Goal: Task Accomplishment & Management: Manage account settings

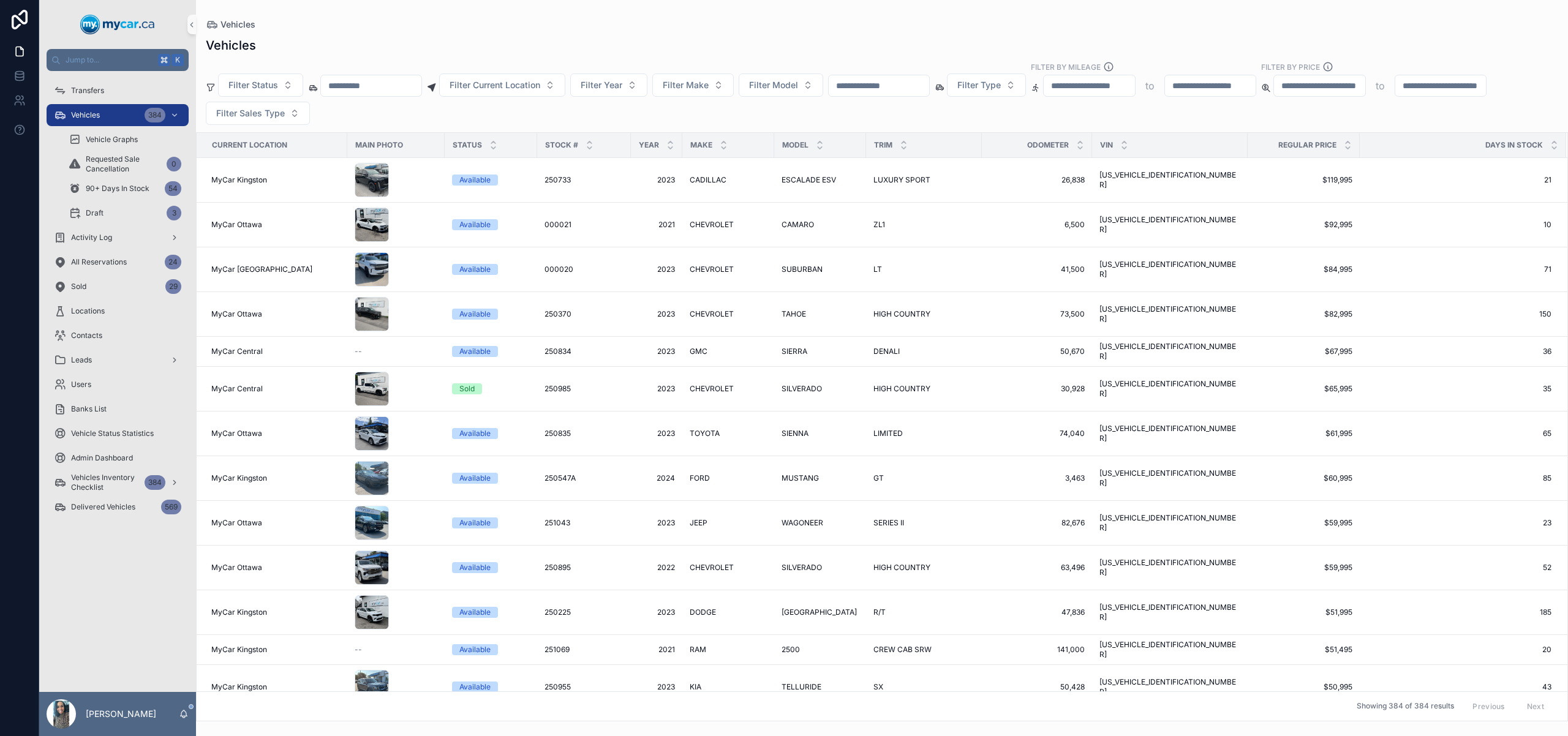
click at [902, 91] on input "scrollable content" at bounding box center [878, 86] width 100 height 17
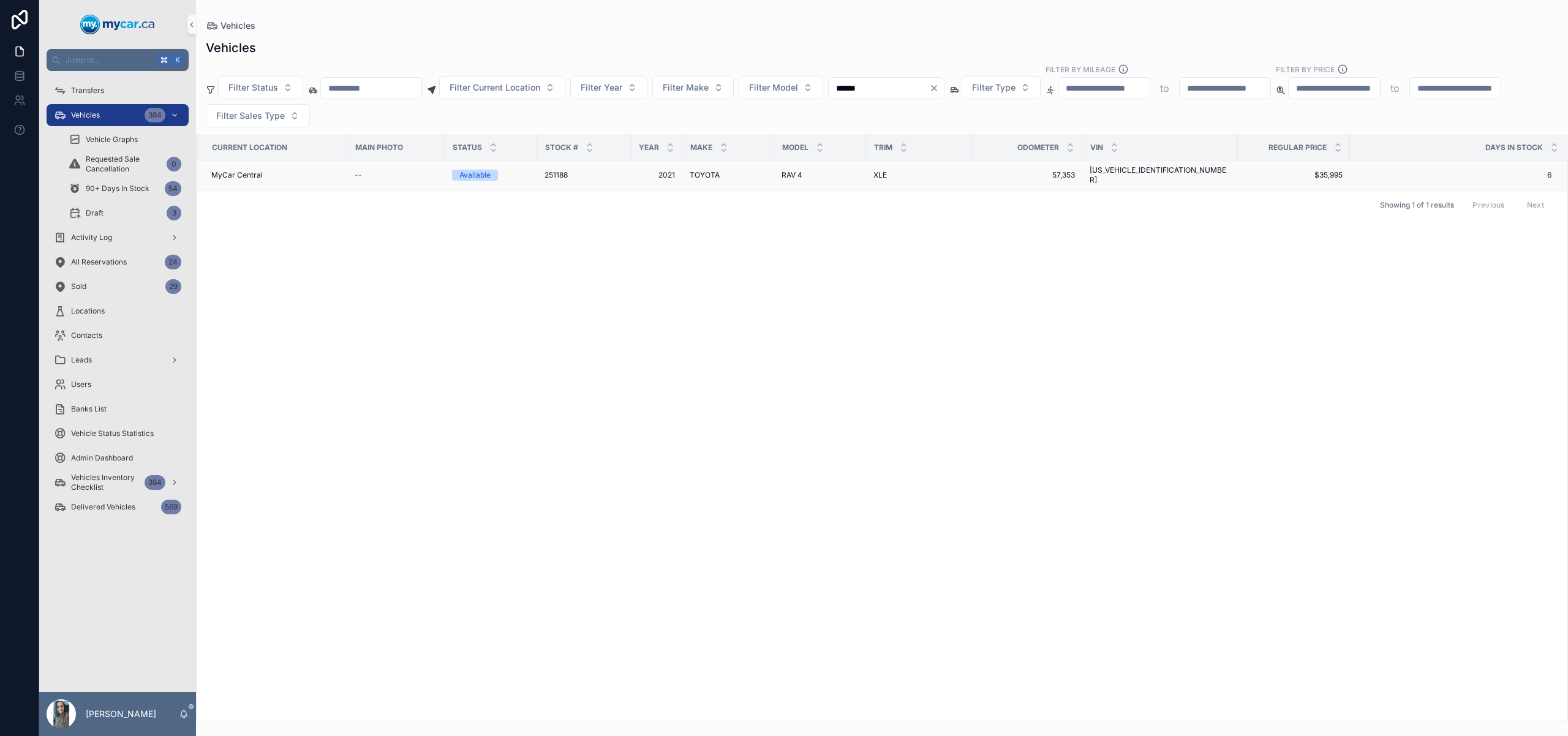
type input "******"
click at [777, 171] on td "RAV 4 RAV 4" at bounding box center [820, 176] width 92 height 30
click at [803, 177] on td "RAV 4 RAV 4" at bounding box center [820, 176] width 92 height 30
click at [812, 170] on div "RAV 4 RAV 4" at bounding box center [820, 175] width 77 height 10
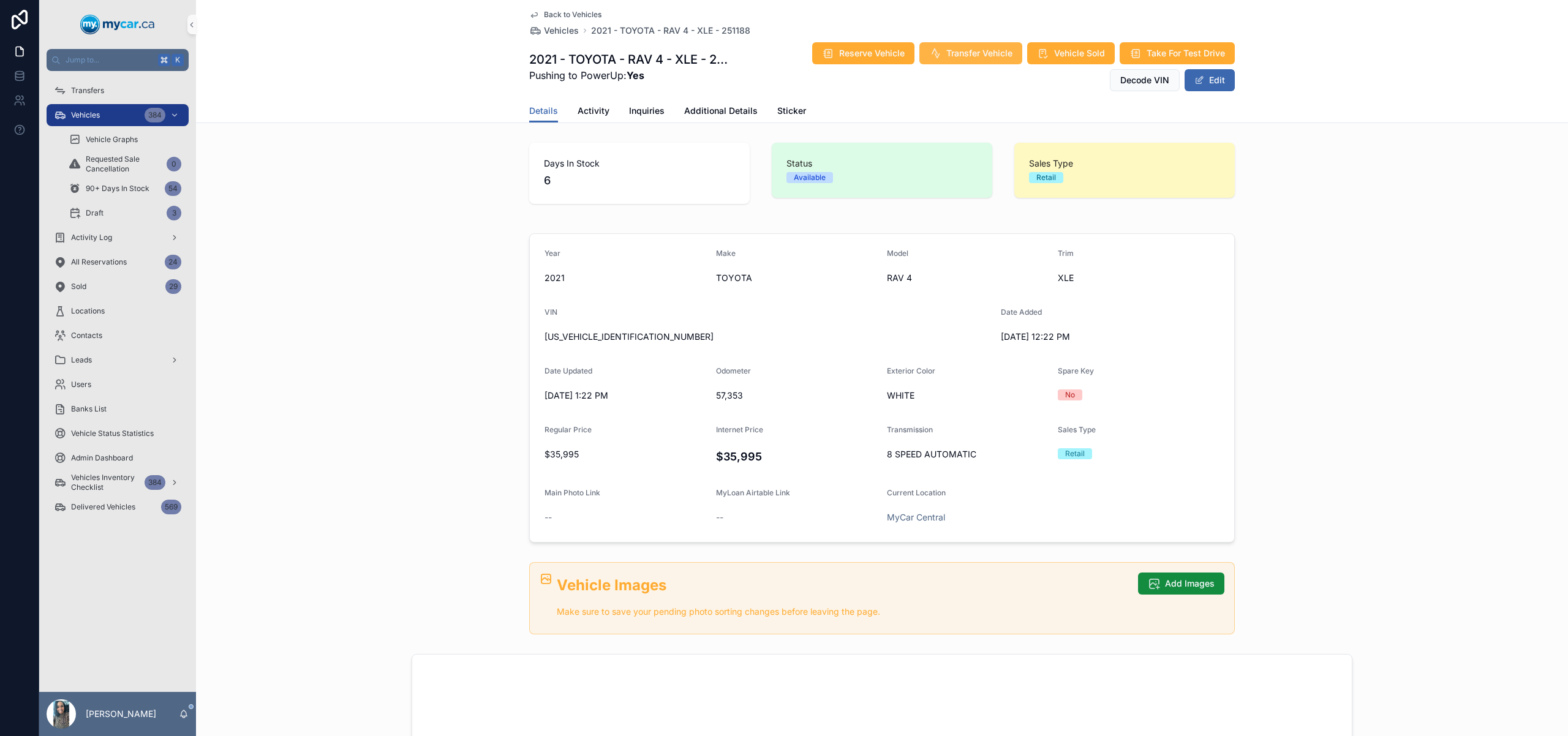
click at [987, 60] on button "Transfer Vehicle" at bounding box center [971, 53] width 103 height 22
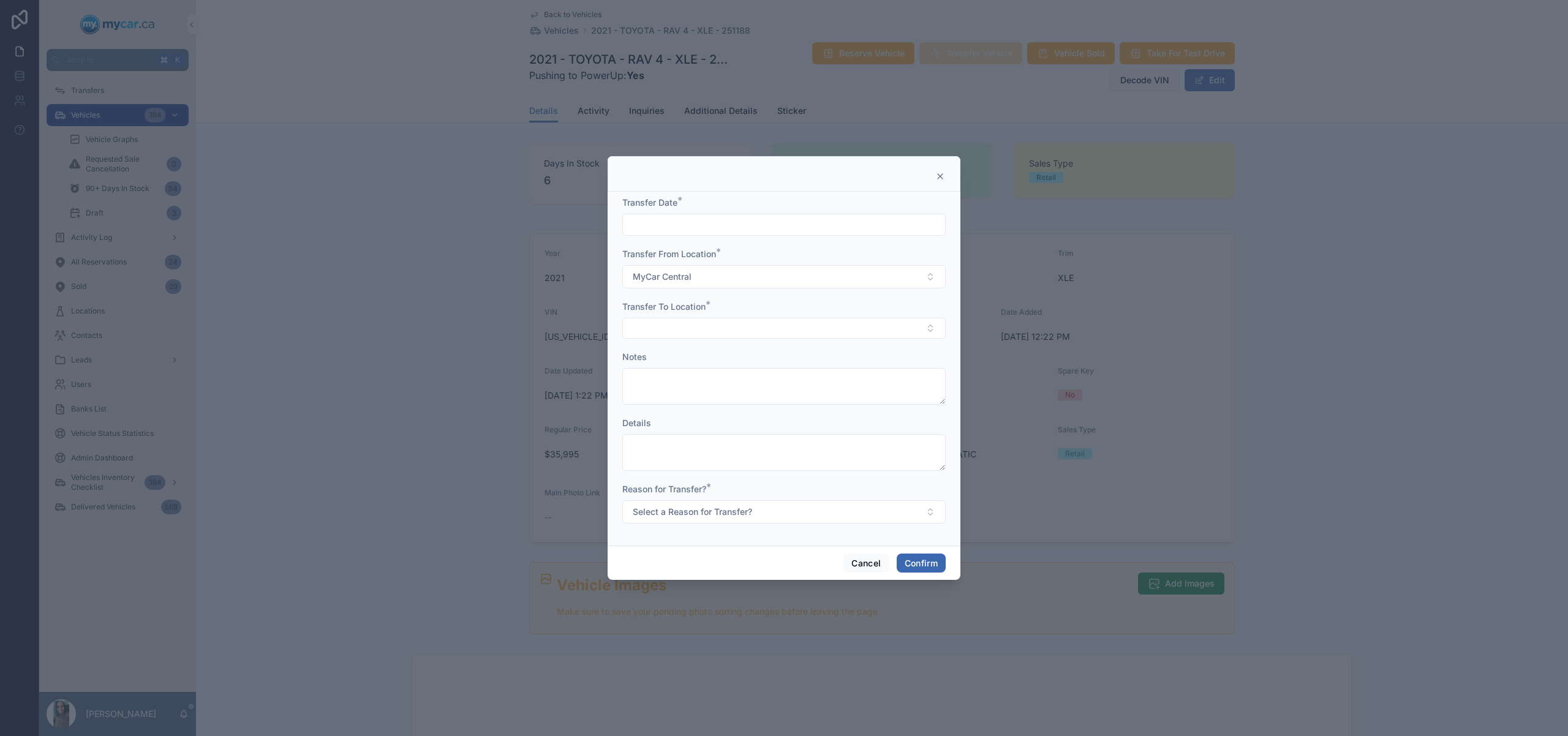
click at [771, 240] on form "Transfer Date * Transfer From Location * MyCar Central Transfer To Location * N…" at bounding box center [784, 366] width 323 height 339
click at [789, 222] on input "text" at bounding box center [784, 225] width 322 height 17
click at [825, 436] on button "29" at bounding box center [828, 433] width 22 height 22
type input "*********"
click at [675, 322] on button "Select Button" at bounding box center [784, 328] width 323 height 21
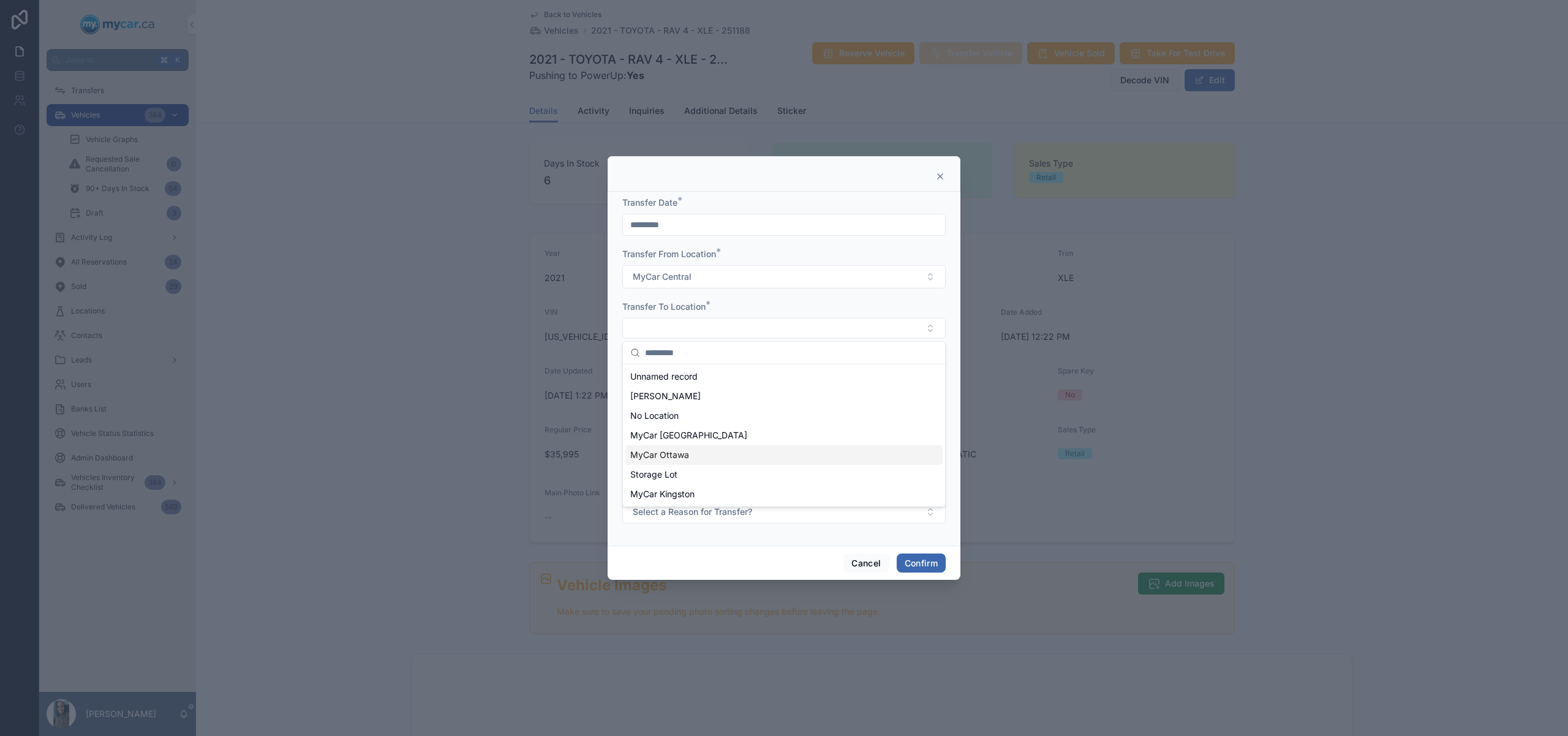
click at [700, 459] on div "MyCar Ottawa" at bounding box center [784, 455] width 317 height 19
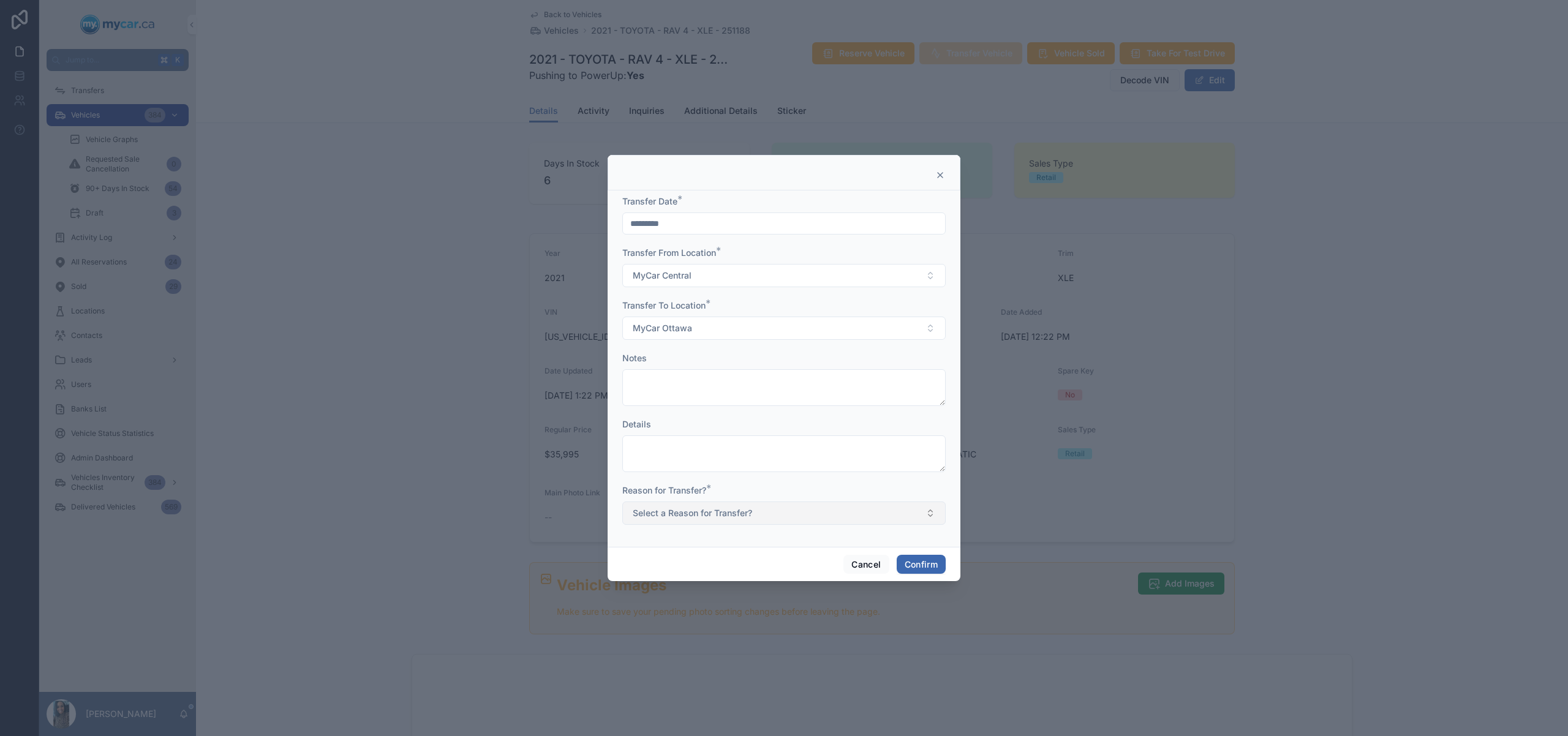
click at [716, 516] on span "Select a Reason for Transfer?" at bounding box center [693, 513] width 120 height 12
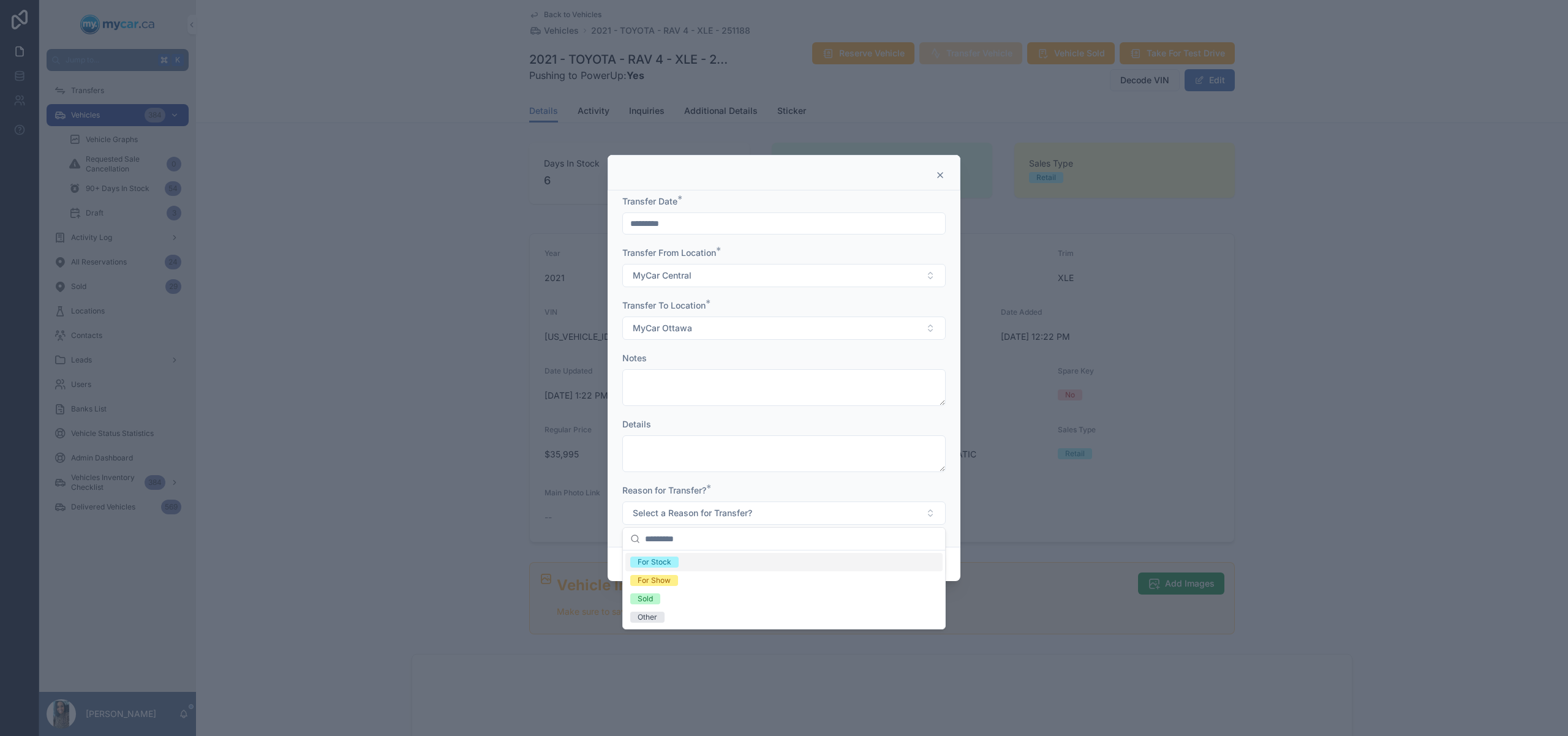
click at [696, 568] on div "For Stock" at bounding box center [784, 562] width 317 height 18
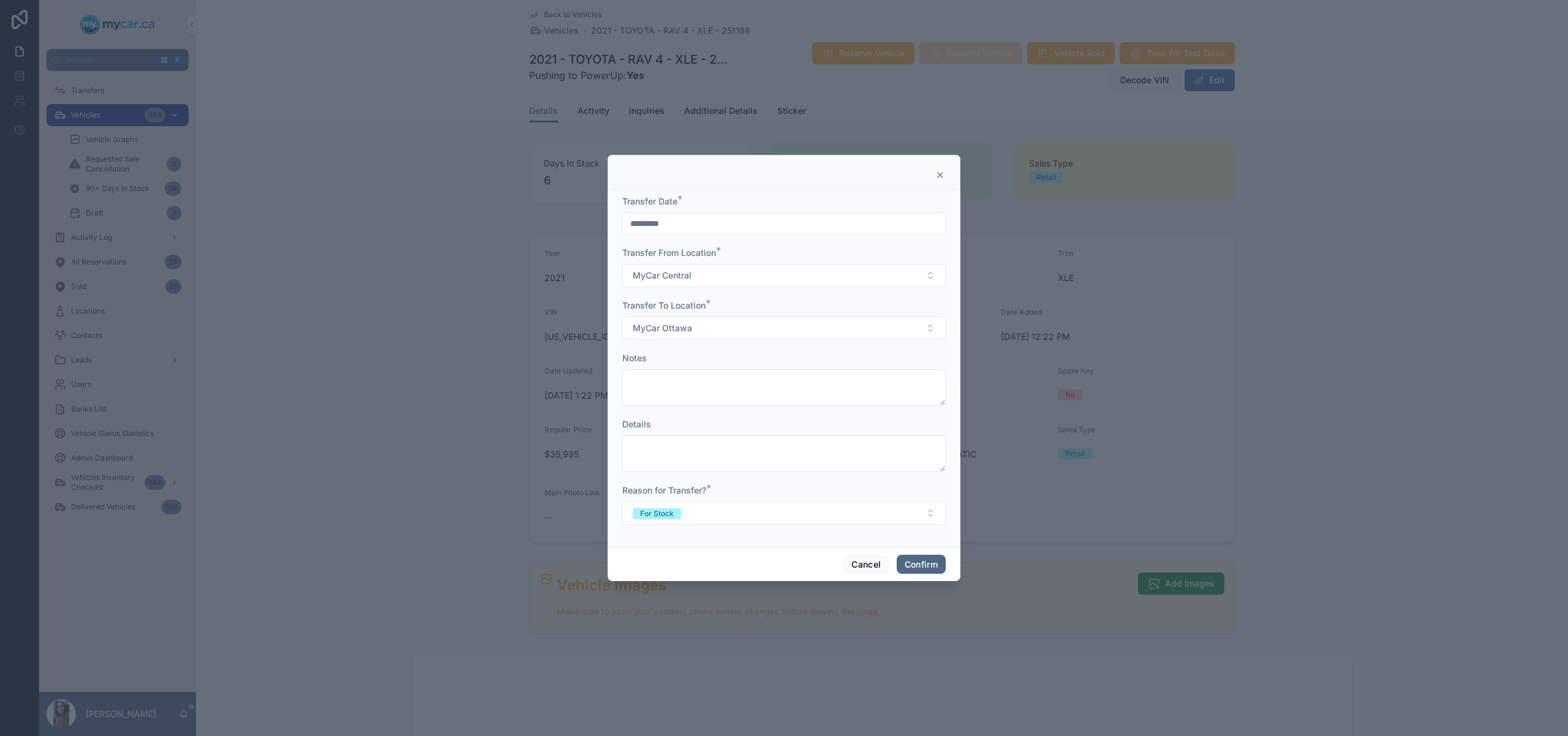
click at [926, 562] on button "Confirm" at bounding box center [921, 564] width 49 height 19
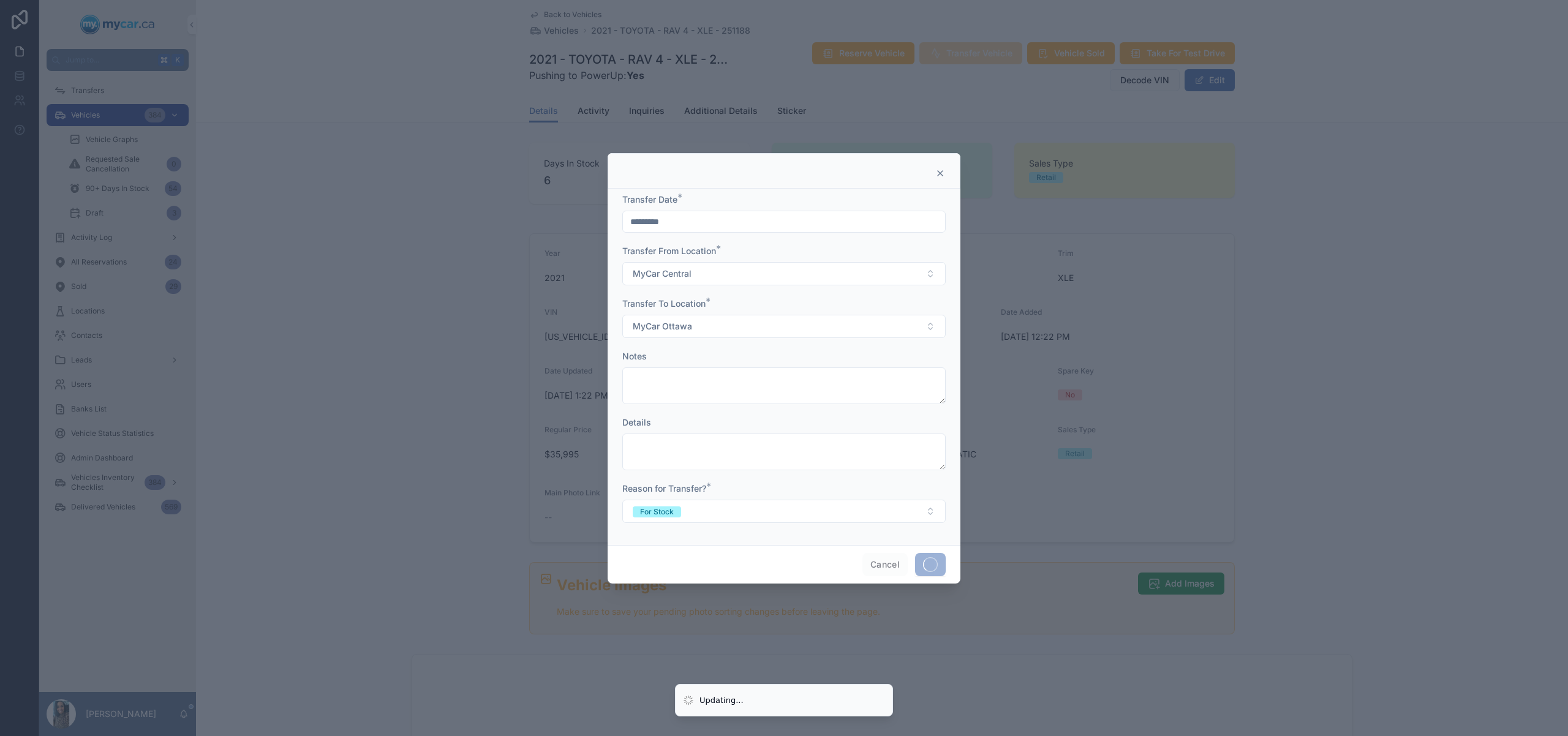
click at [232, 399] on div at bounding box center [784, 368] width 1568 height 736
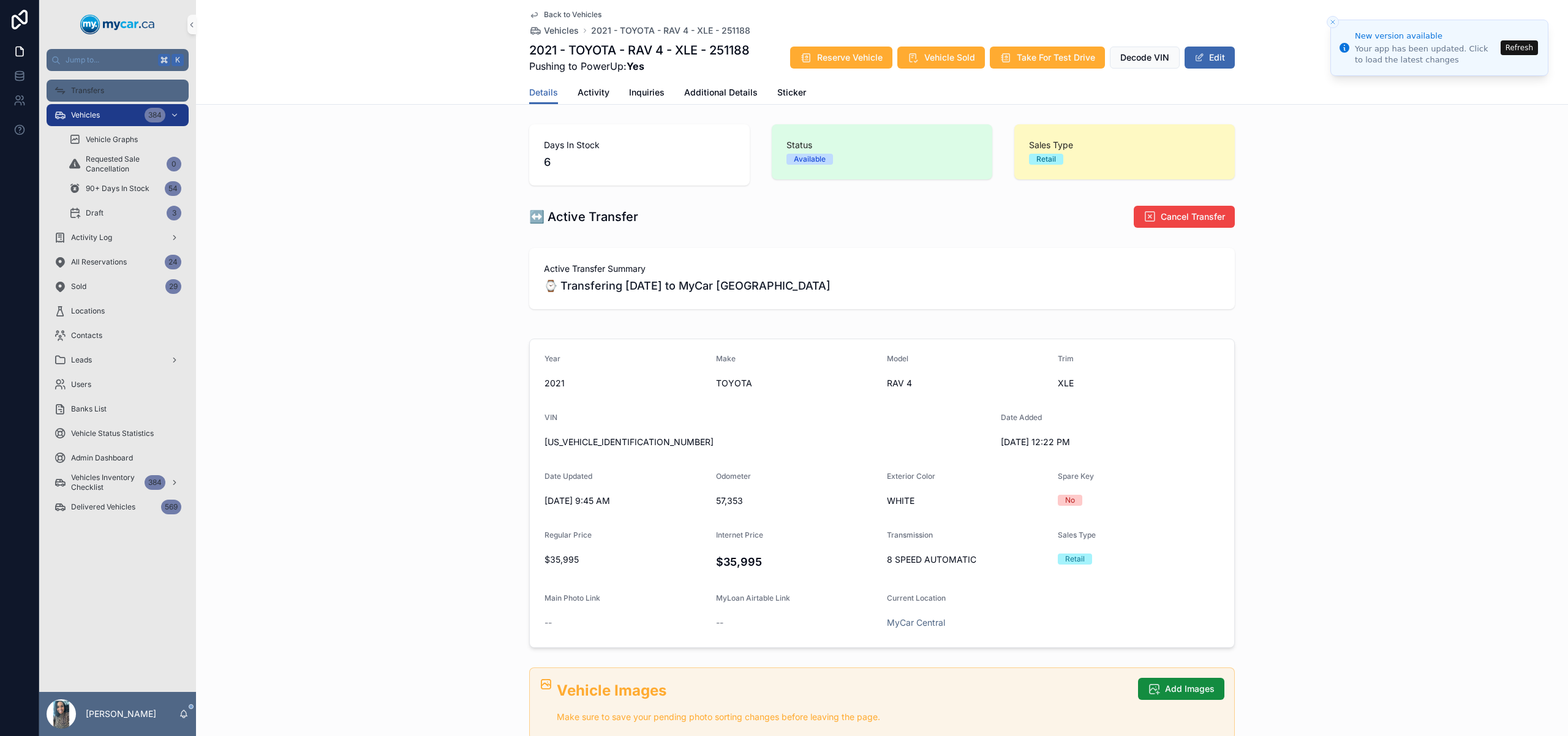
click at [97, 88] on span "Transfers" at bounding box center [87, 91] width 33 height 10
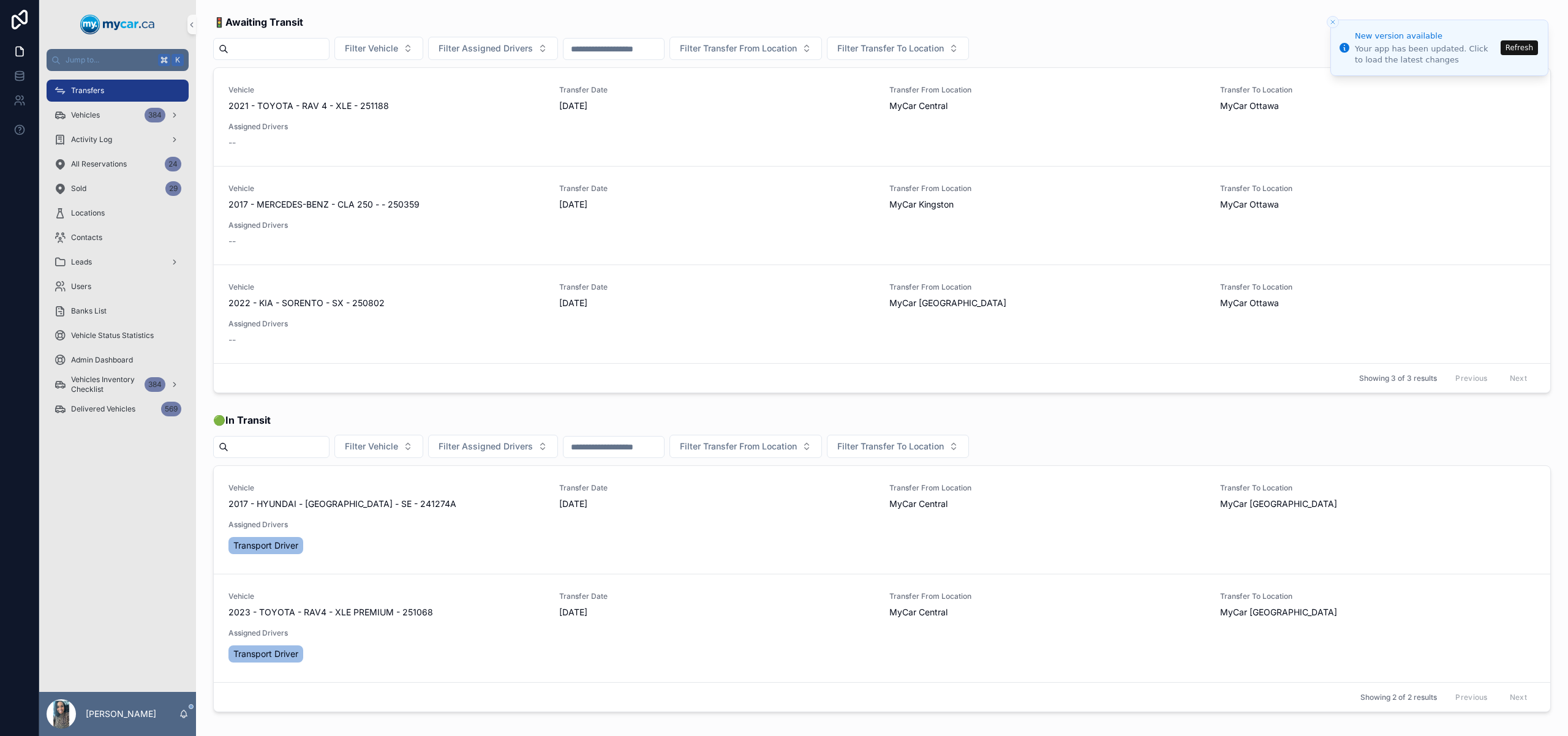
click at [1521, 46] on button "Refresh" at bounding box center [1519, 48] width 37 height 15
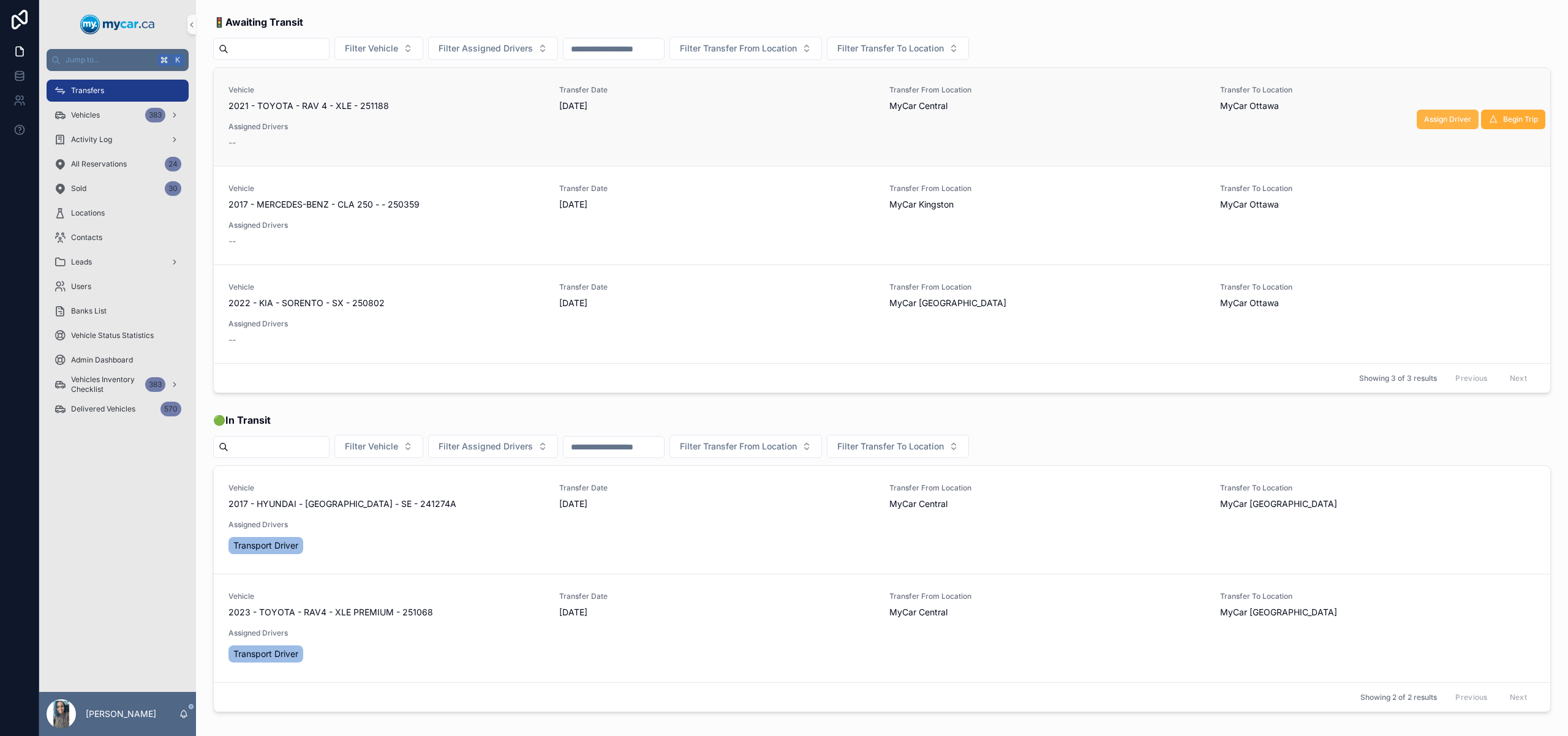
click at [1439, 121] on span "Assign Driver" at bounding box center [1448, 120] width 47 height 10
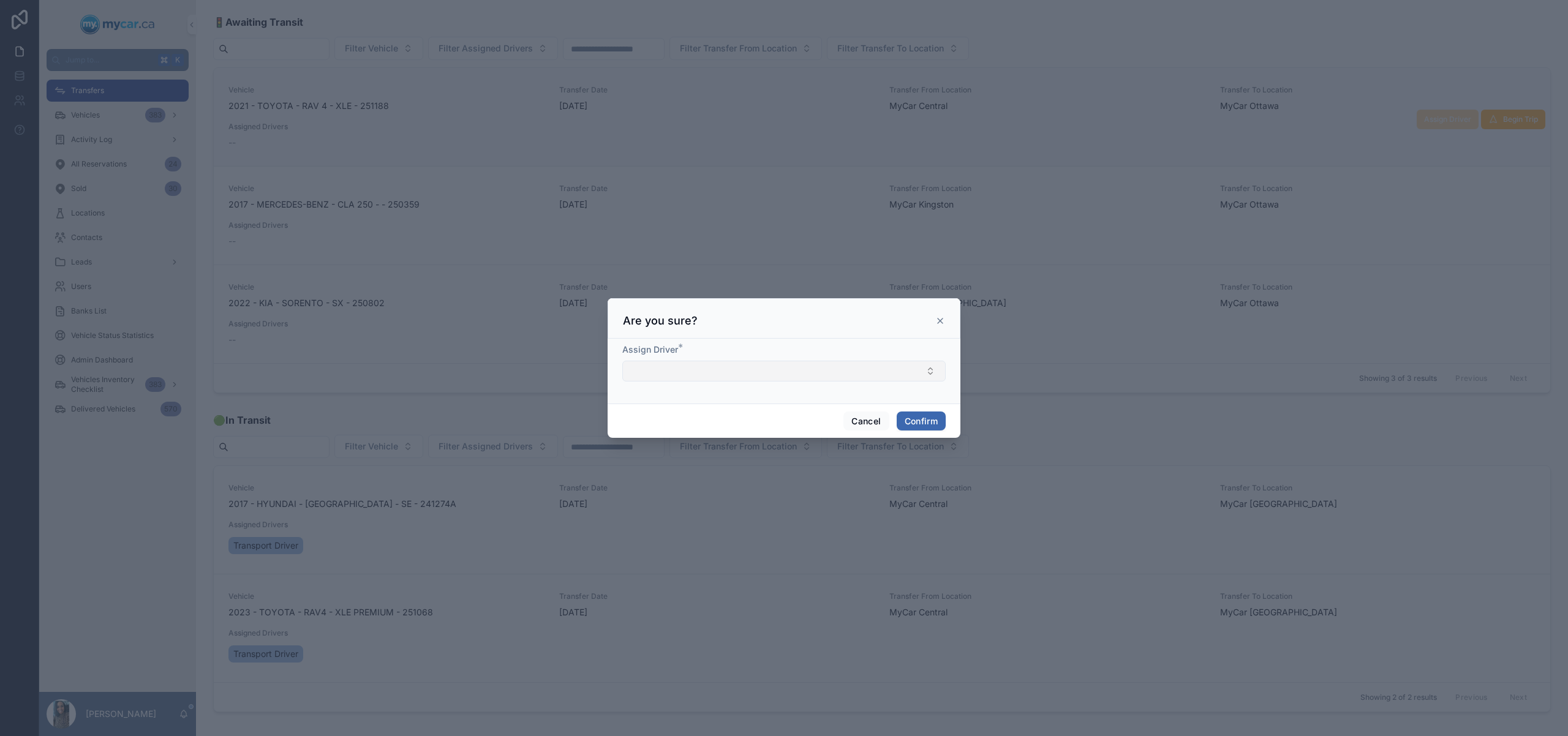
click at [867, 373] on button "Select Button" at bounding box center [784, 370] width 323 height 21
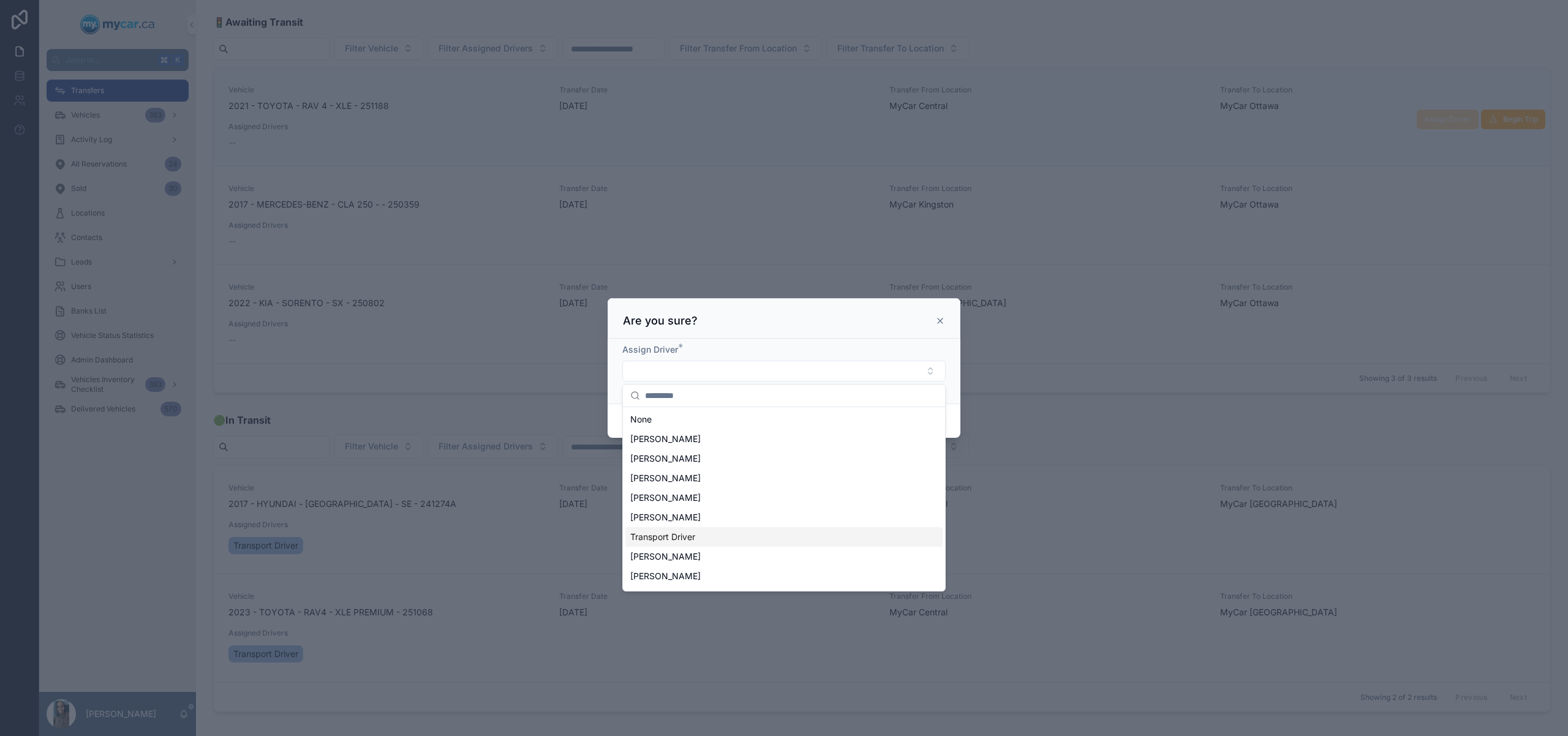
drag, startPoint x: 742, startPoint y: 540, endPoint x: 767, endPoint y: 540, distance: 25.0
click at [742, 540] on div "Transport Driver" at bounding box center [784, 537] width 317 height 19
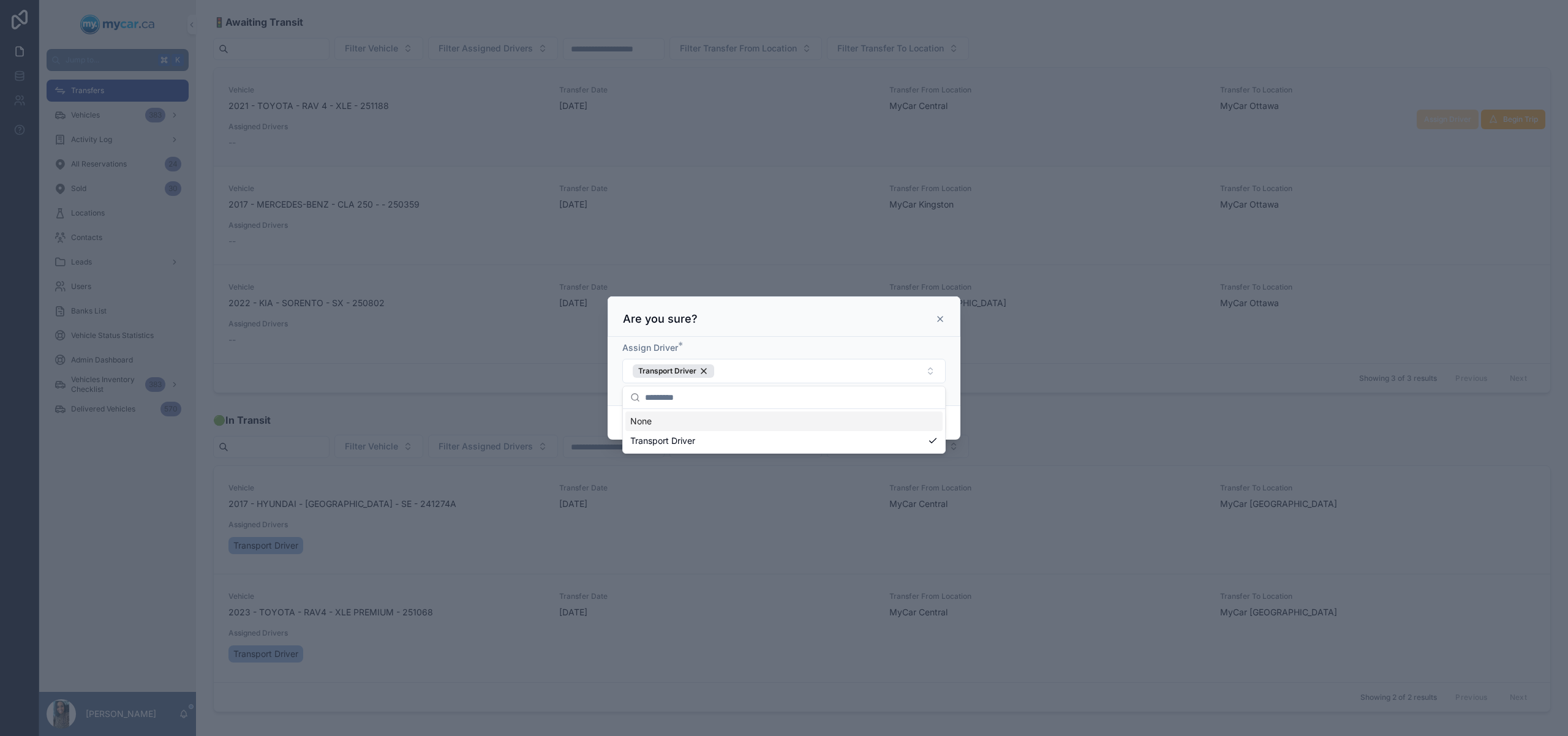
click at [957, 407] on div "Cancel Confirm" at bounding box center [784, 423] width 353 height 35
click at [938, 427] on button "Confirm" at bounding box center [921, 423] width 49 height 19
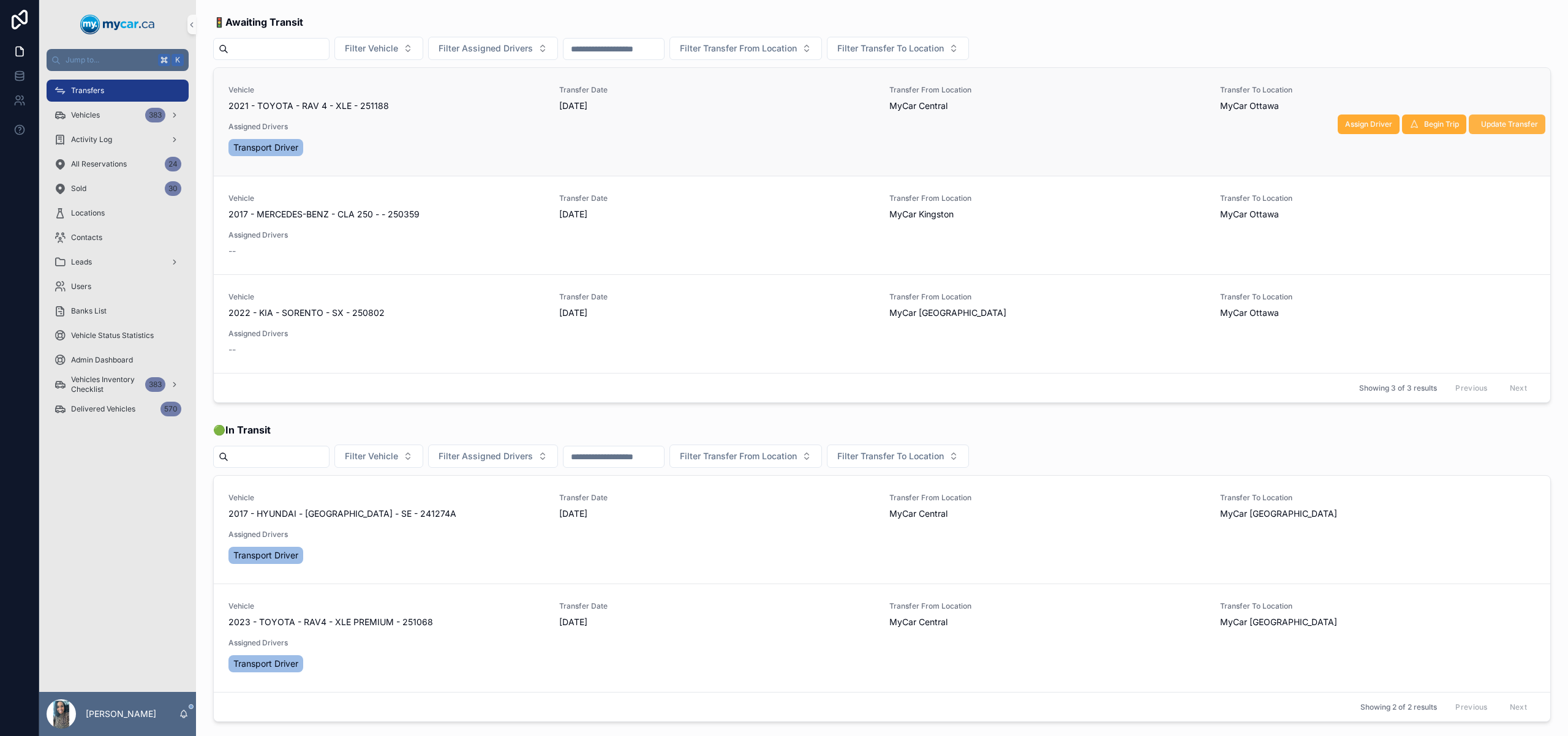
click at [1513, 124] on span "Update Transfer" at bounding box center [1509, 125] width 57 height 10
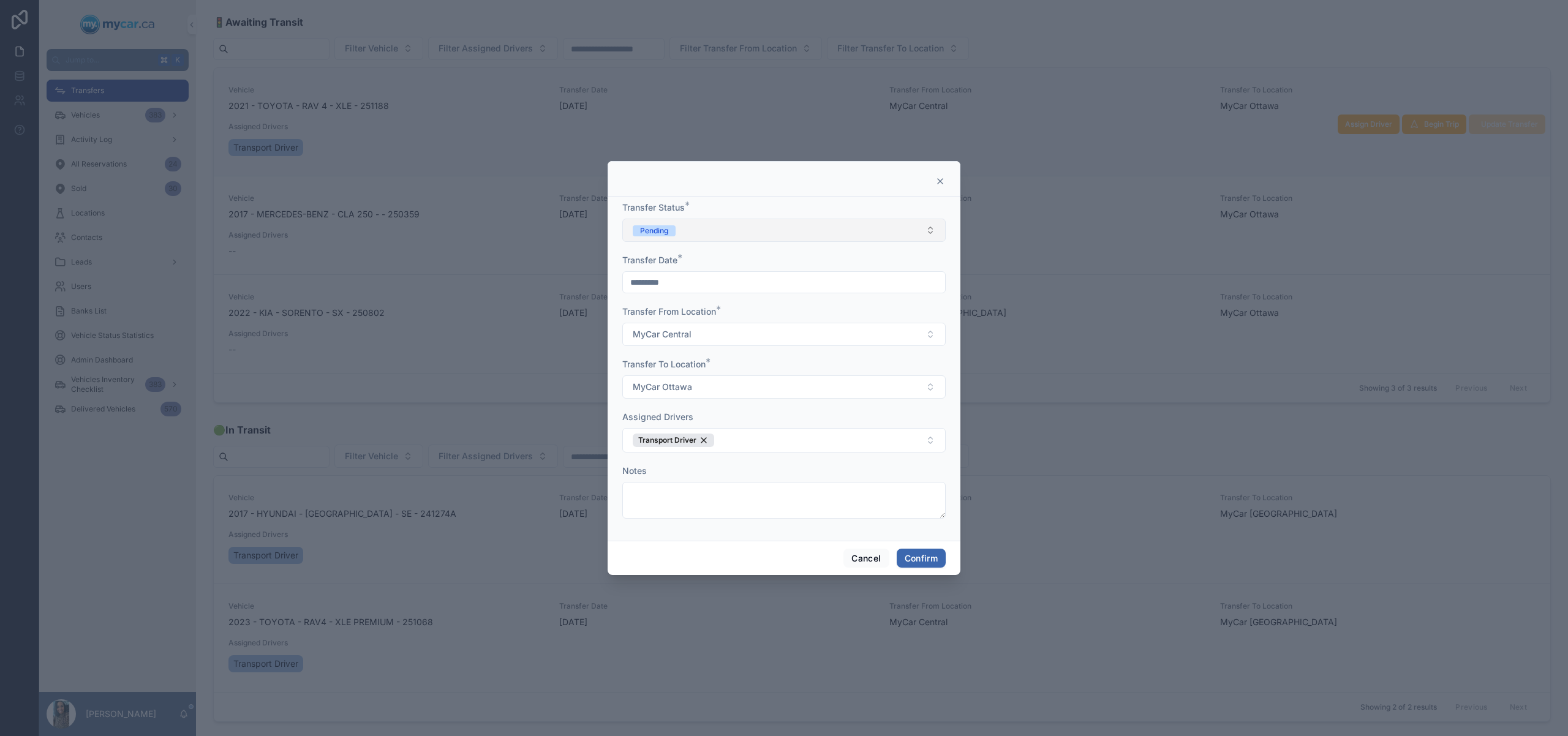
click at [761, 234] on button "Pending" at bounding box center [784, 230] width 323 height 23
click at [716, 300] on div "In Transit" at bounding box center [784, 297] width 317 height 18
click at [935, 561] on button "Confirm" at bounding box center [921, 558] width 49 height 19
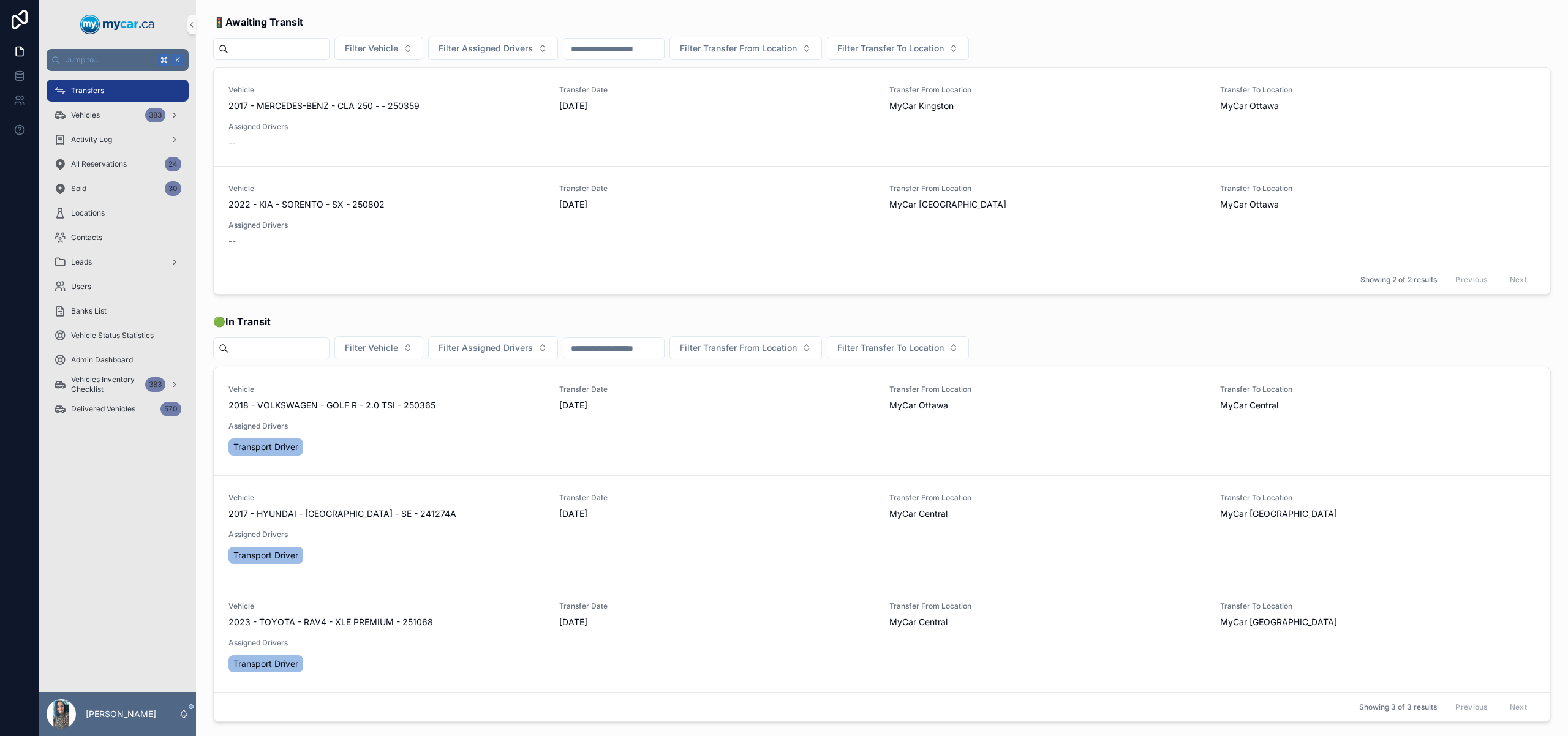
click at [125, 90] on div "Transfers" at bounding box center [118, 90] width 128 height 19
click at [125, 88] on div "Transfers" at bounding box center [118, 90] width 128 height 19
click at [118, 108] on div "Vehicles 383" at bounding box center [118, 115] width 128 height 19
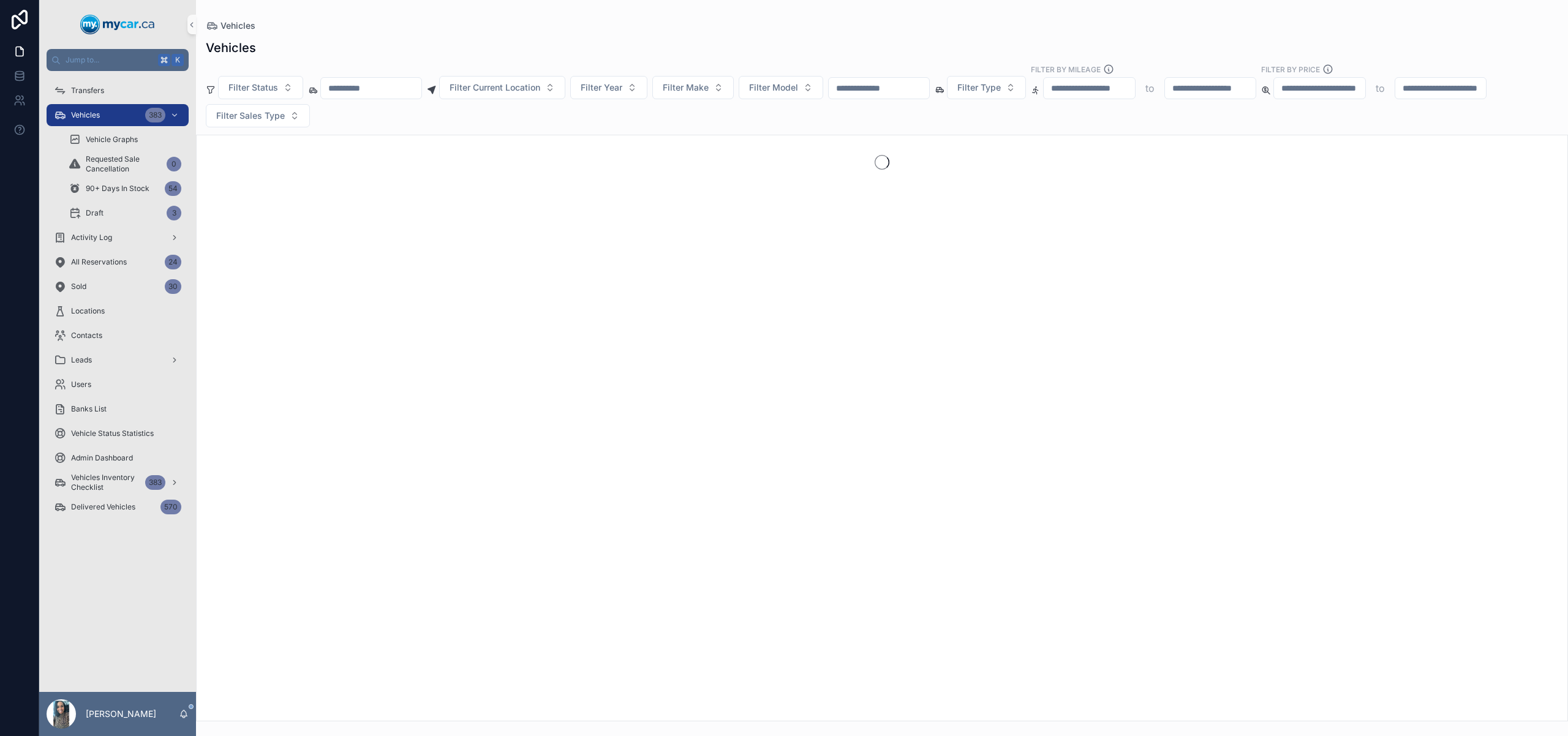
click at [919, 85] on input "scrollable content" at bounding box center [878, 88] width 100 height 17
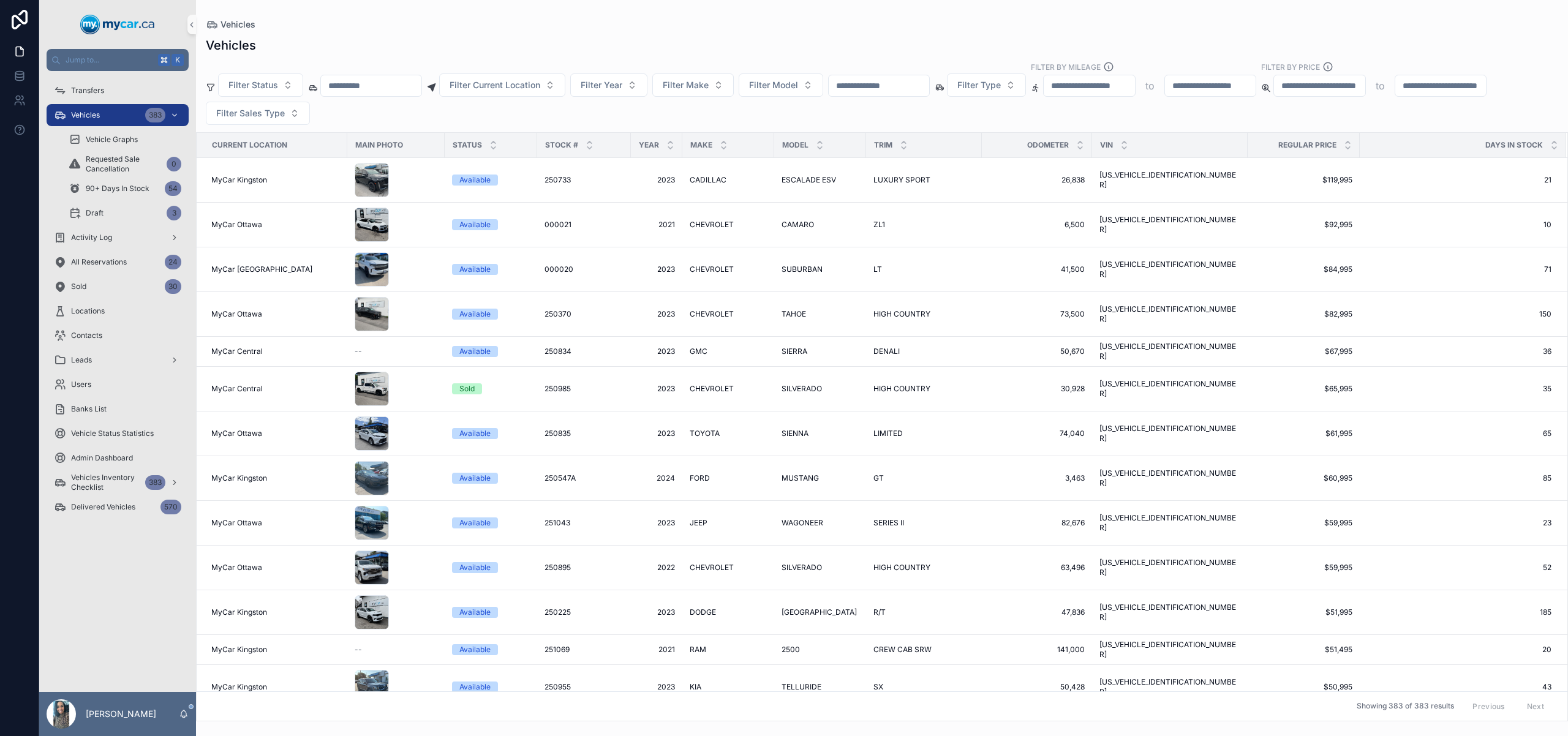
paste input "******"
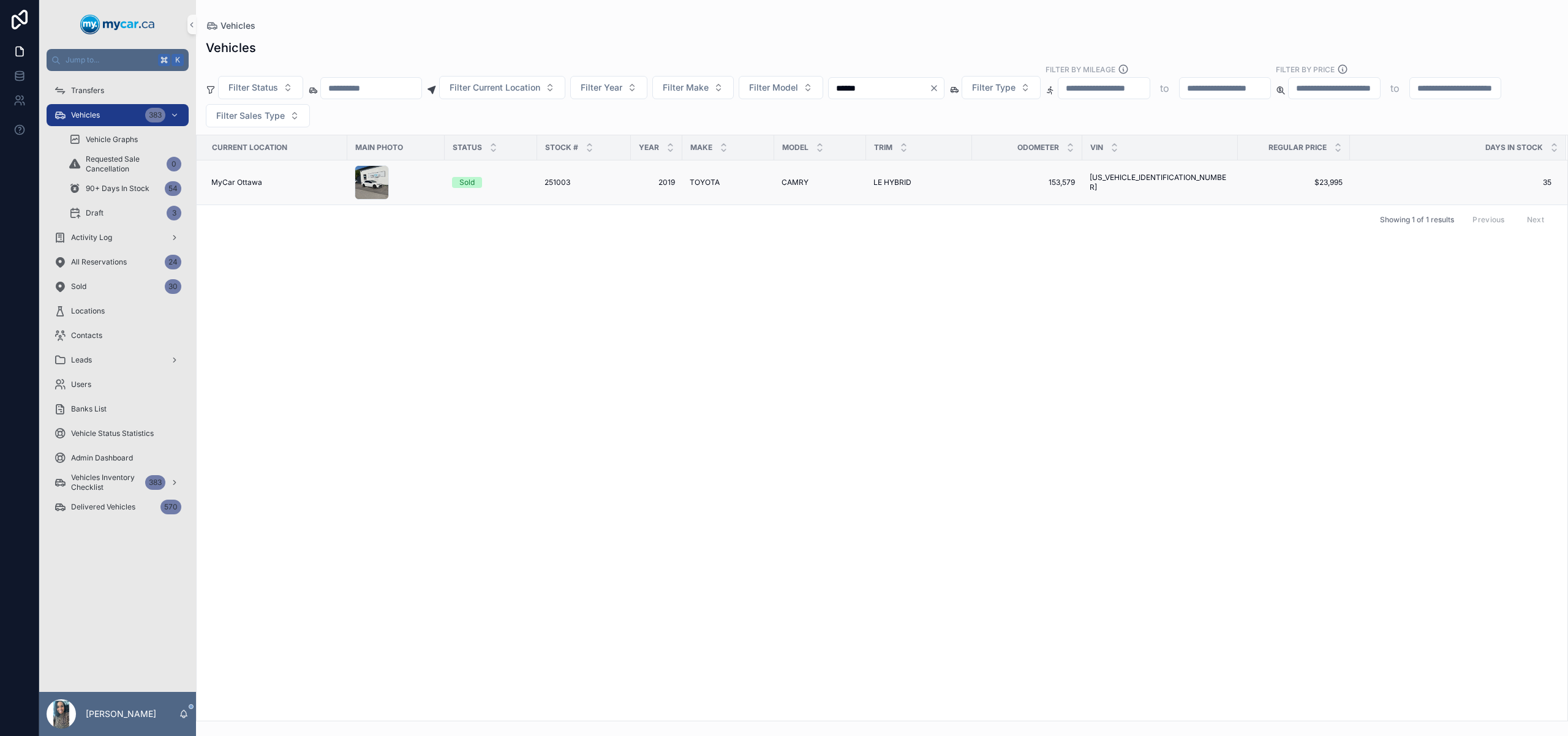
type input "******"
click at [770, 179] on td "TOYOTA TOYOTA" at bounding box center [728, 183] width 92 height 45
click at [773, 177] on td "TOYOTA TOYOTA" at bounding box center [728, 183] width 92 height 45
click at [793, 184] on span "CAMRY" at bounding box center [795, 182] width 27 height 10
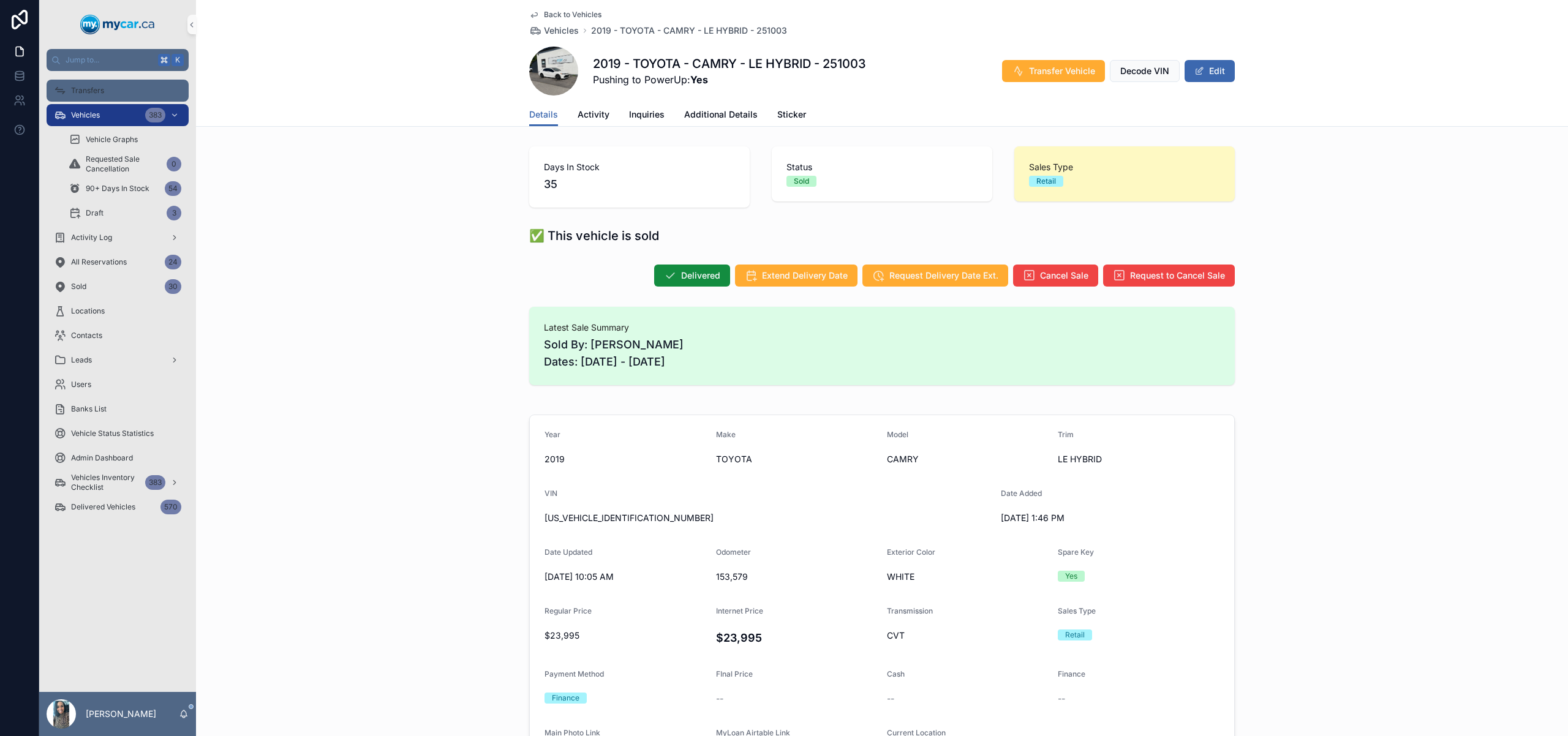
click at [131, 92] on div "Transfers" at bounding box center [118, 90] width 128 height 19
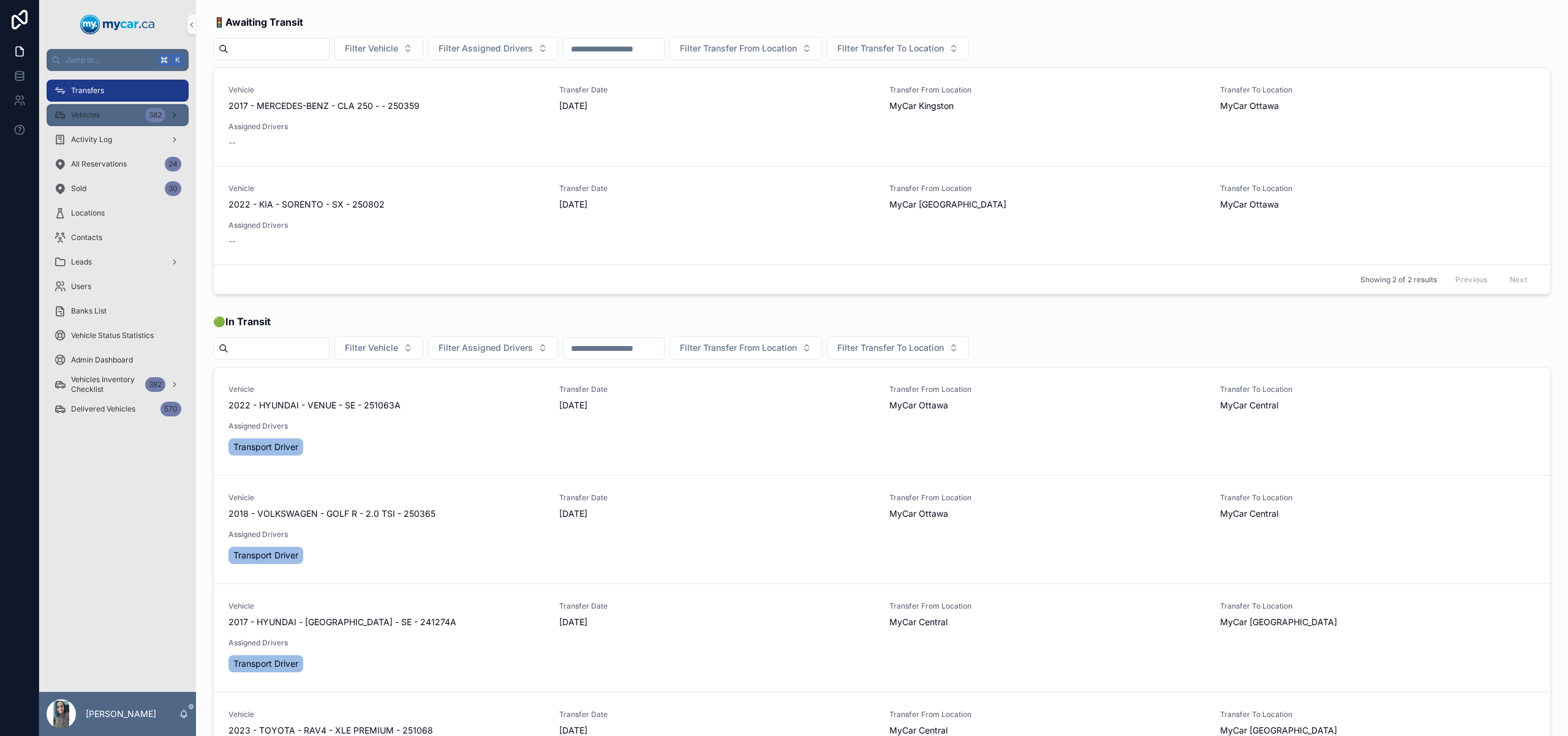
click at [84, 113] on span "Vehicles" at bounding box center [85, 115] width 29 height 10
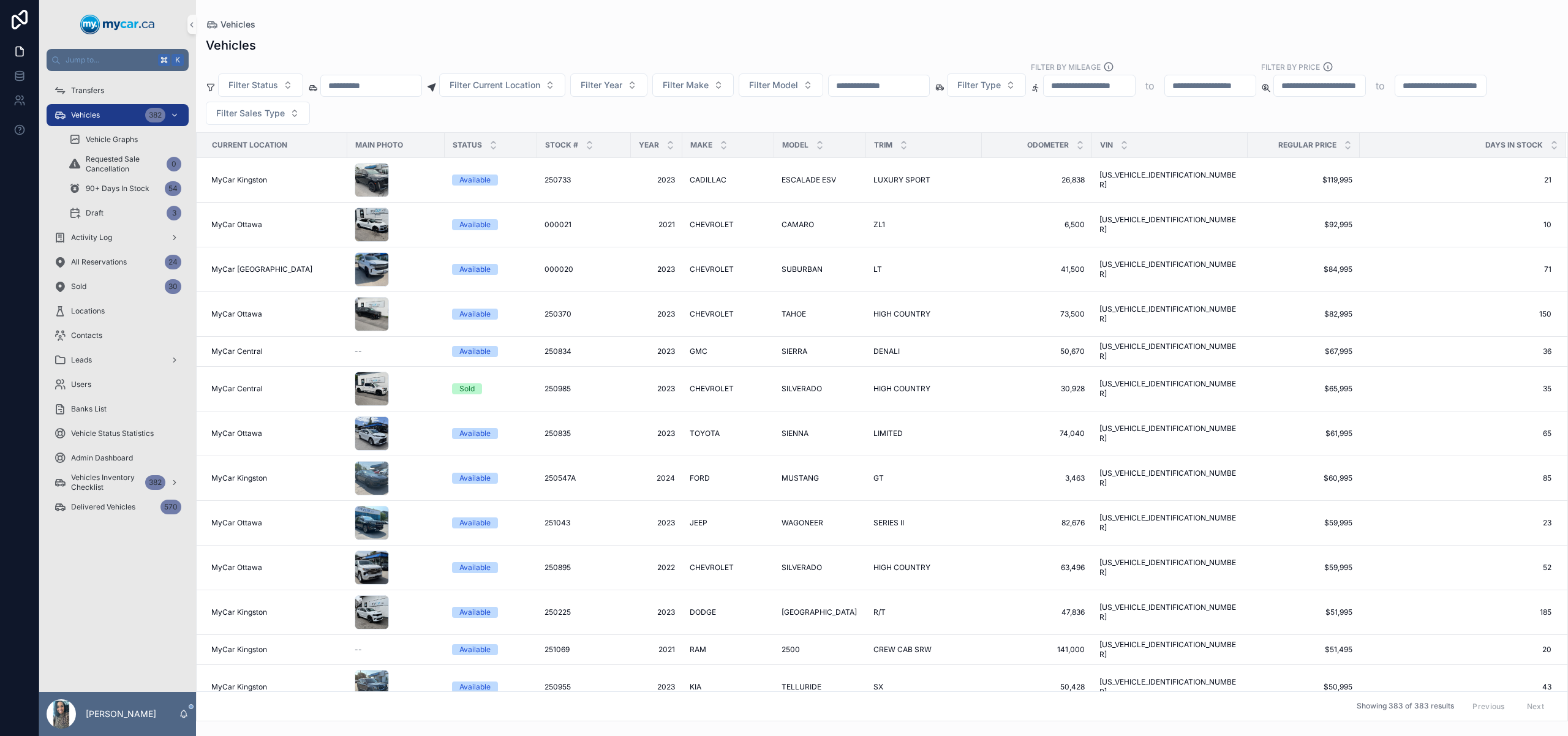
click at [881, 84] on input "scrollable content" at bounding box center [878, 86] width 100 height 17
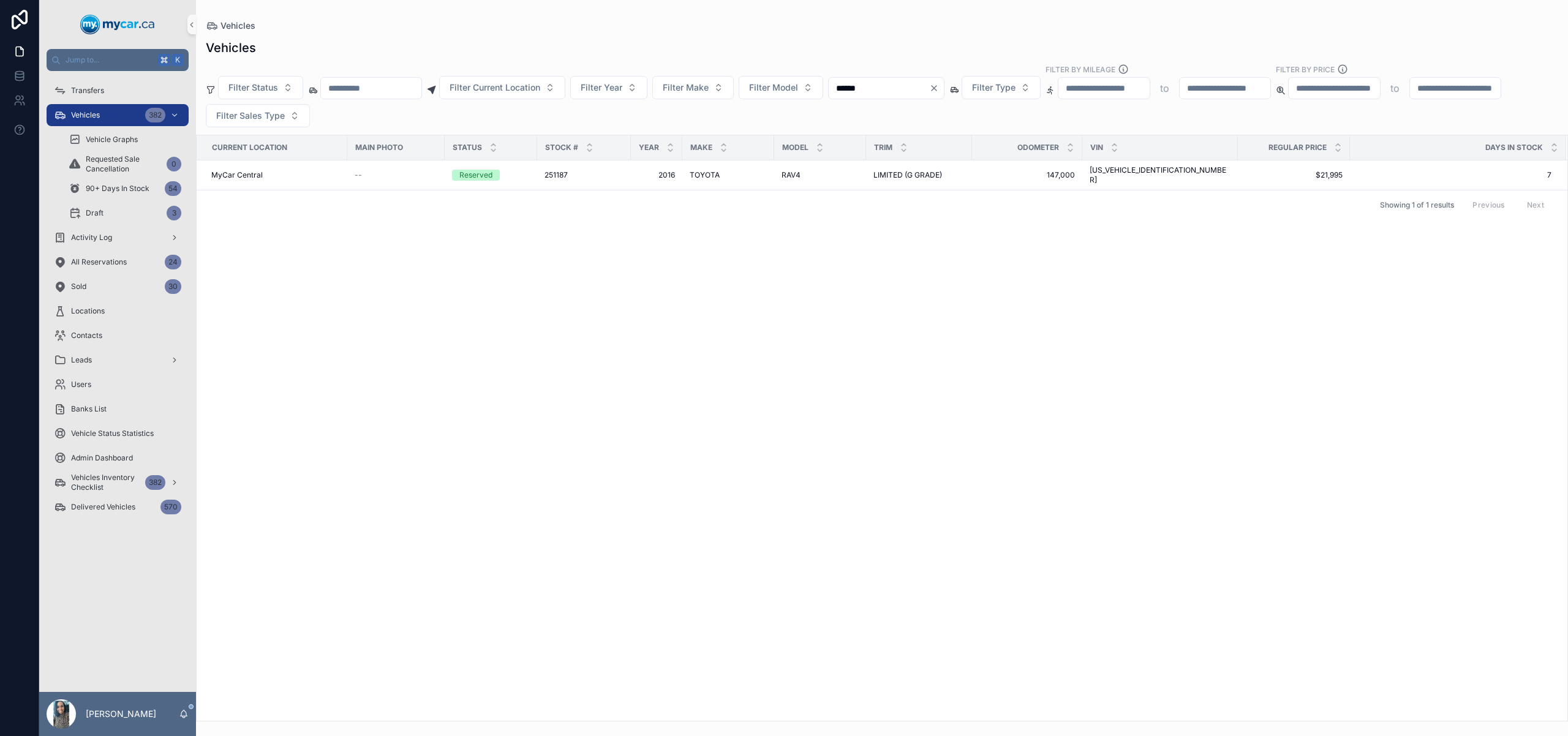
click at [888, 89] on input "******" at bounding box center [878, 88] width 100 height 17
paste input "scrollable content"
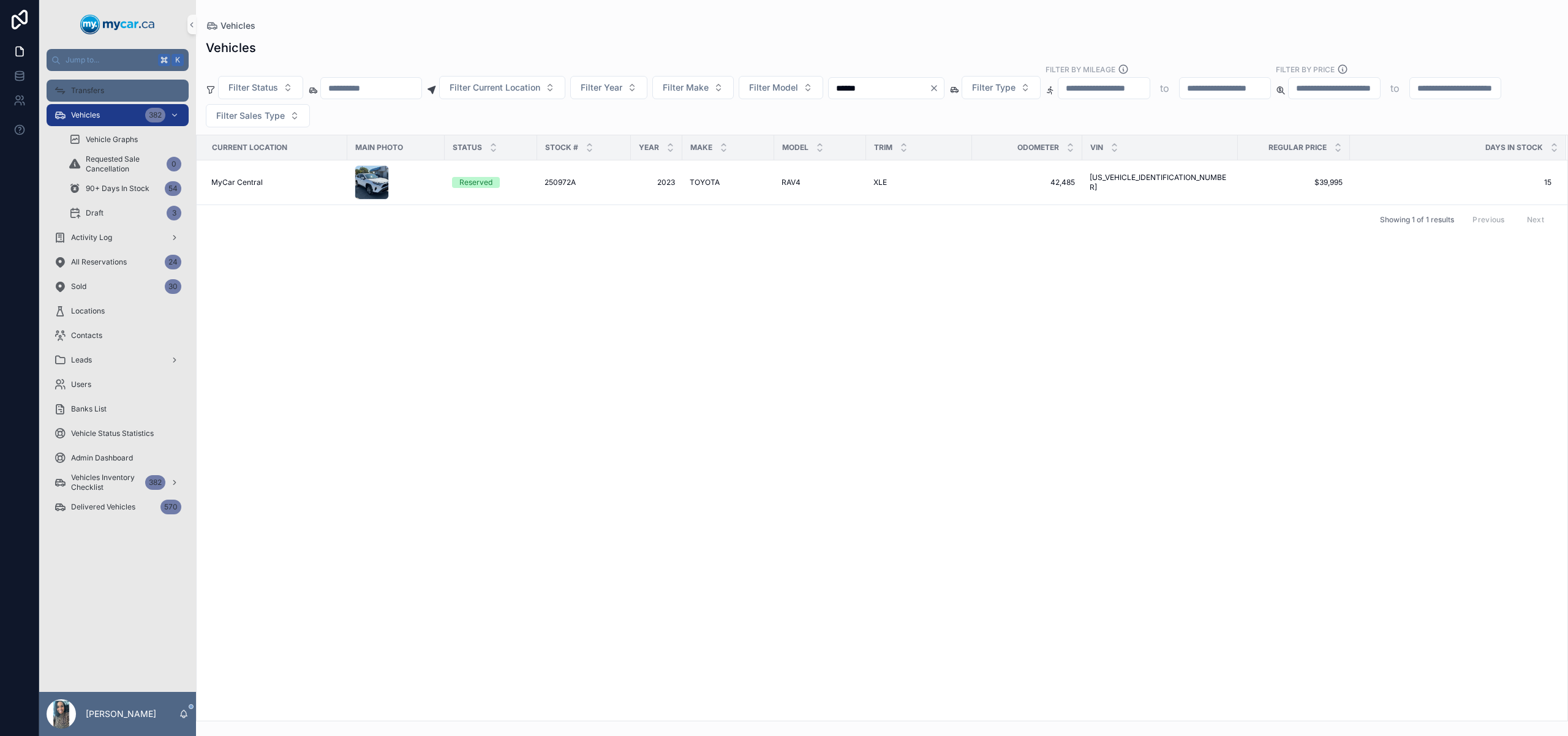
type input "******"
click at [127, 93] on div "Transfers" at bounding box center [118, 90] width 128 height 19
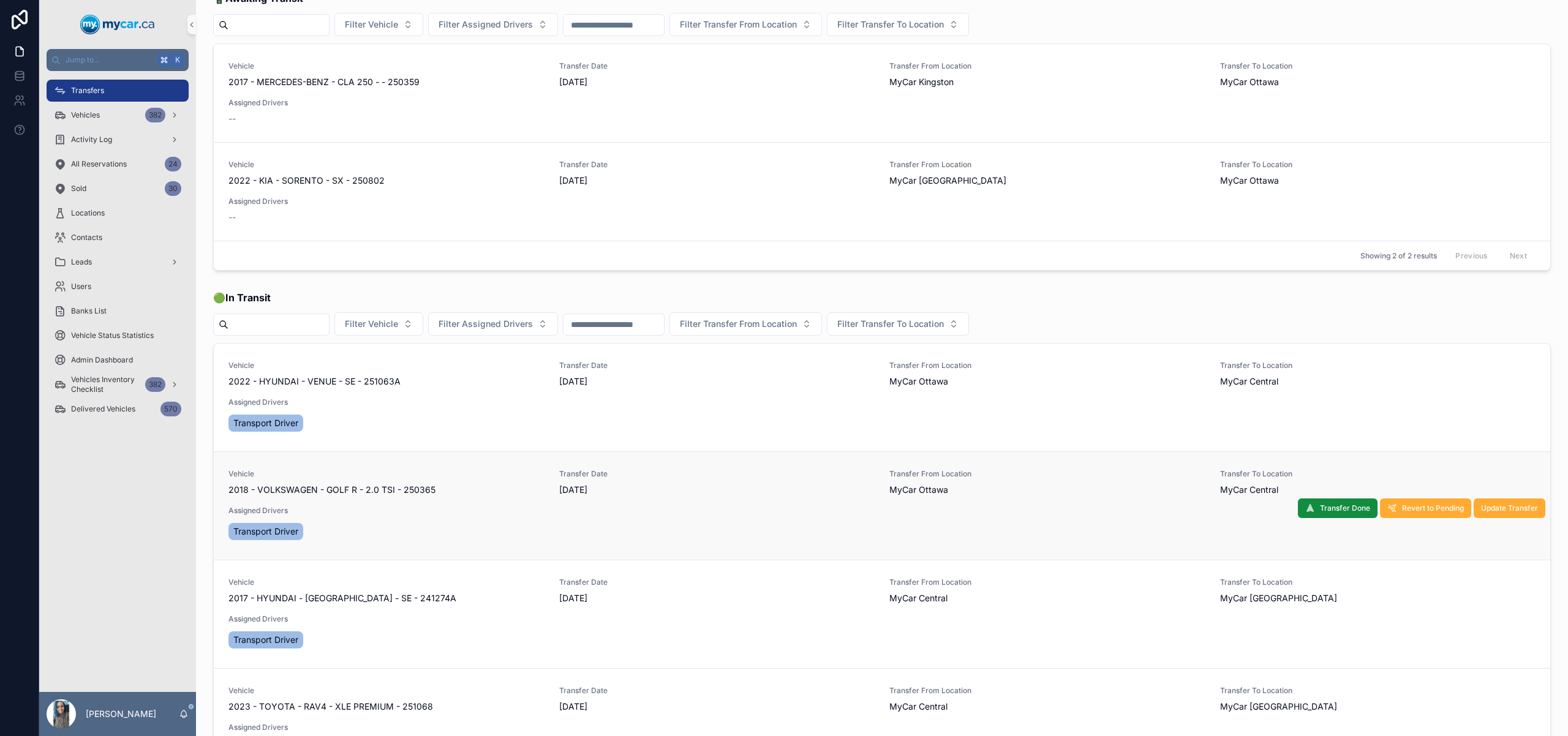
scroll to position [18, 0]
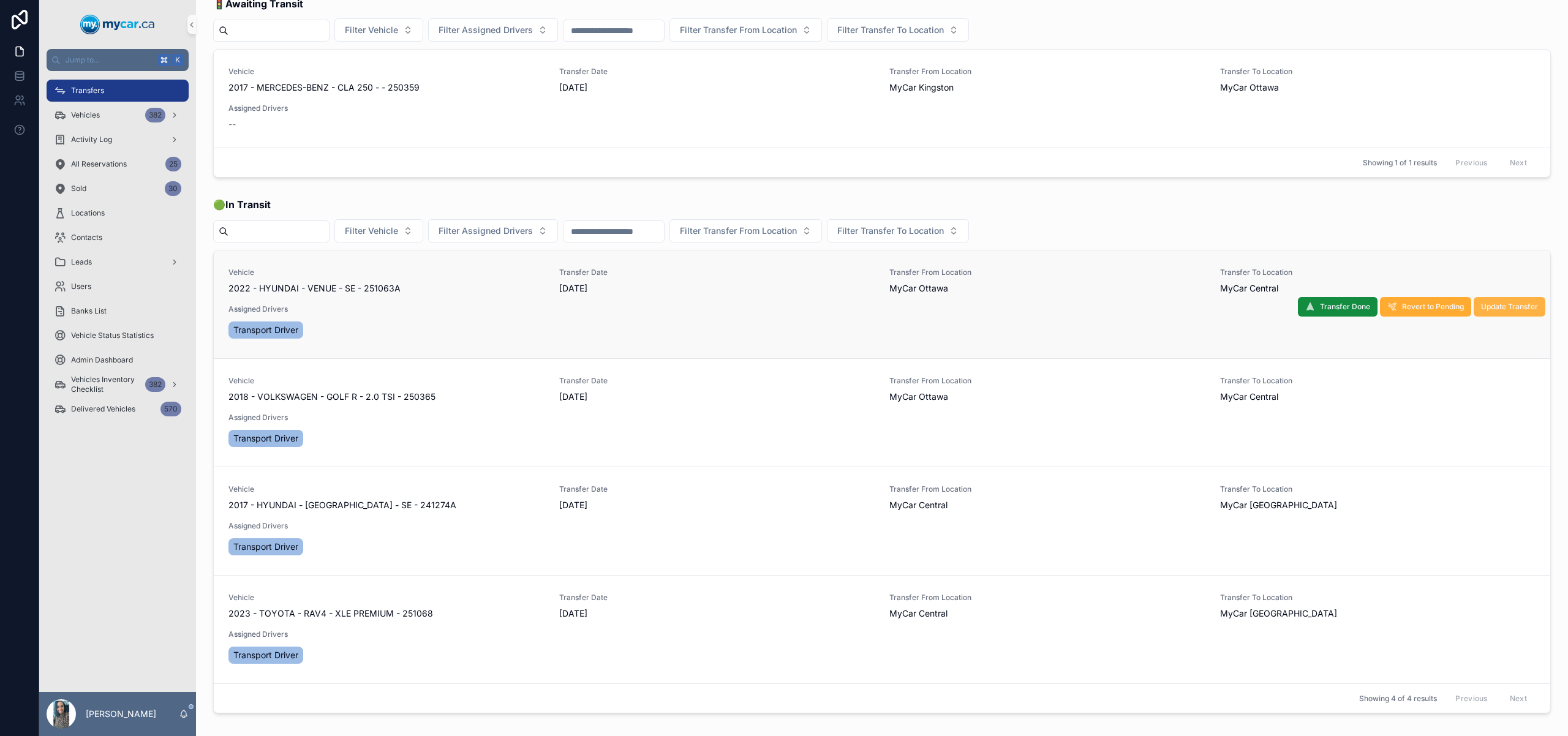
click at [1496, 304] on span "Update Transfer" at bounding box center [1509, 307] width 57 height 10
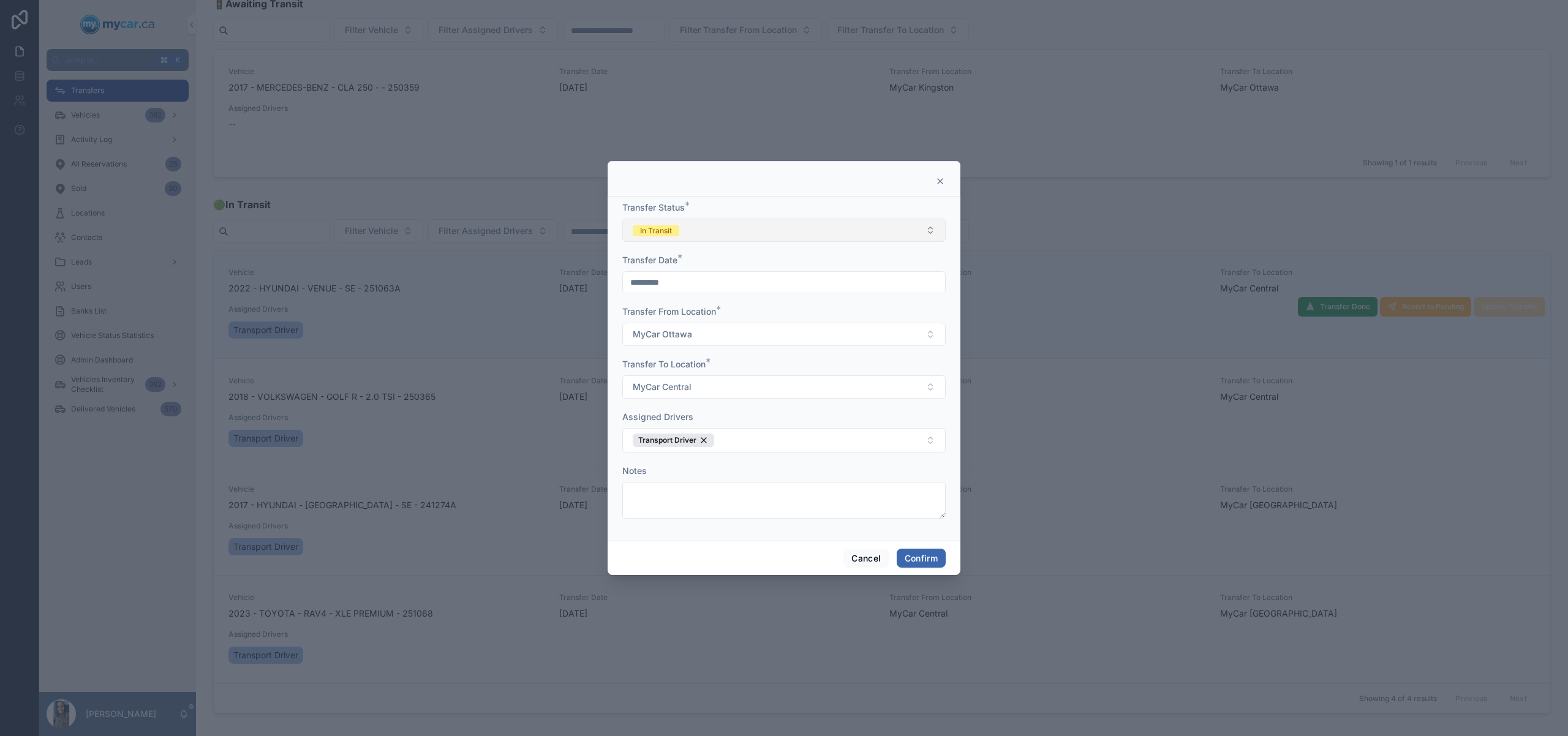
click at [901, 240] on button "In Transit" at bounding box center [784, 230] width 323 height 23
click at [736, 314] on div "Completed" at bounding box center [784, 316] width 317 height 18
click at [926, 569] on div "Cancel Confirm" at bounding box center [784, 558] width 353 height 35
click at [944, 560] on button "Confirm" at bounding box center [921, 558] width 49 height 19
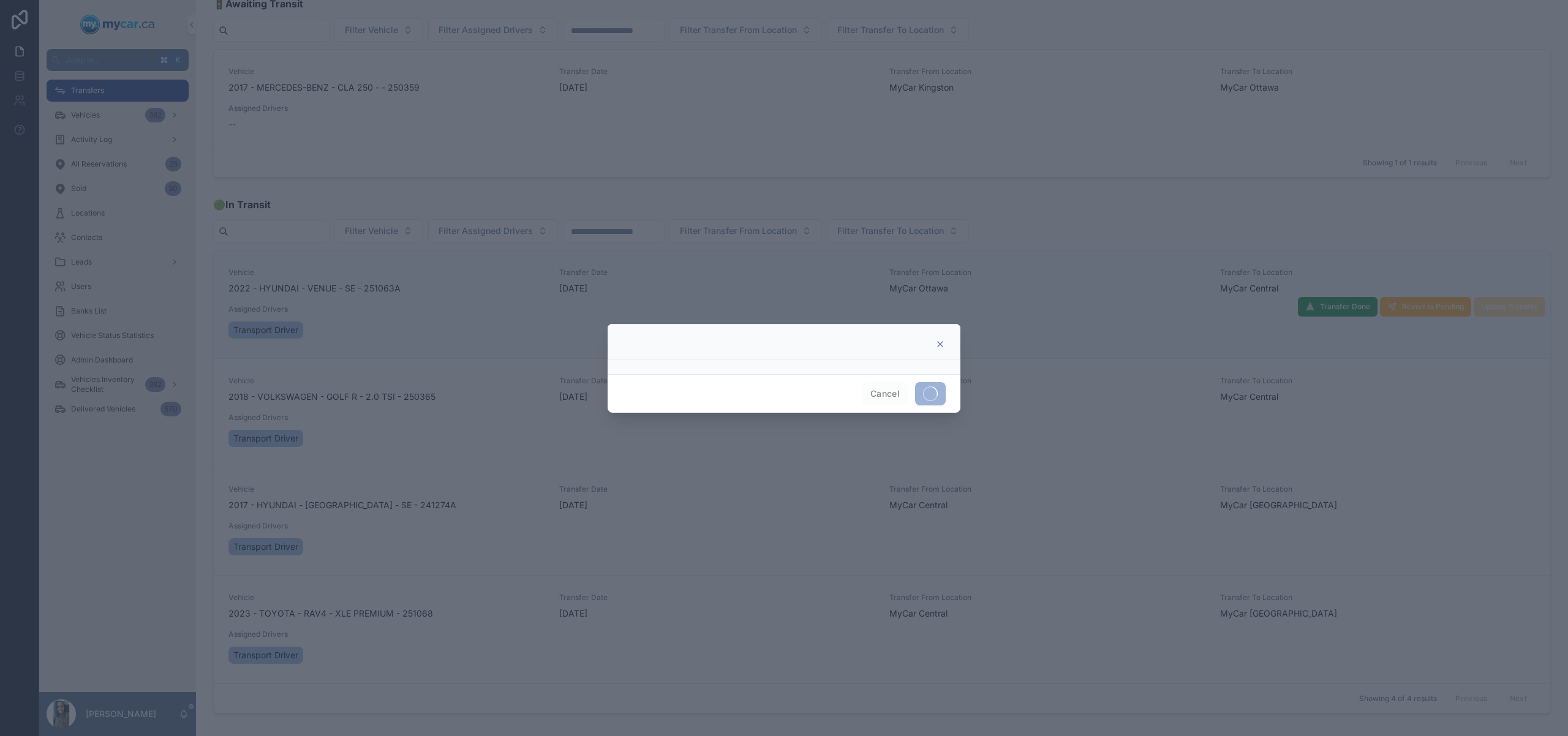
scroll to position [0, 0]
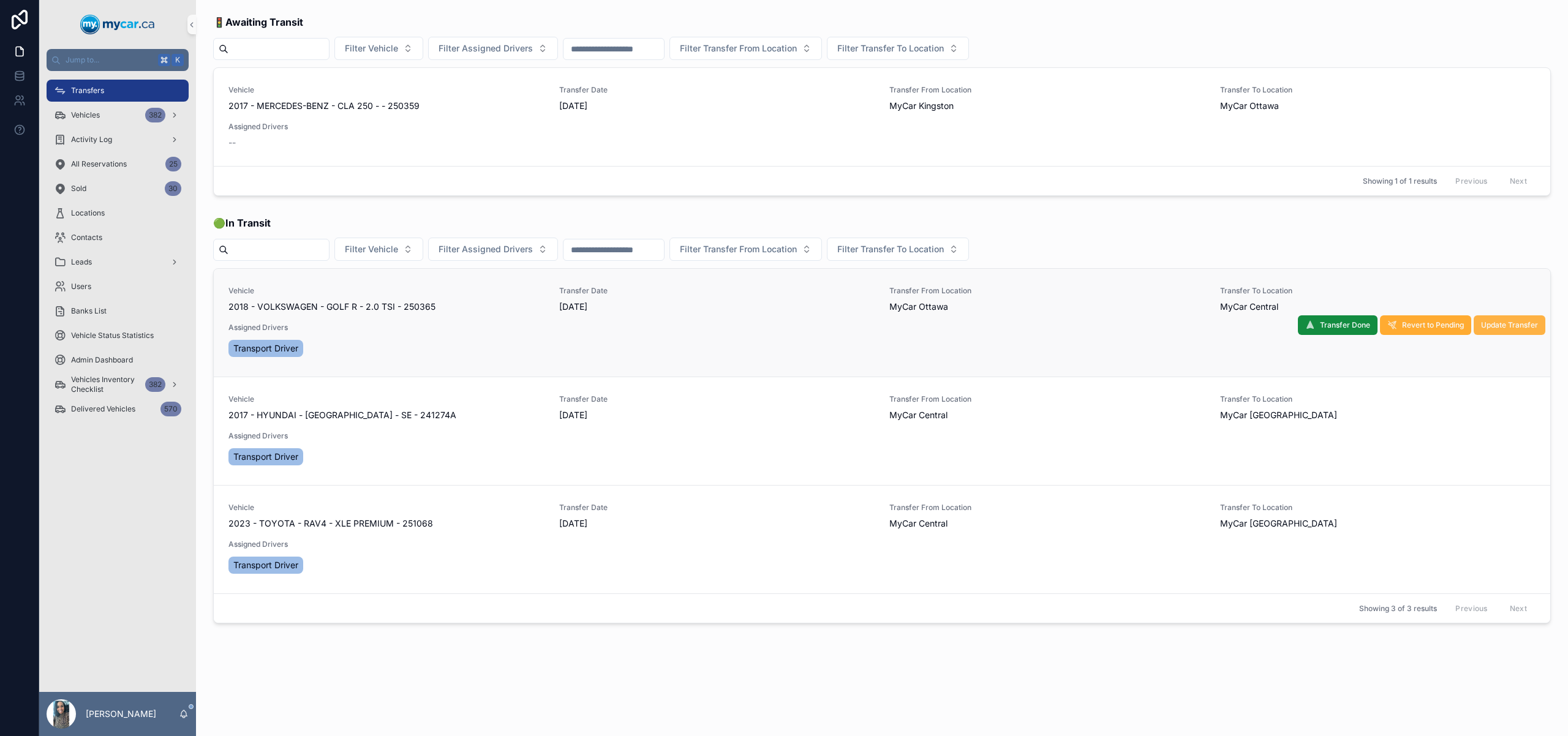
click at [1499, 324] on span "Update Transfer" at bounding box center [1509, 325] width 57 height 10
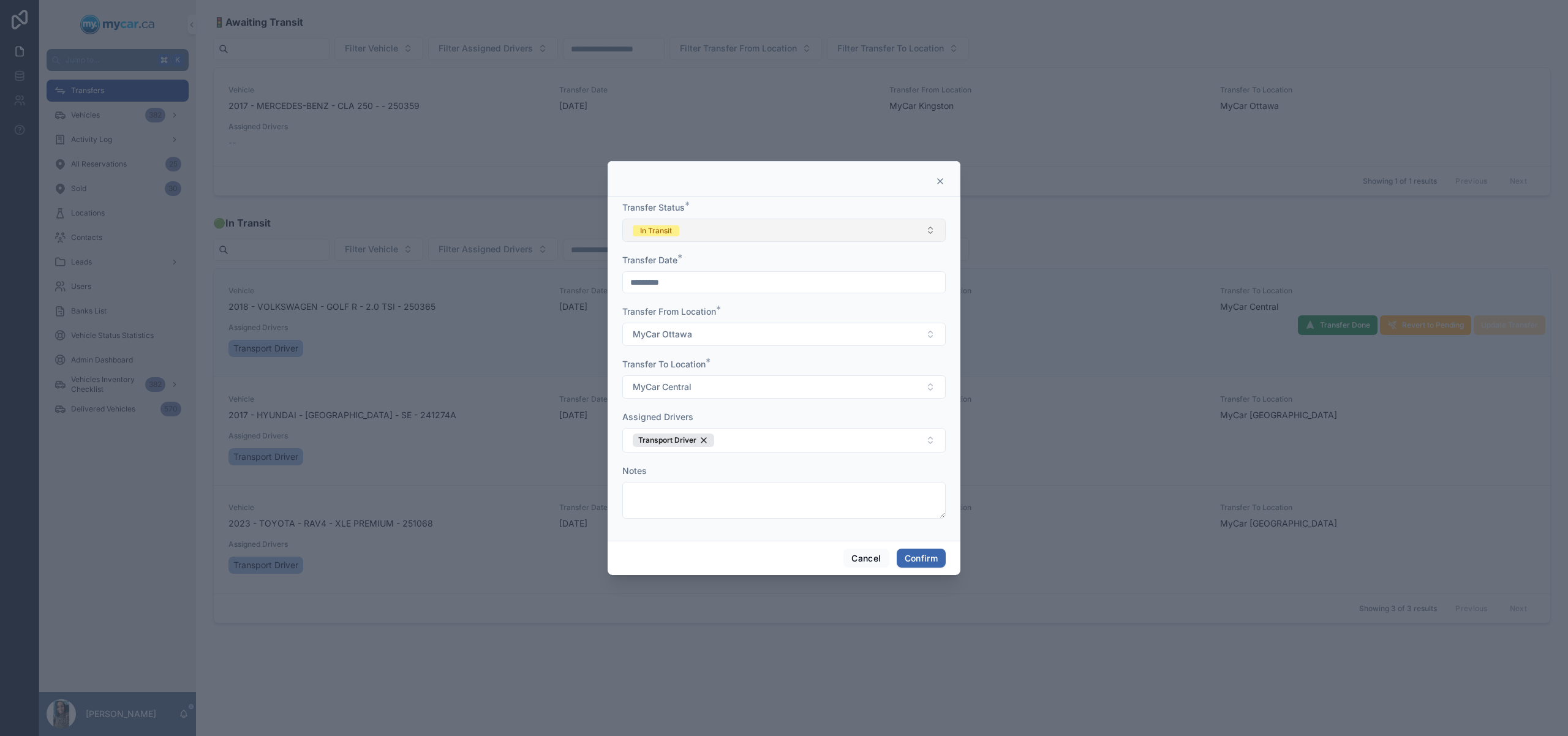
click at [688, 239] on button "In Transit" at bounding box center [784, 230] width 323 height 23
click at [677, 312] on span "Completed" at bounding box center [657, 316] width 53 height 11
click at [918, 556] on button "Confirm" at bounding box center [921, 558] width 49 height 19
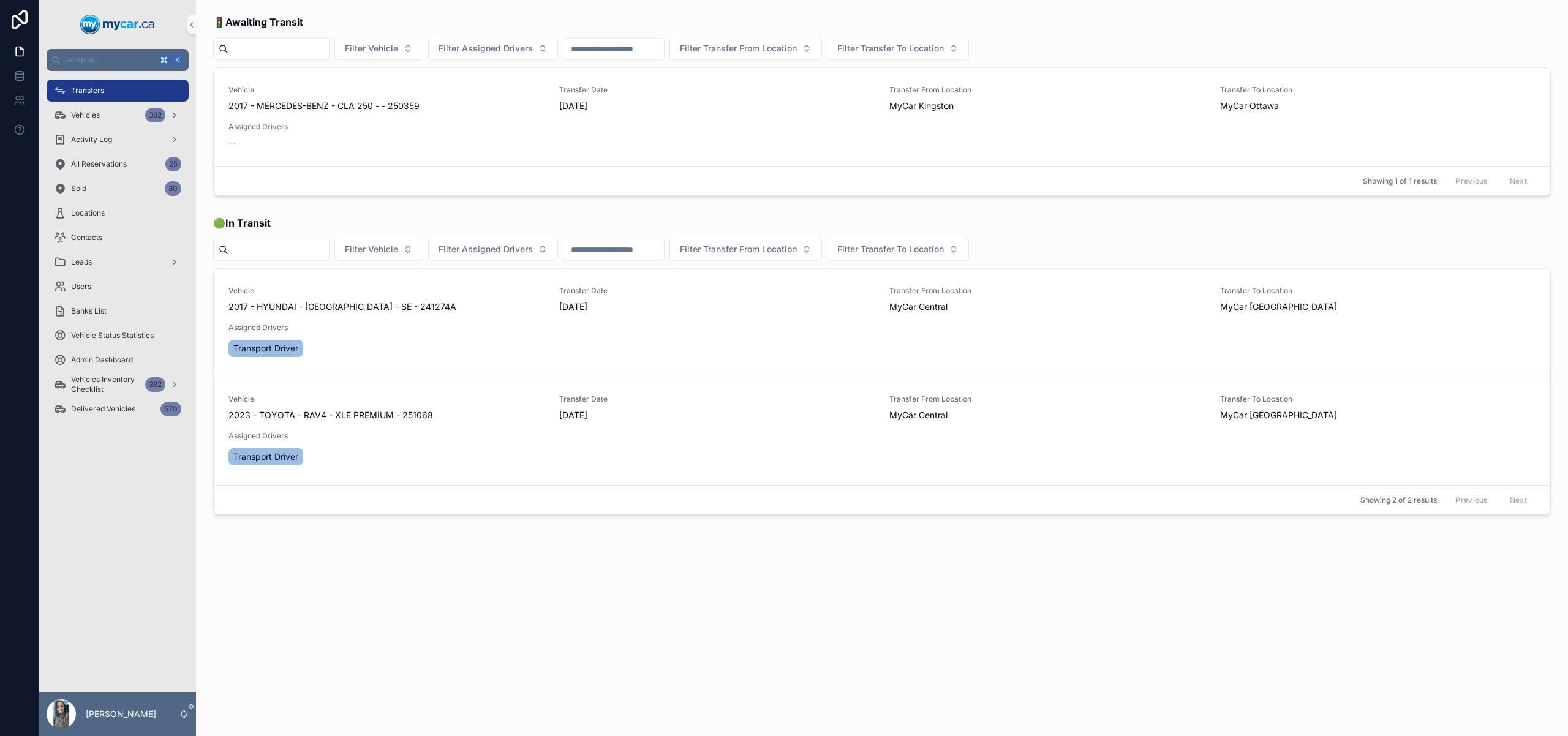
click at [91, 90] on span "Transfers" at bounding box center [87, 91] width 33 height 10
click at [145, 92] on div "Transfers" at bounding box center [118, 90] width 128 height 19
click at [105, 121] on div "Vehicles 382" at bounding box center [118, 115] width 128 height 19
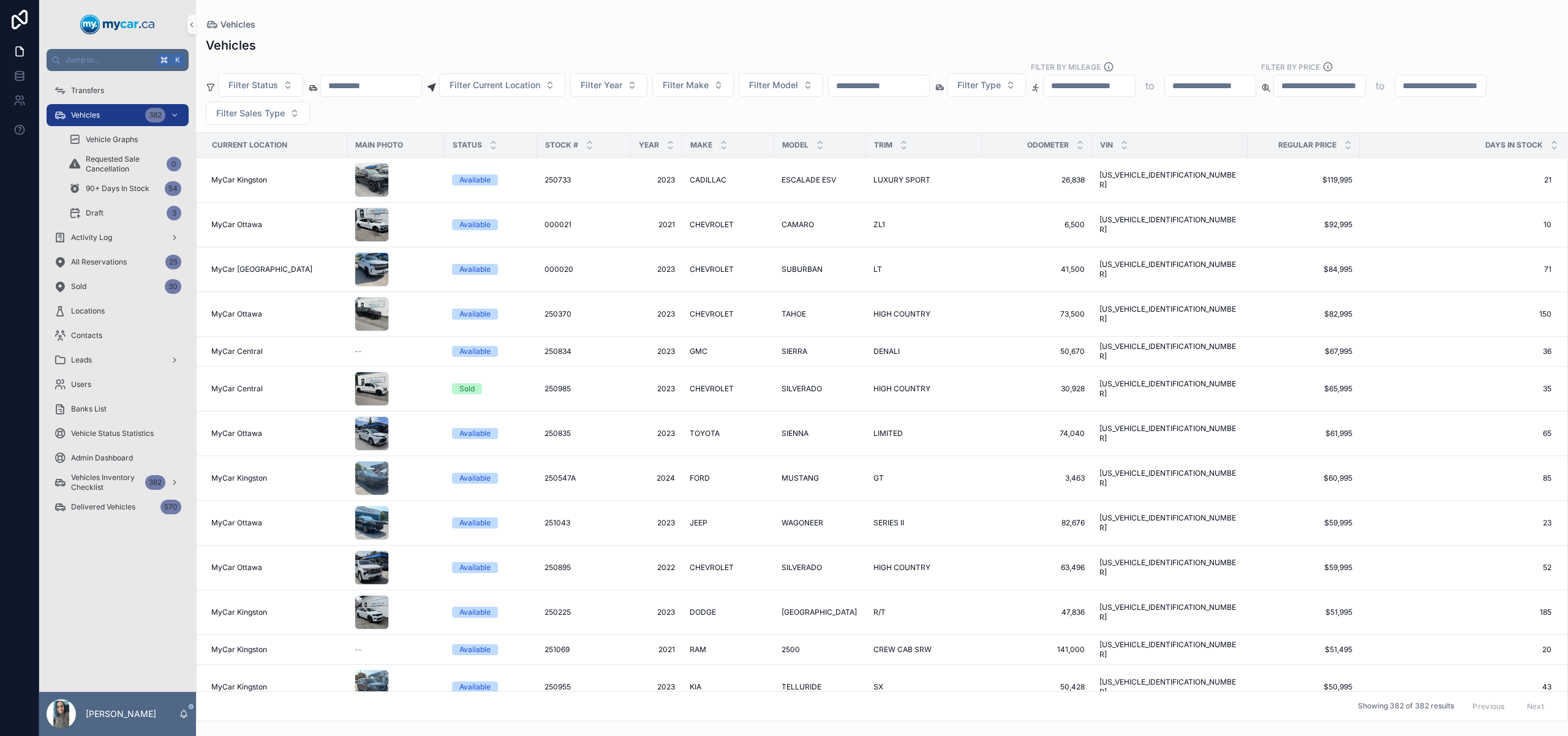
click at [893, 80] on input "scrollable content" at bounding box center [878, 86] width 100 height 17
paste input "******"
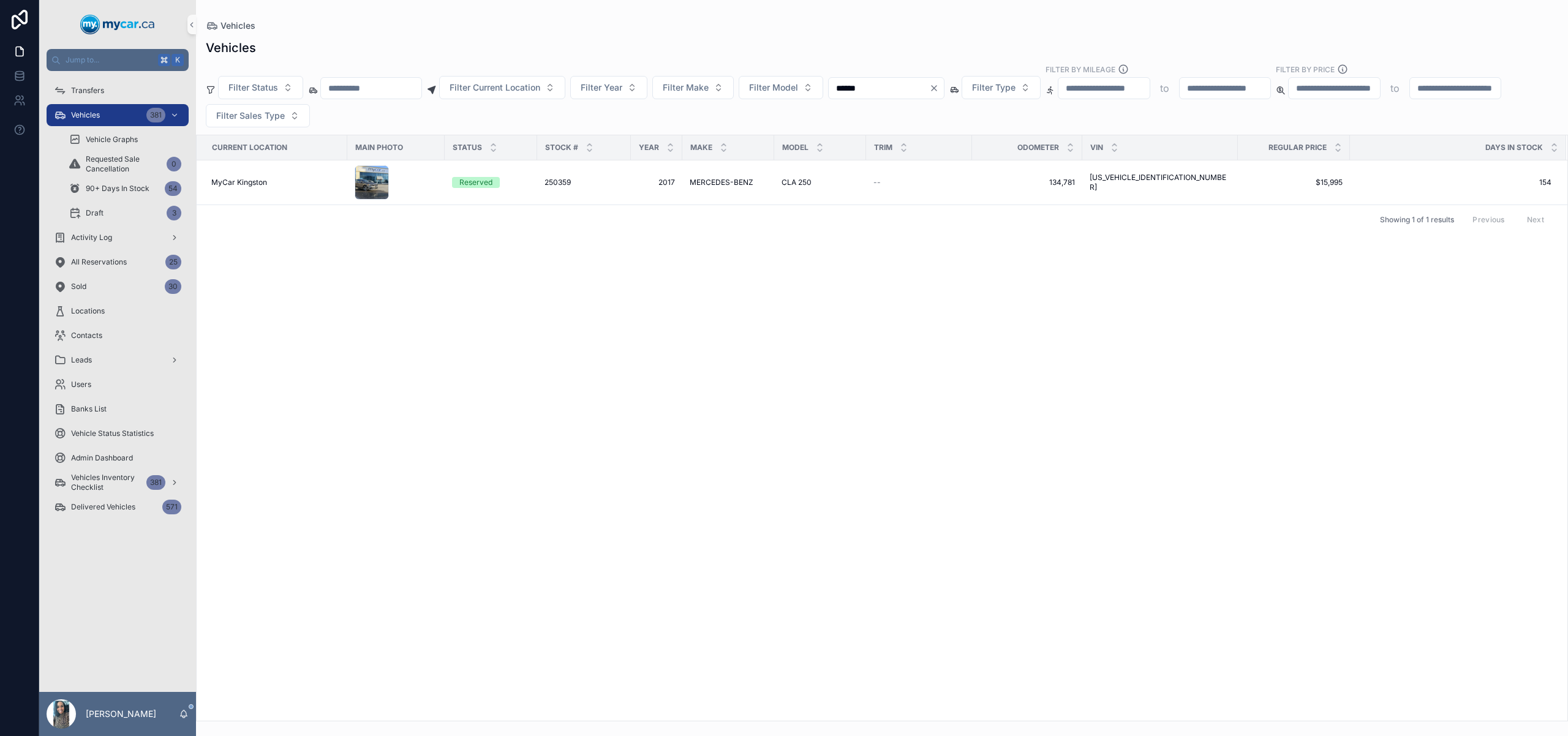
click at [900, 97] on div "******" at bounding box center [886, 88] width 116 height 22
click at [905, 91] on input "******" at bounding box center [878, 88] width 100 height 17
paste input "scrollable content"
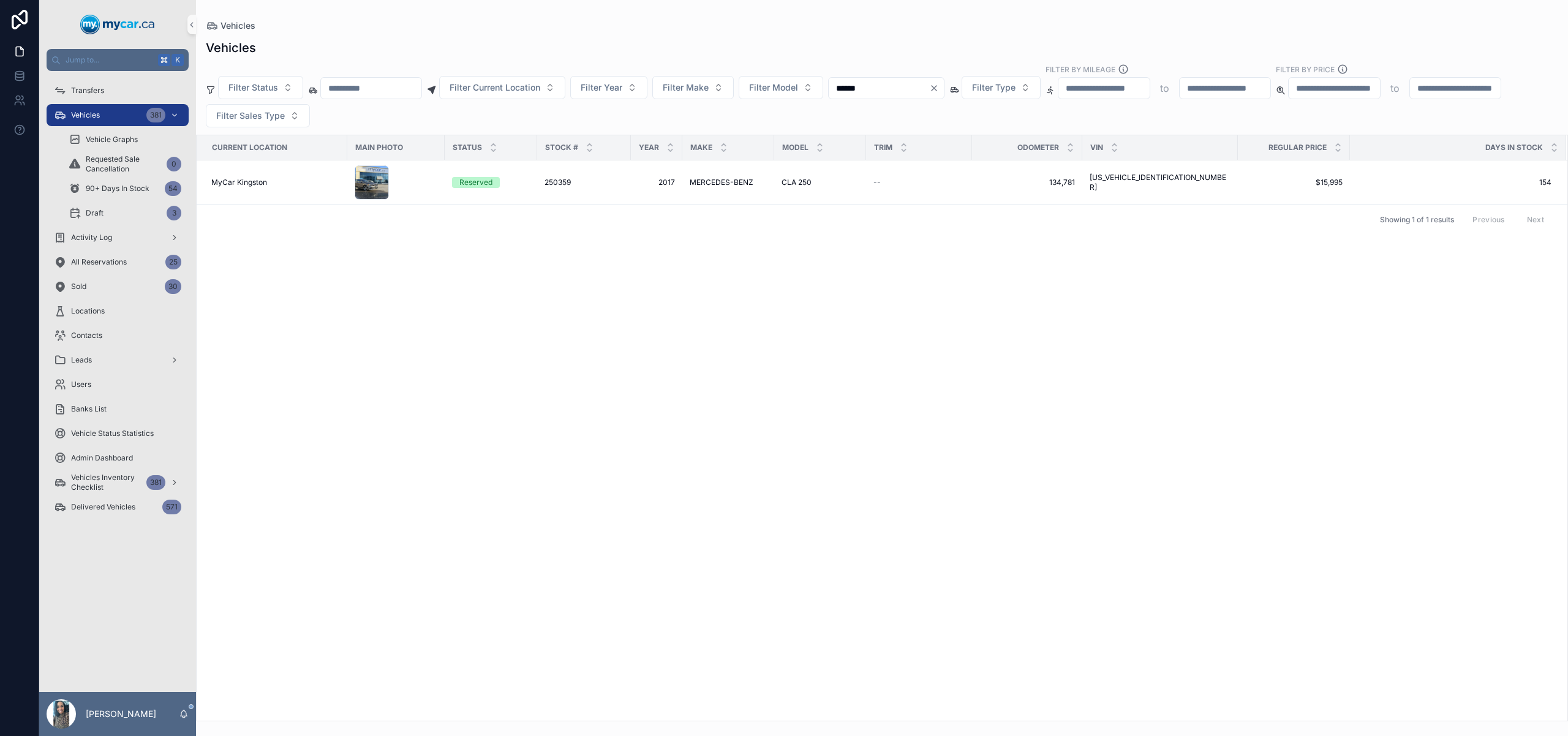
type input "******"
click at [934, 36] on div "Vehicles Filter Status Filter Current Location Filter Year Filter Make Filter M…" at bounding box center [882, 376] width 1372 height 689
click at [703, 182] on span "TOYOTA" at bounding box center [705, 182] width 30 height 10
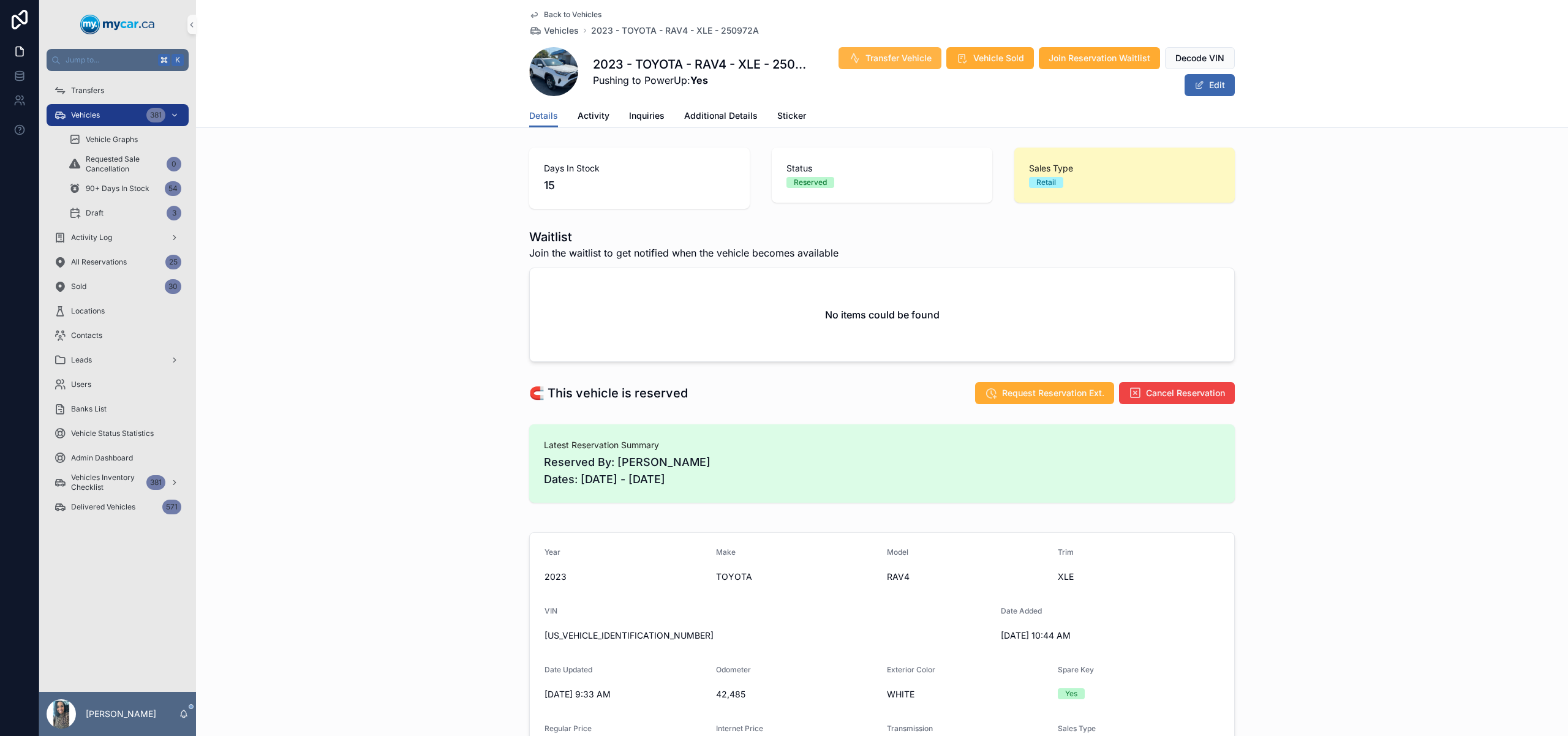
click at [881, 68] on button "Transfer Vehicle" at bounding box center [890, 58] width 103 height 22
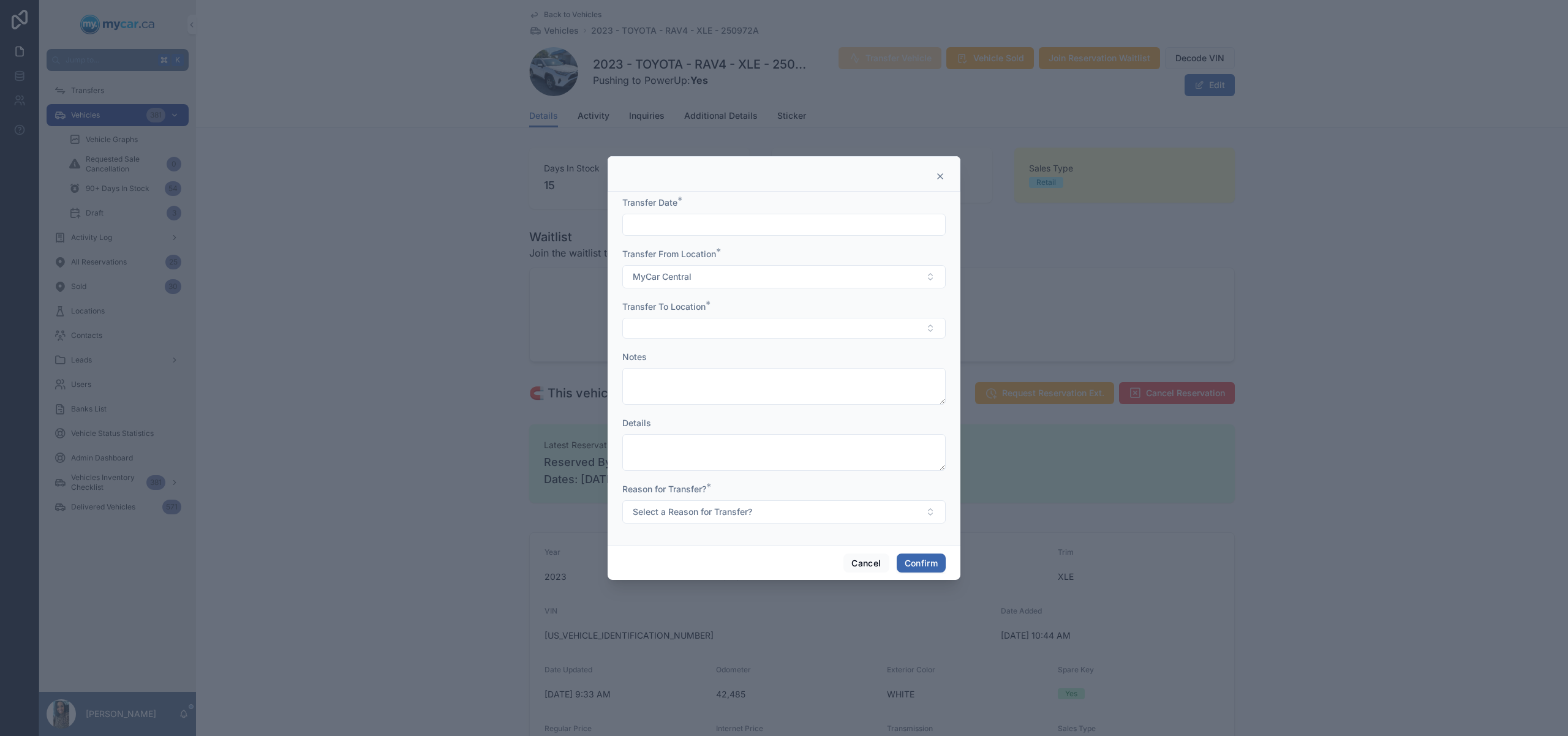
click at [739, 229] on input "text" at bounding box center [784, 225] width 322 height 17
click at [825, 432] on button "29" at bounding box center [828, 433] width 22 height 22
type input "*********"
click at [660, 308] on span "Transfer To Location" at bounding box center [664, 306] width 83 height 11
click at [651, 330] on button "Select Button" at bounding box center [784, 328] width 323 height 21
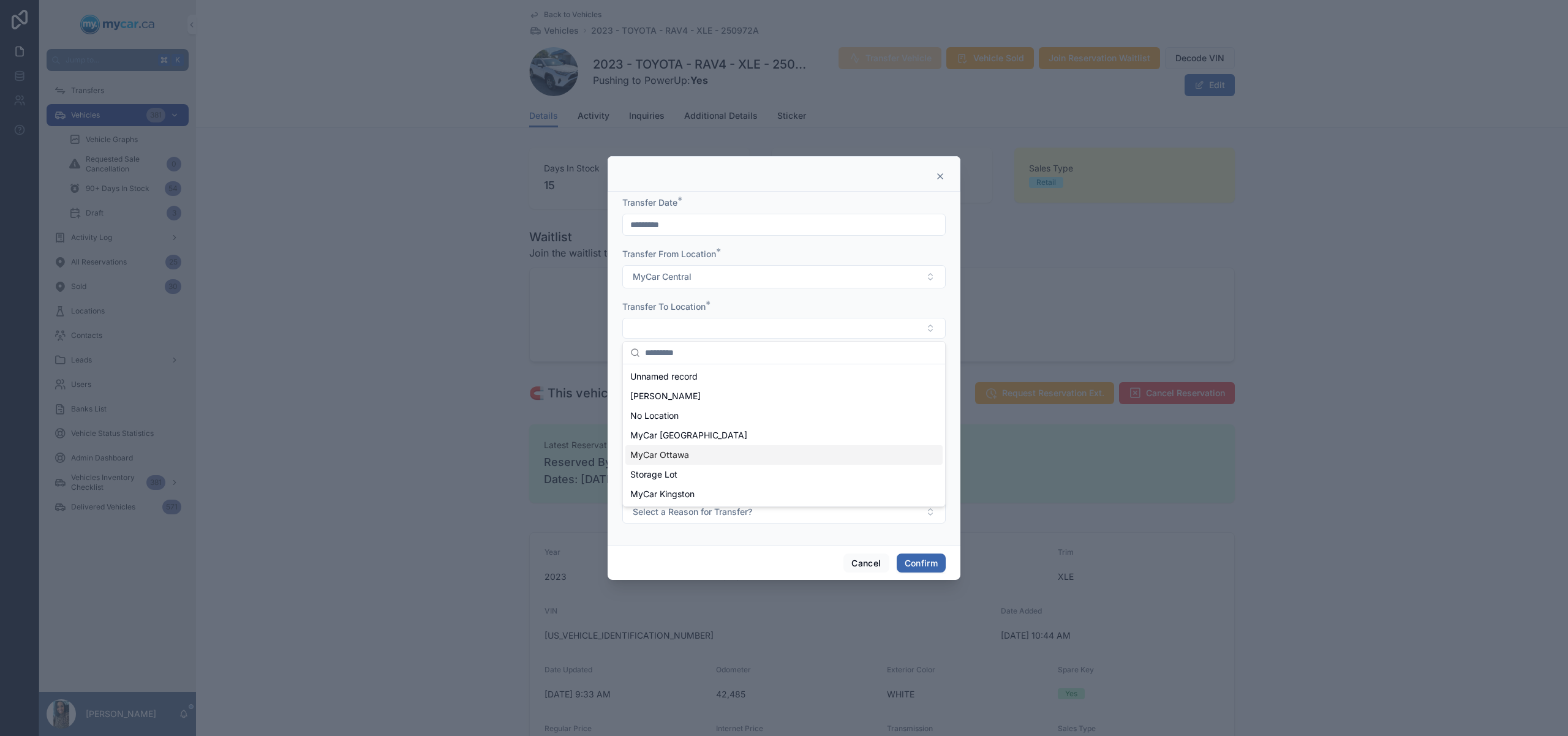
click at [715, 456] on div "MyCar Ottawa" at bounding box center [784, 455] width 317 height 19
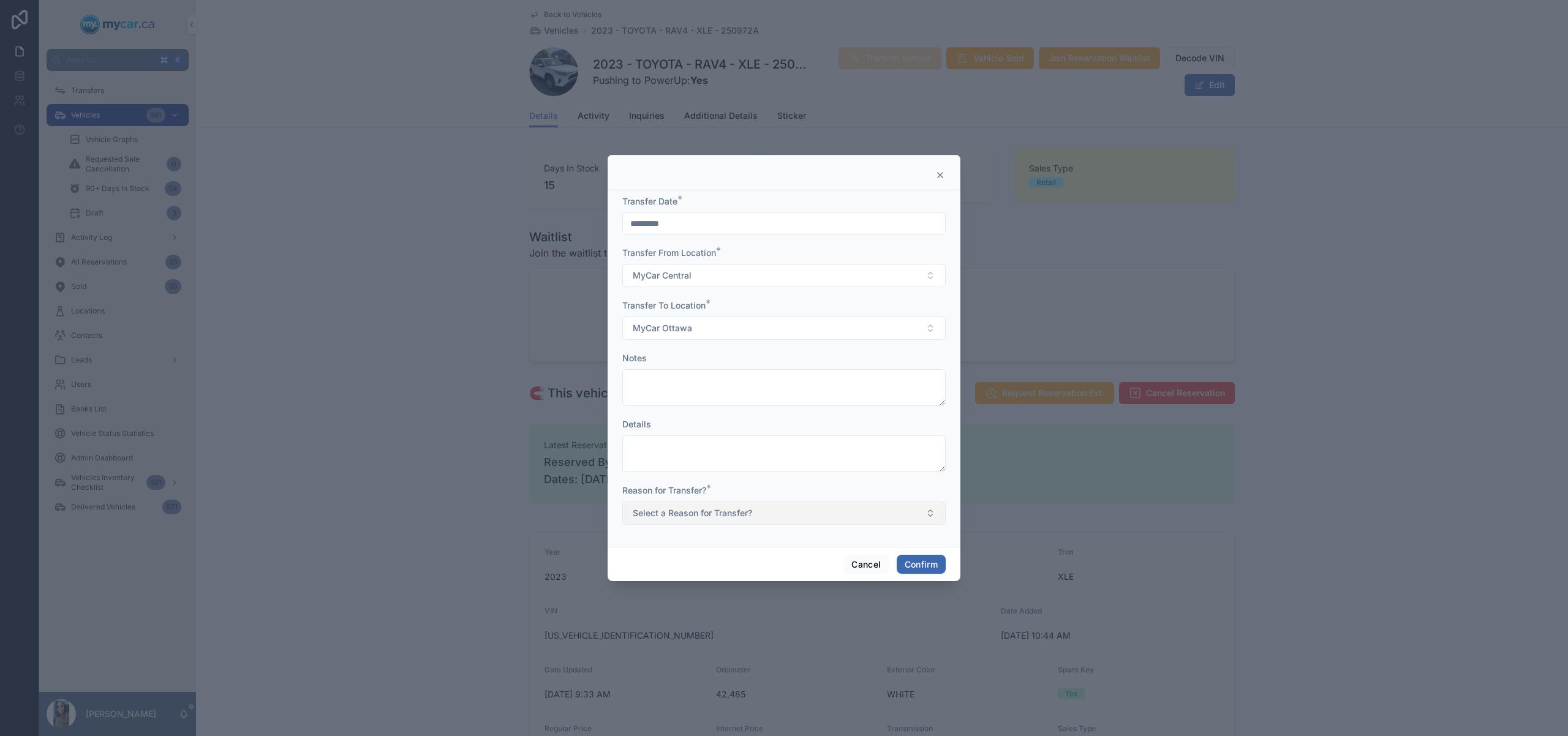
click at [713, 523] on button "Select a Reason for Transfer?" at bounding box center [784, 512] width 323 height 23
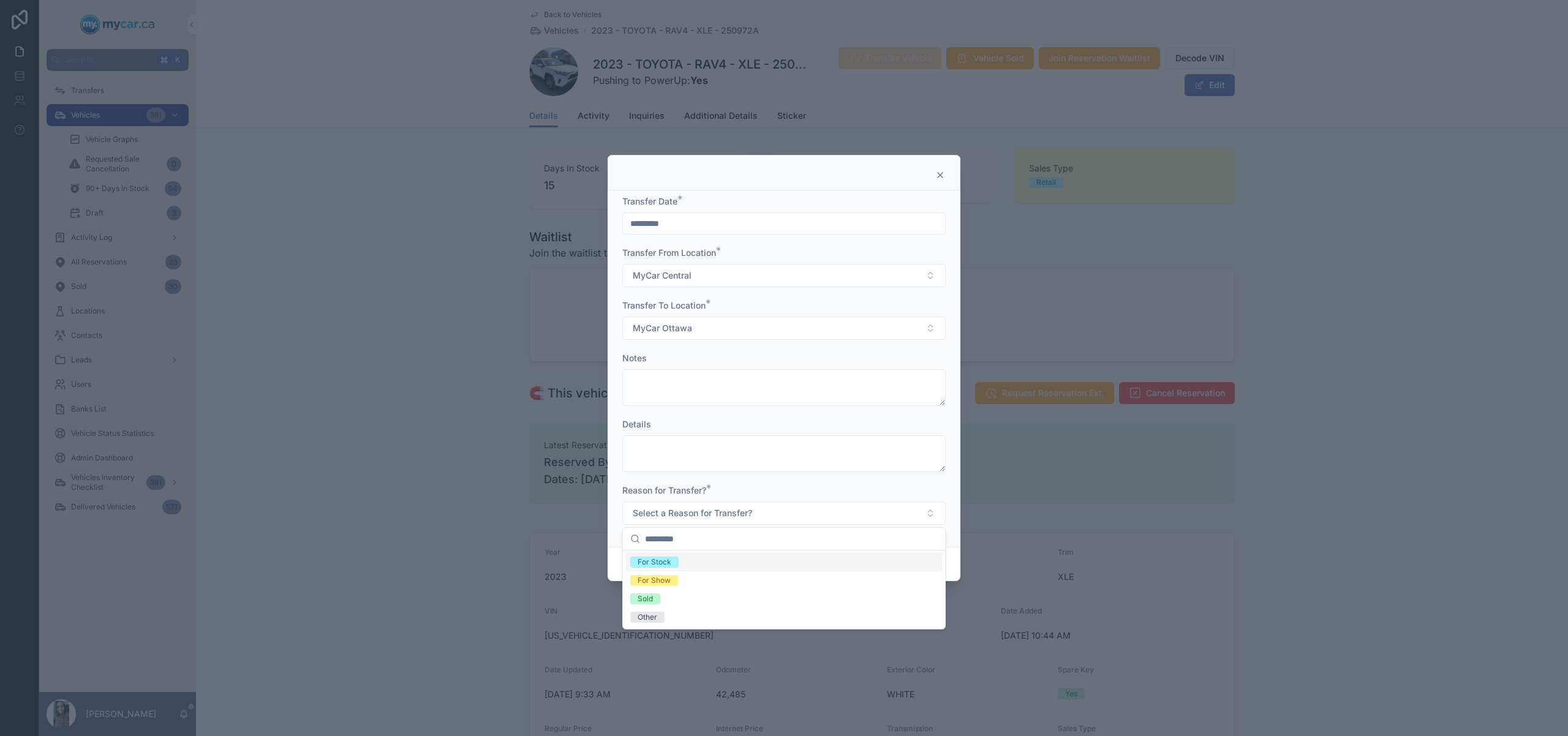
click at [744, 564] on div "For Stock" at bounding box center [784, 562] width 317 height 18
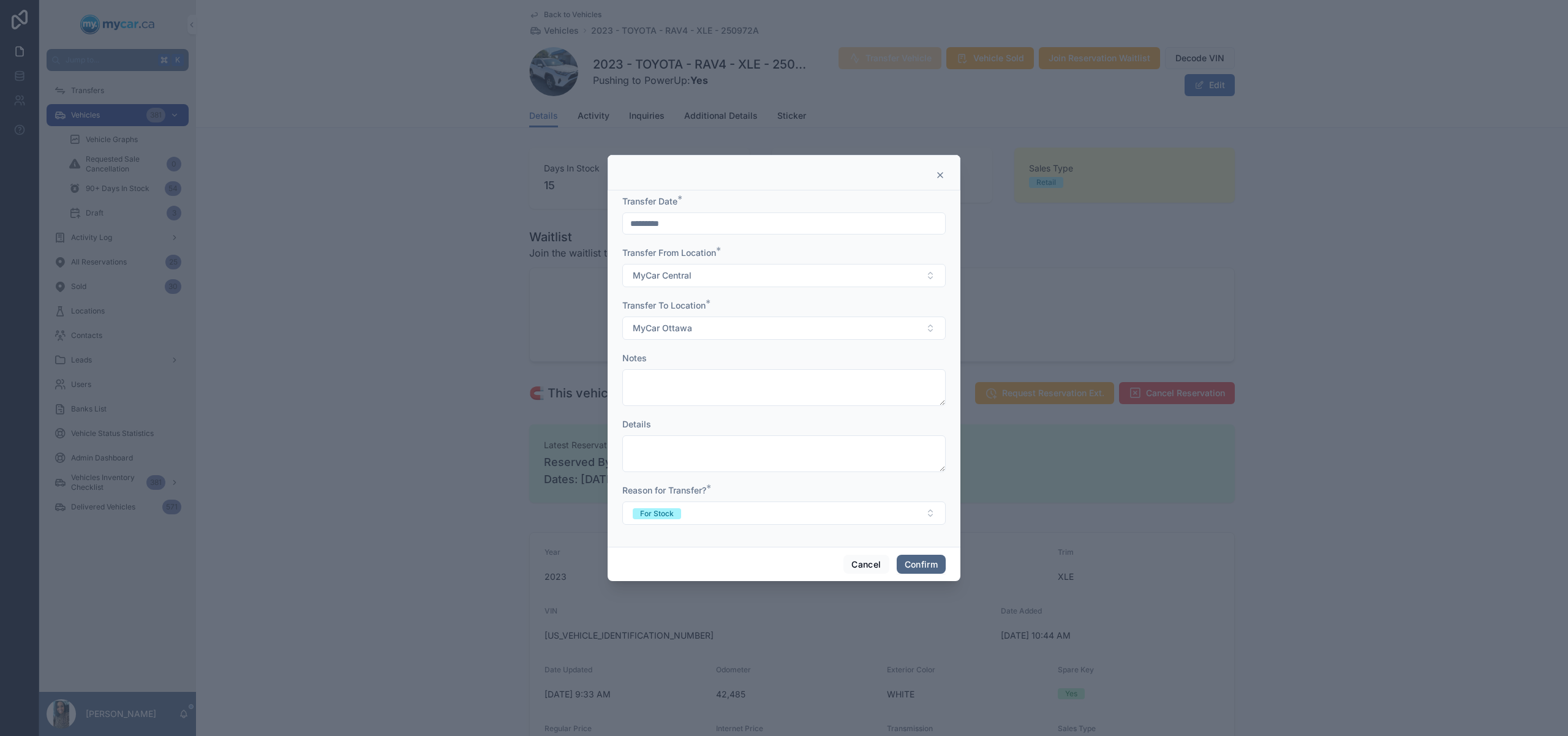
click at [938, 562] on button "Confirm" at bounding box center [921, 564] width 49 height 19
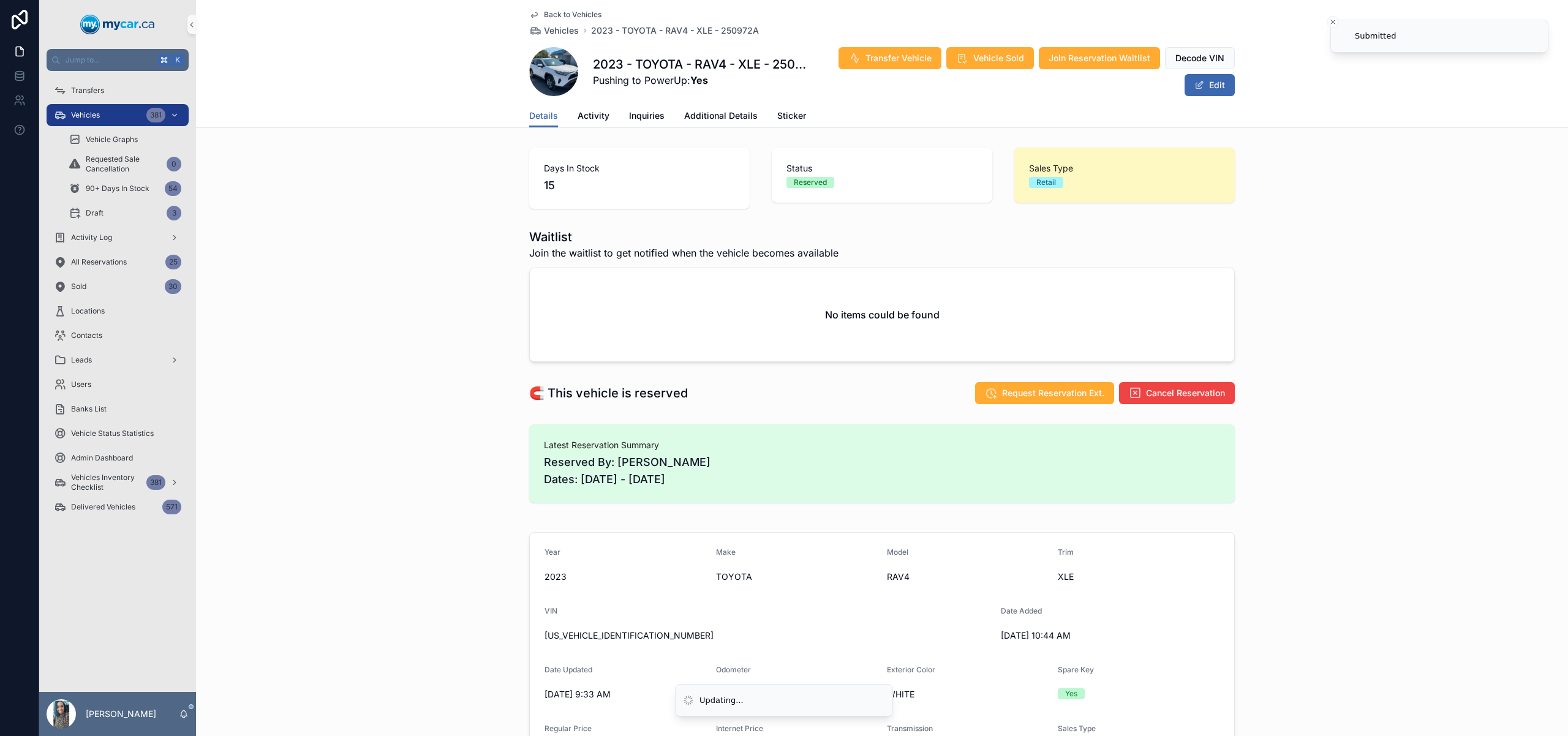
click at [416, 252] on div "Waitlist Join the waitlist to get notified when the vehicle becomes available N…" at bounding box center [882, 295] width 1372 height 143
click at [147, 94] on div "Transfers" at bounding box center [118, 90] width 128 height 19
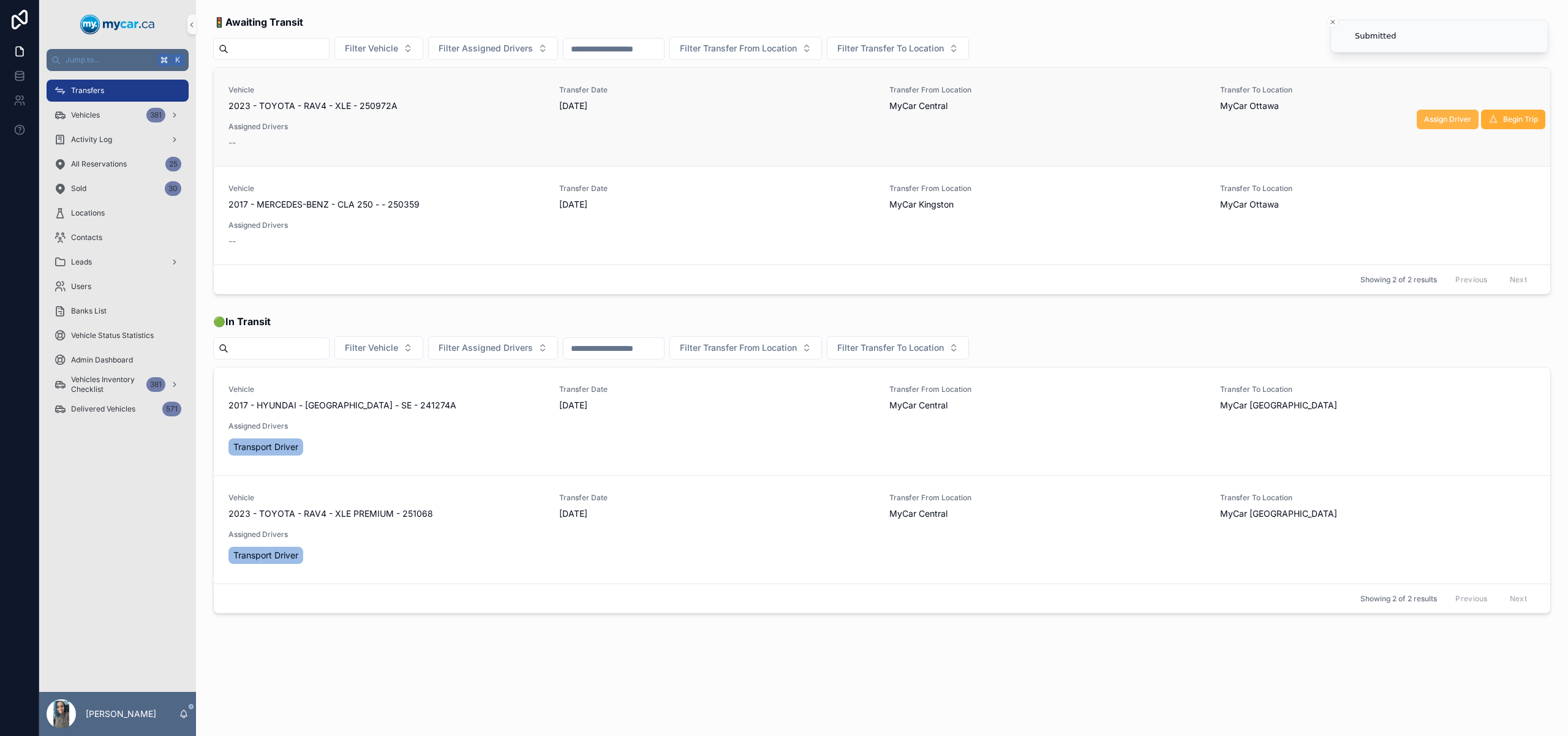
click at [1443, 121] on span "Assign Driver" at bounding box center [1448, 120] width 47 height 10
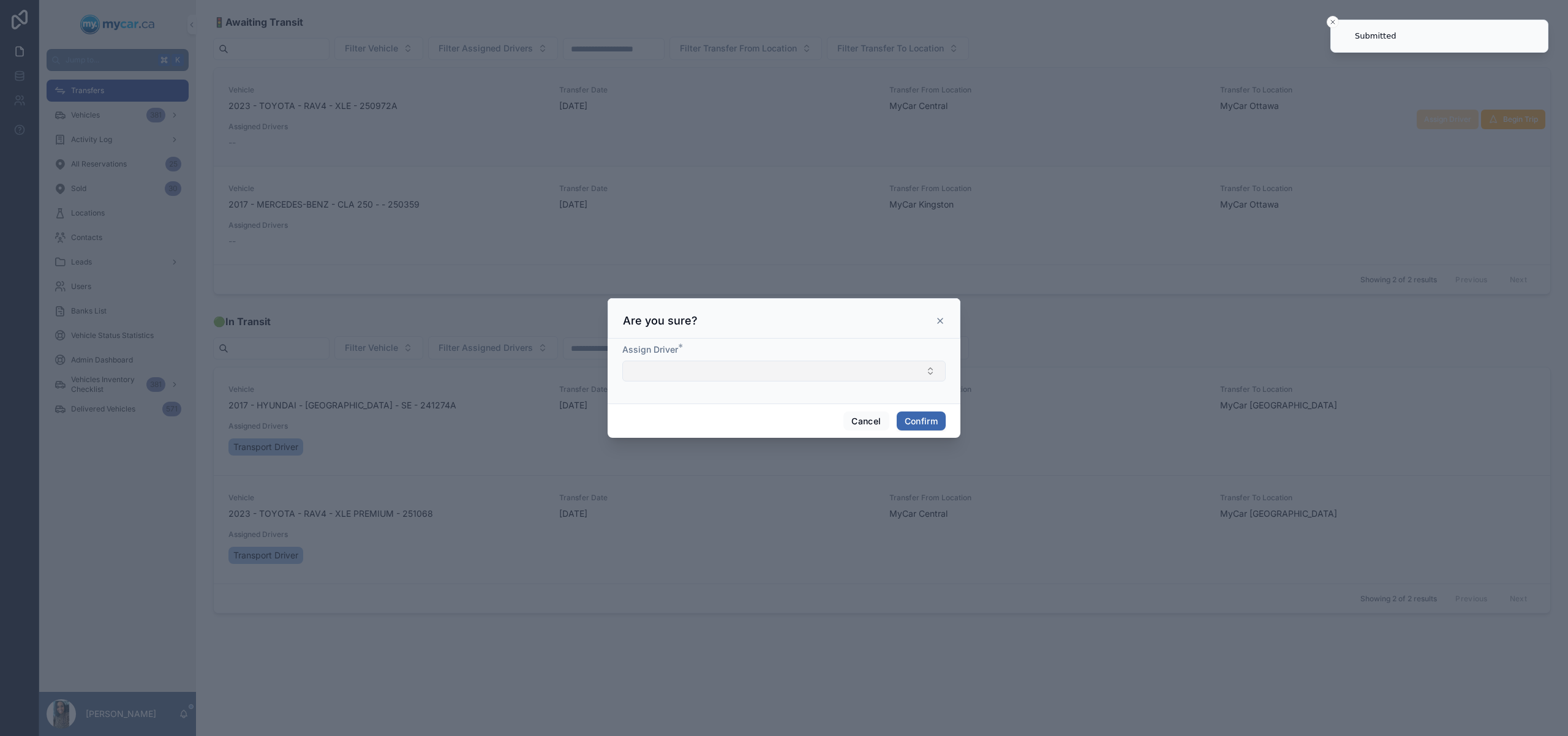
click at [690, 369] on button "Select Button" at bounding box center [784, 370] width 323 height 21
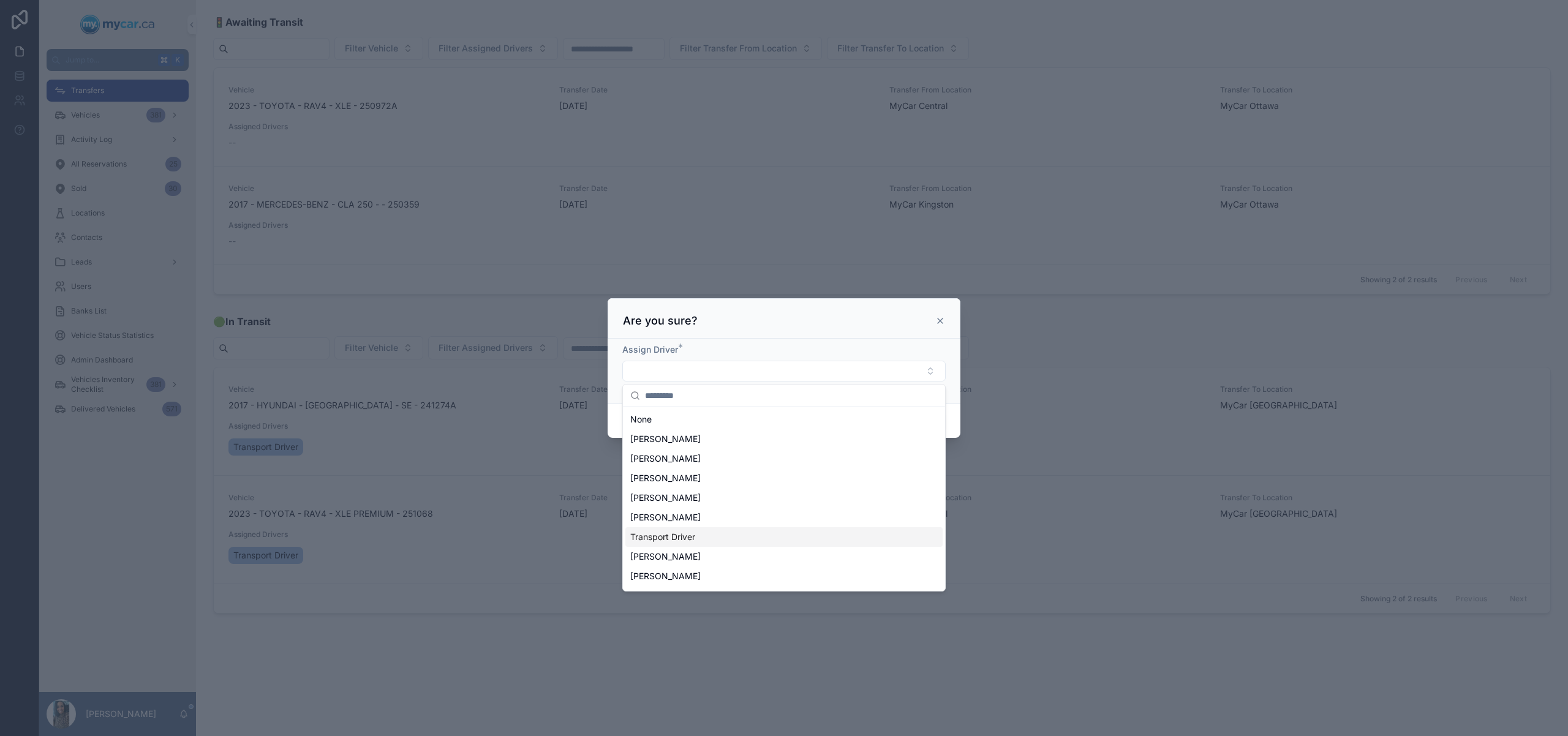
click at [774, 544] on div "Transport Driver" at bounding box center [784, 537] width 317 height 19
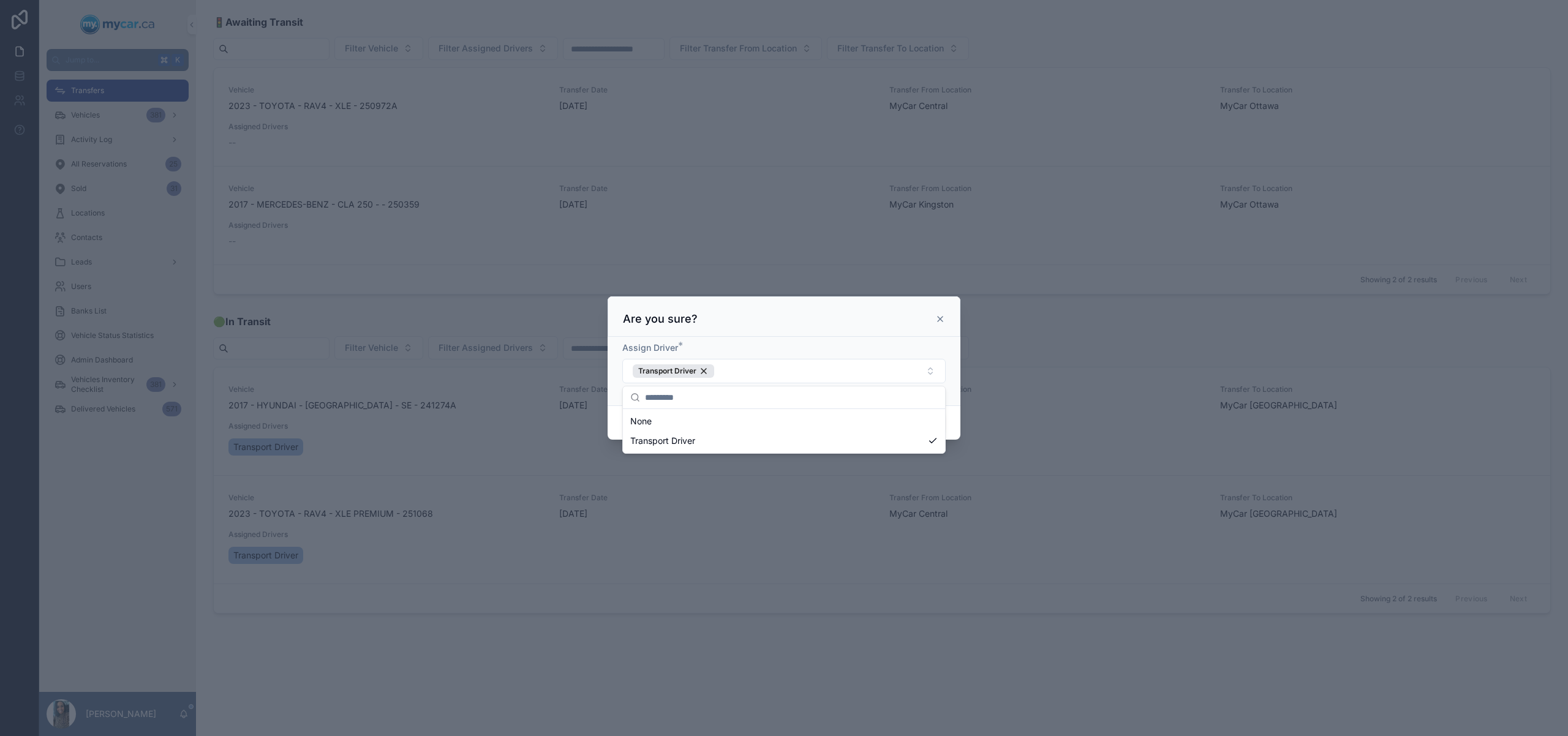
click at [959, 370] on div "Assign Driver * Transport Driver" at bounding box center [784, 371] width 353 height 68
click at [928, 426] on button "Confirm" at bounding box center [921, 423] width 49 height 19
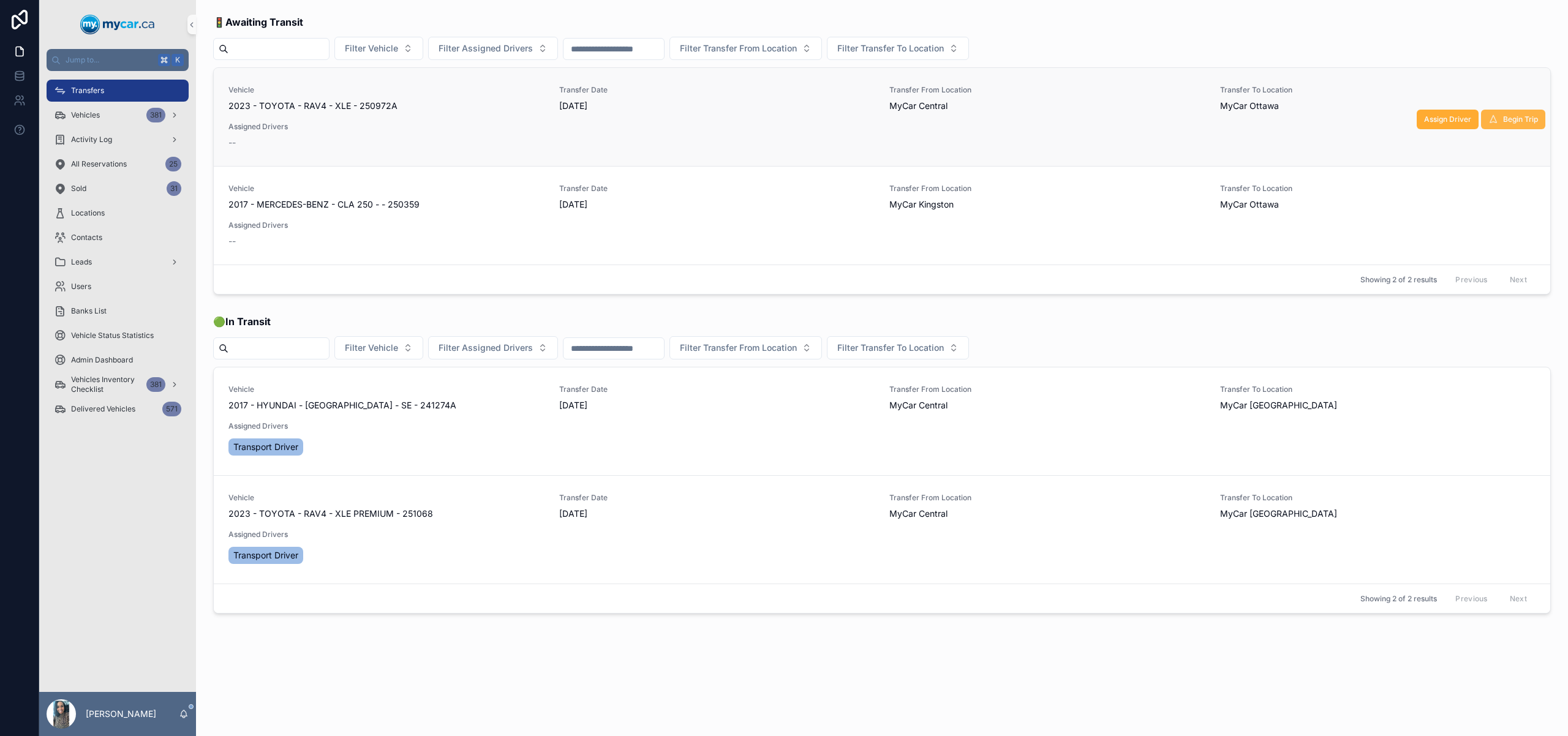
click at [1521, 121] on span "Begin Trip" at bounding box center [1521, 120] width 35 height 10
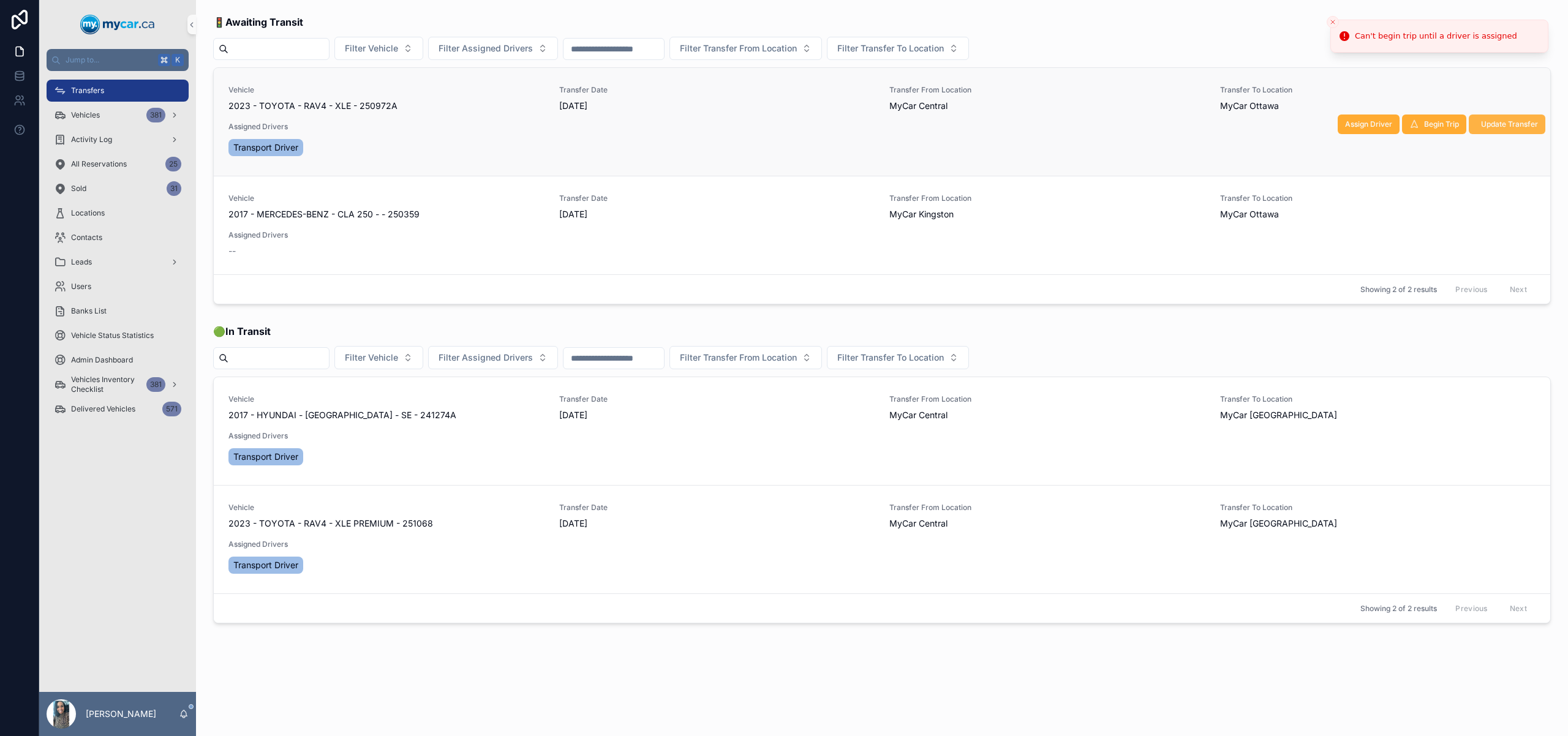
click at [1507, 118] on button "Update Transfer" at bounding box center [1507, 124] width 77 height 19
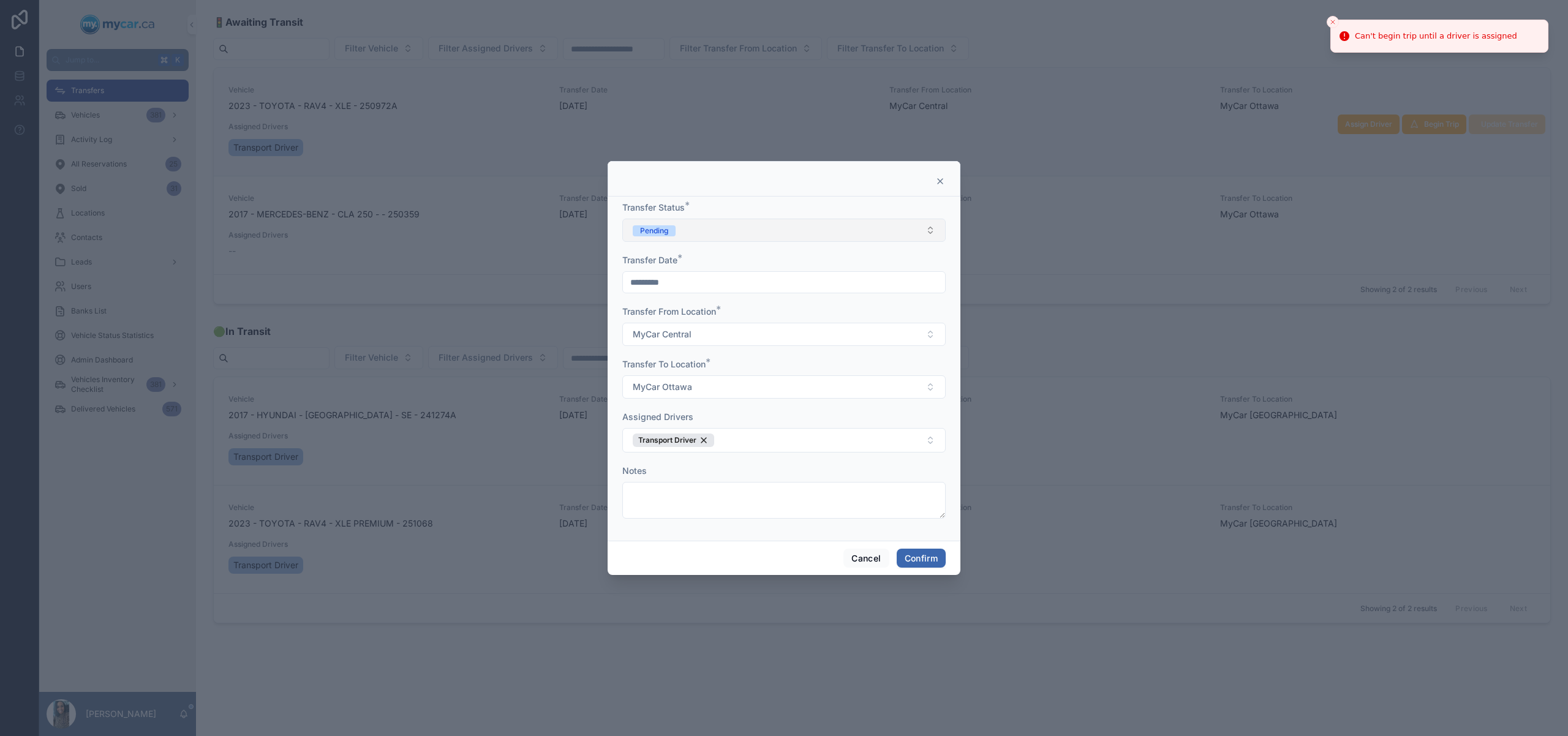
click at [748, 234] on button "Pending" at bounding box center [784, 230] width 323 height 23
click at [738, 293] on div "In Transit" at bounding box center [784, 297] width 317 height 18
click at [924, 565] on button "Confirm" at bounding box center [921, 558] width 49 height 19
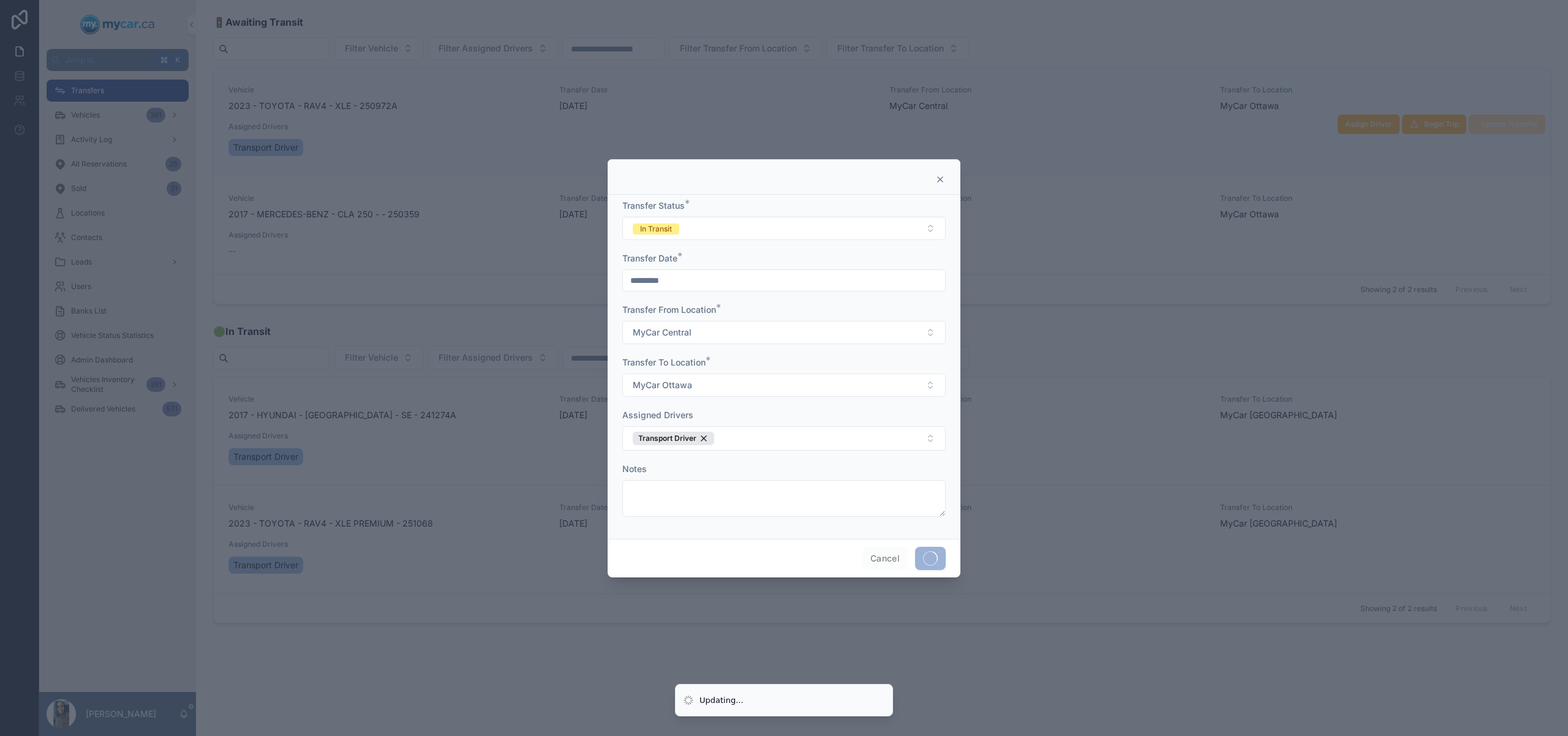
click at [1218, 607] on div at bounding box center [784, 368] width 1568 height 736
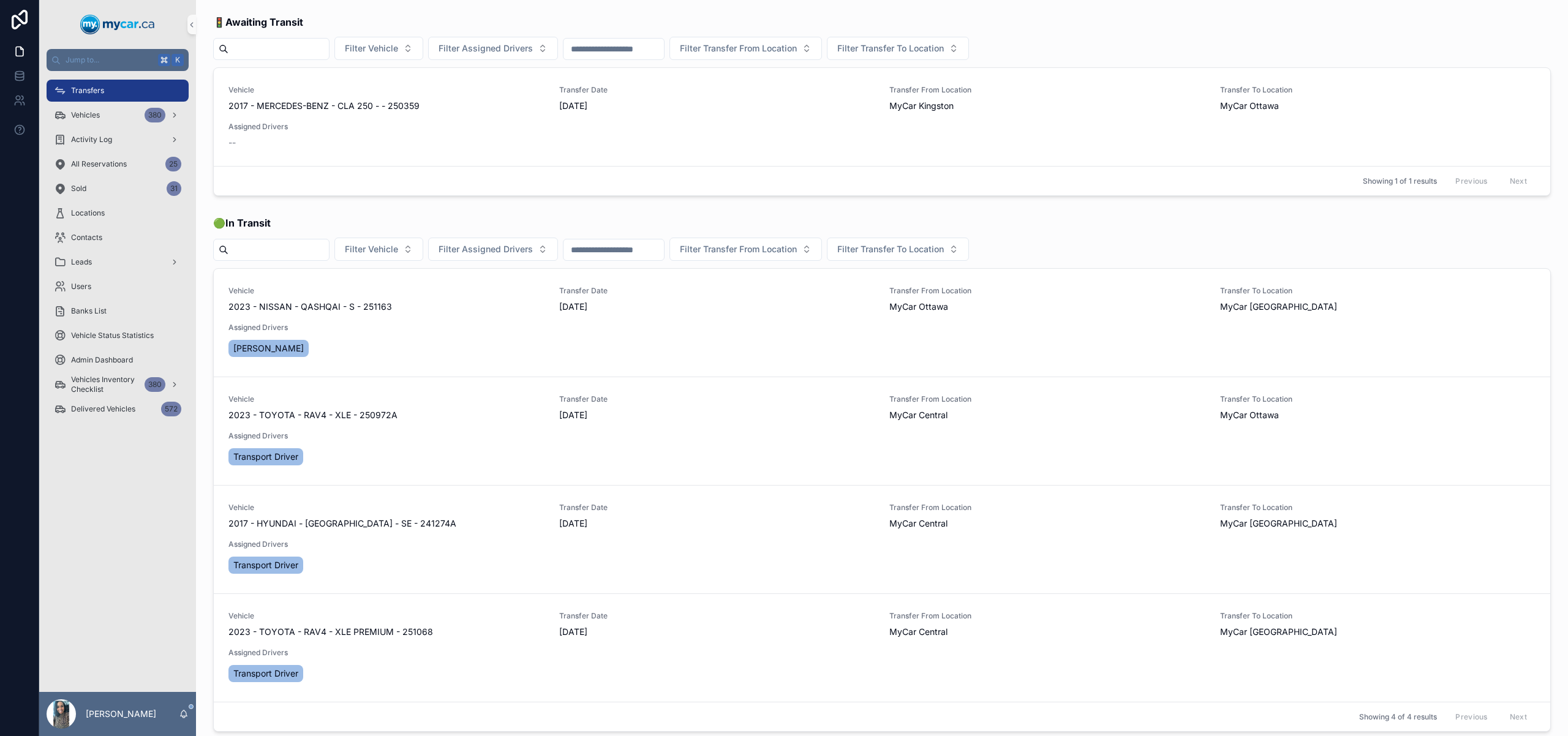
click at [106, 88] on div "Transfers" at bounding box center [118, 90] width 128 height 19
click at [97, 104] on link "Vehicles 380" at bounding box center [118, 115] width 142 height 22
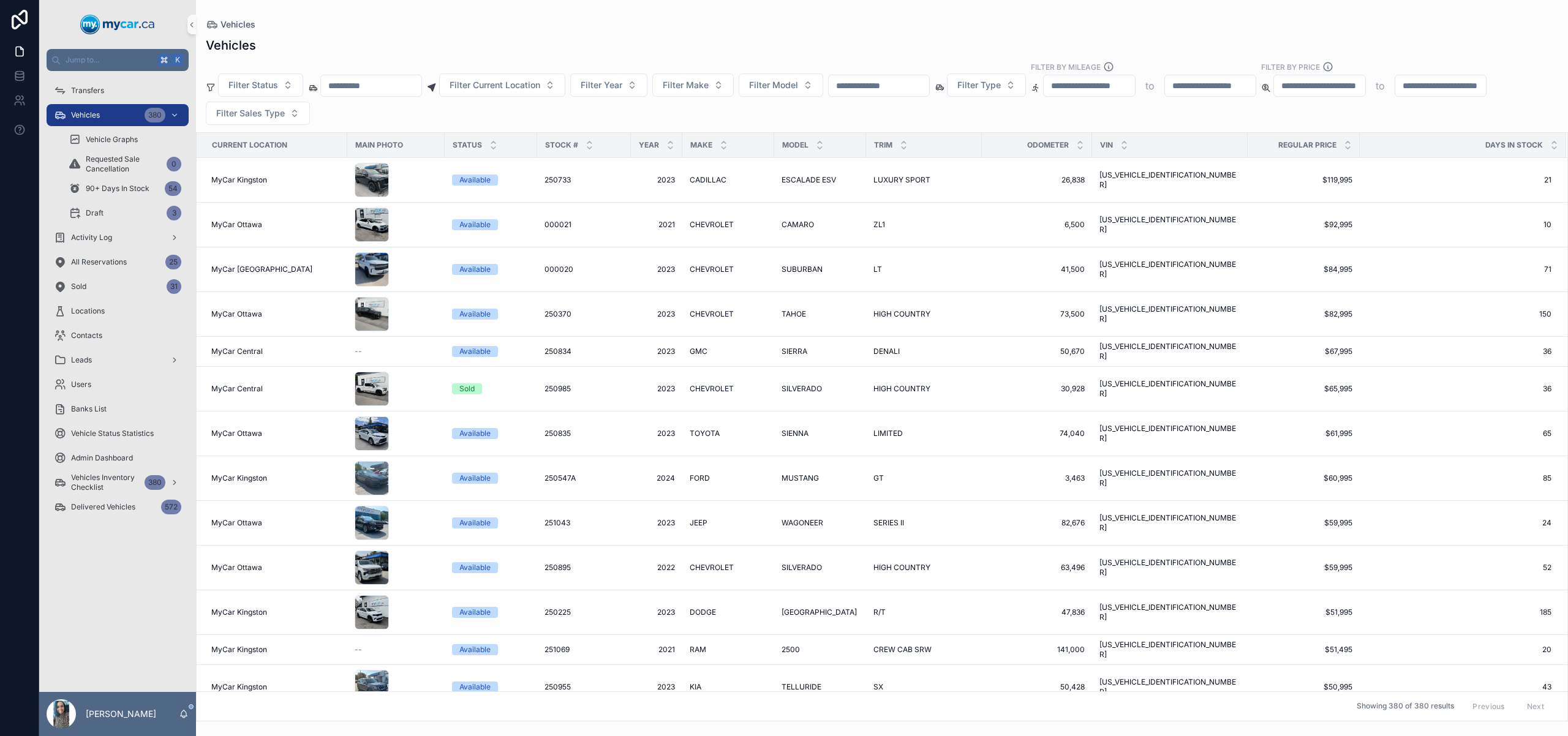
click at [902, 73] on div "Filter Status Filter Current Location Filter Year Filter Make Filter Model Filt…" at bounding box center [882, 93] width 1372 height 64
click at [893, 87] on input "scrollable content" at bounding box center [878, 86] width 100 height 17
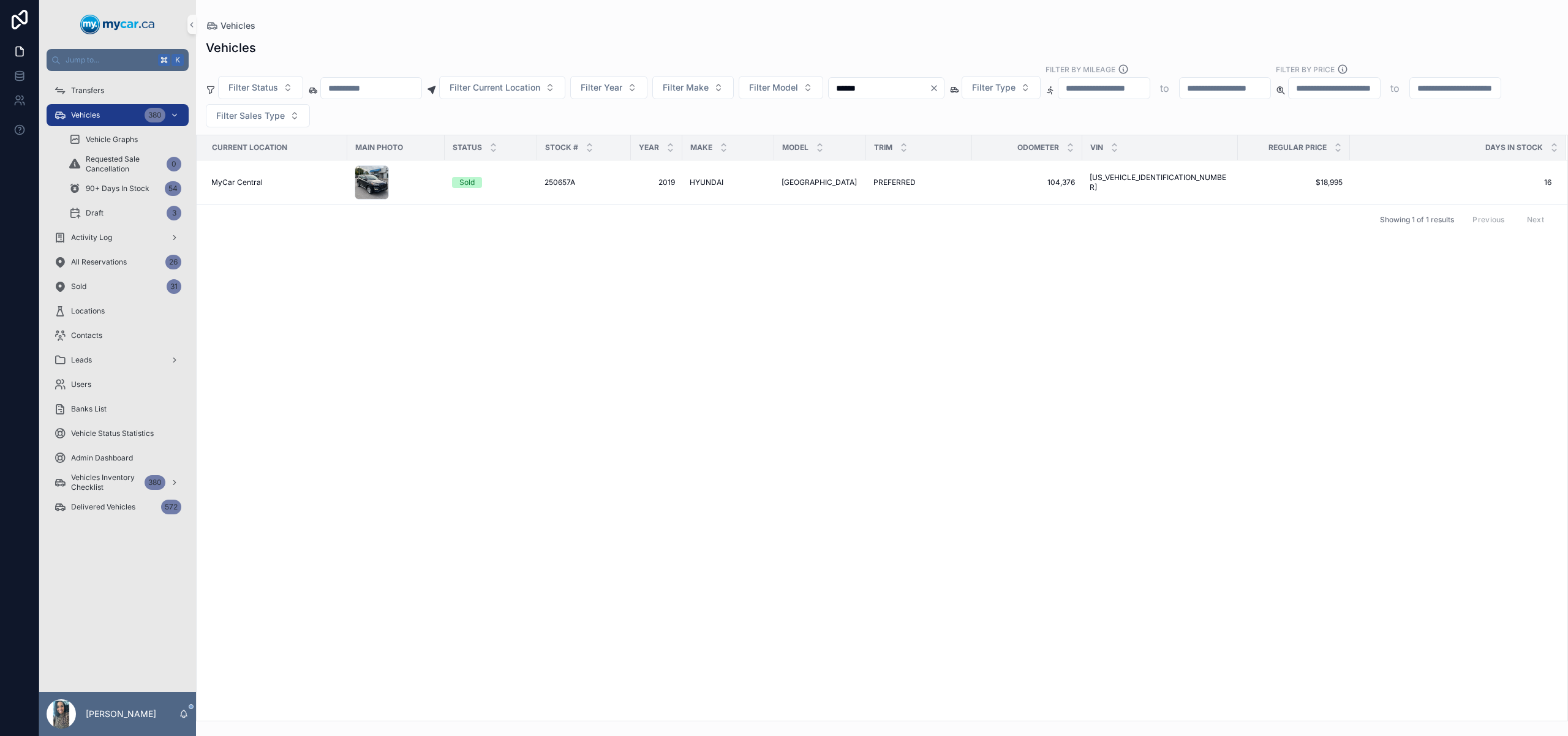
click at [901, 96] on input "******" at bounding box center [878, 88] width 100 height 17
click at [901, 95] on input "******" at bounding box center [878, 88] width 100 height 17
click at [900, 93] on input "******" at bounding box center [878, 88] width 100 height 17
paste input "scrollable content"
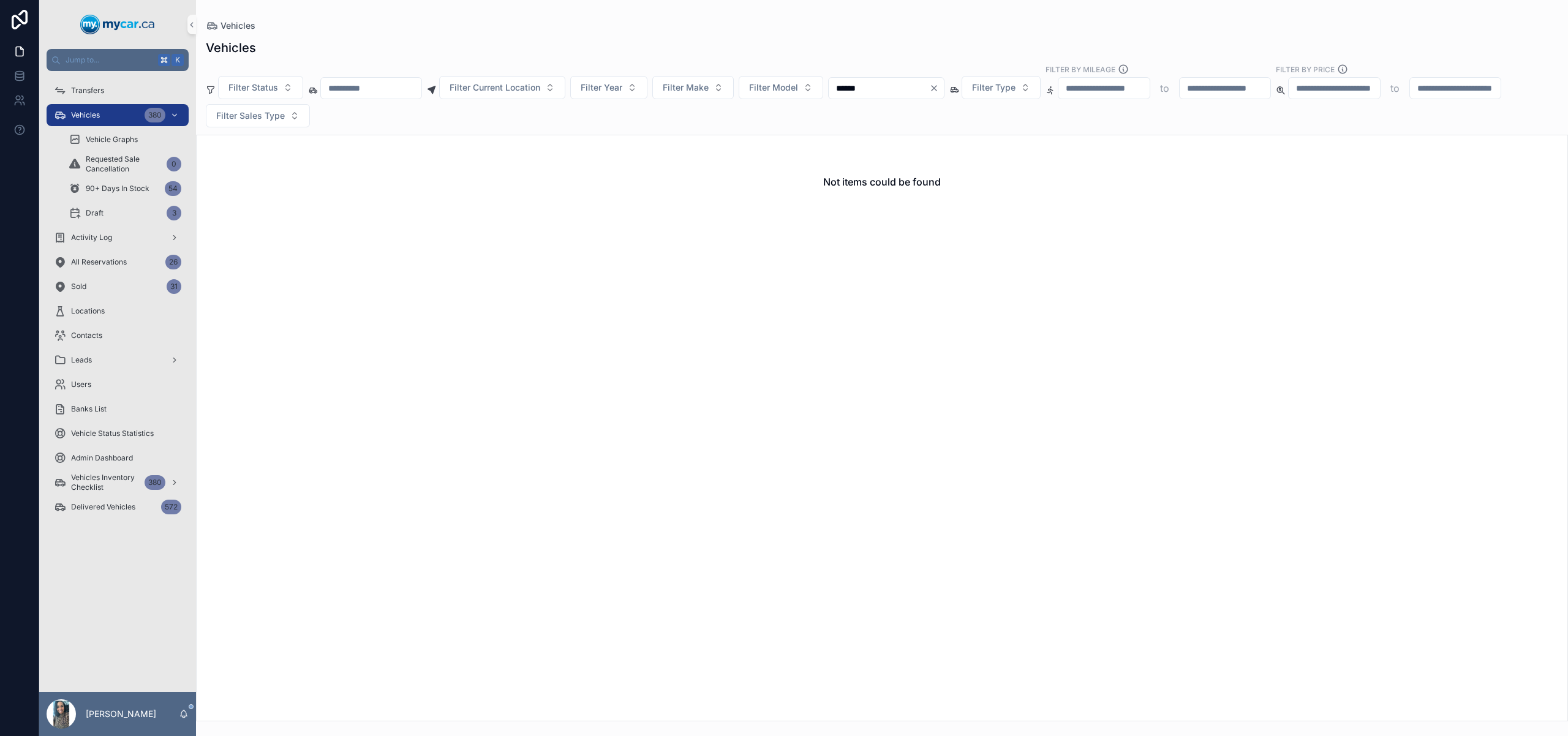
type input "******"
click at [939, 86] on icon "Clear" at bounding box center [934, 88] width 10 height 10
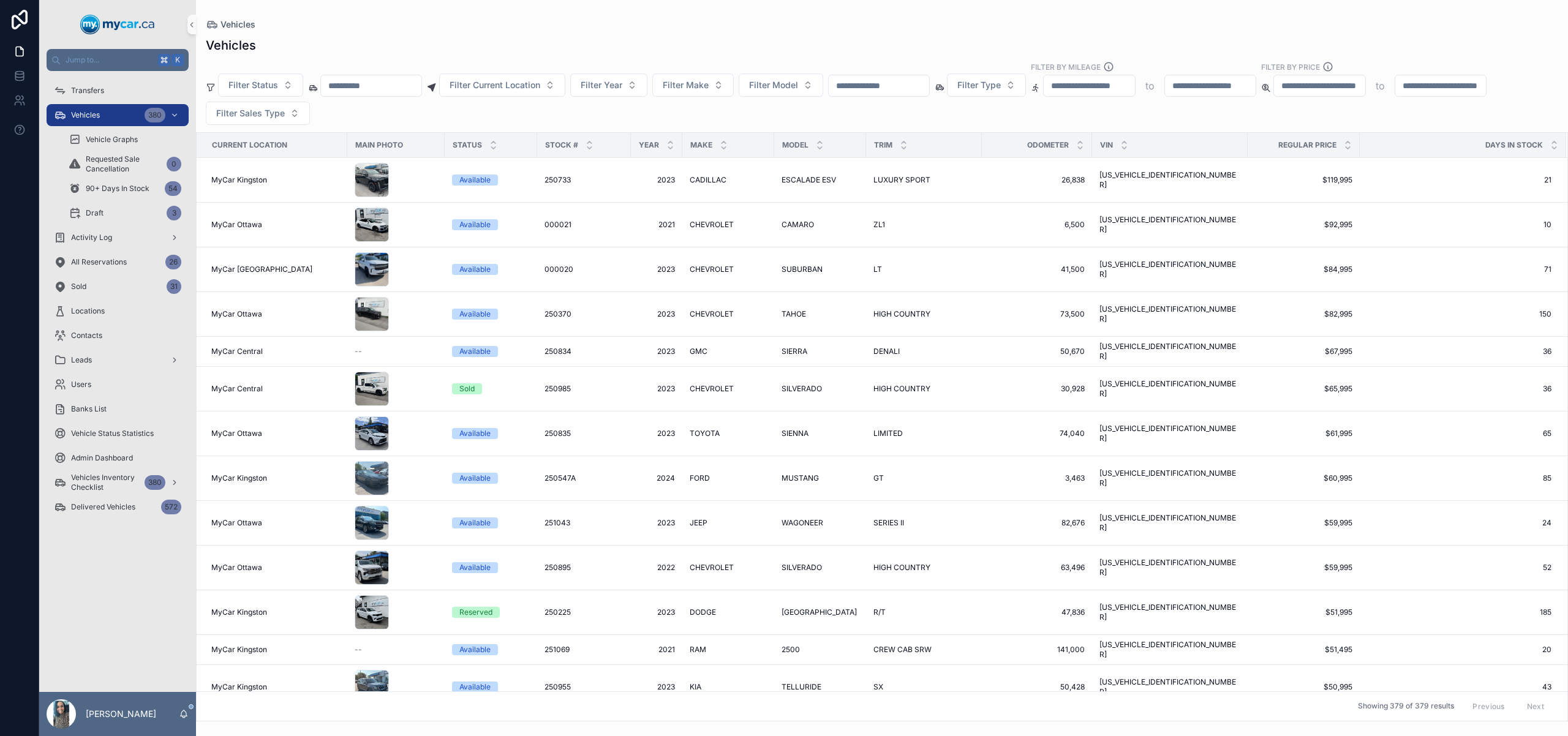
click at [374, 85] on input "scrollable content" at bounding box center [371, 86] width 100 height 17
paste input "**********"
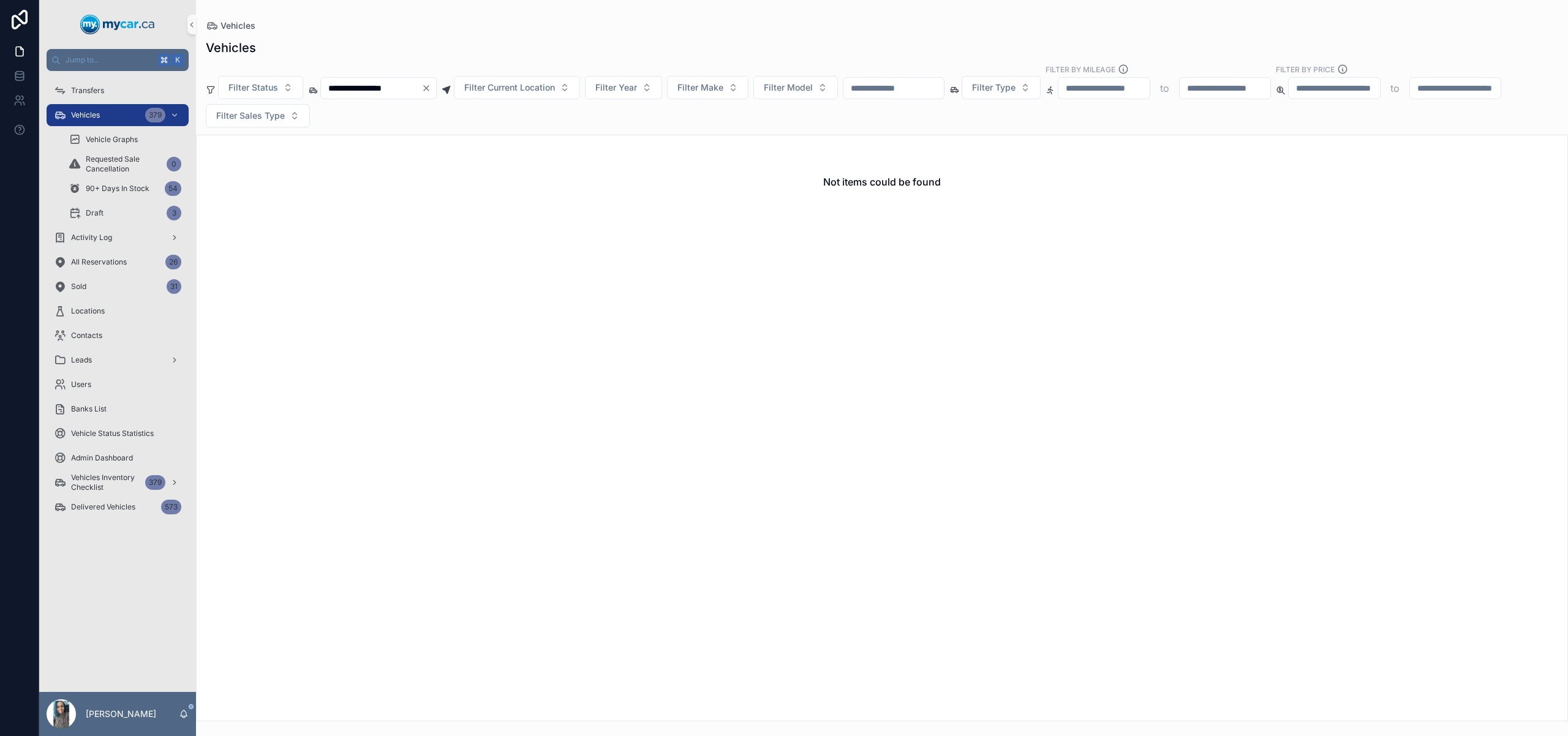
type input "**********"
click at [429, 88] on icon "Clear" at bounding box center [426, 88] width 5 height 5
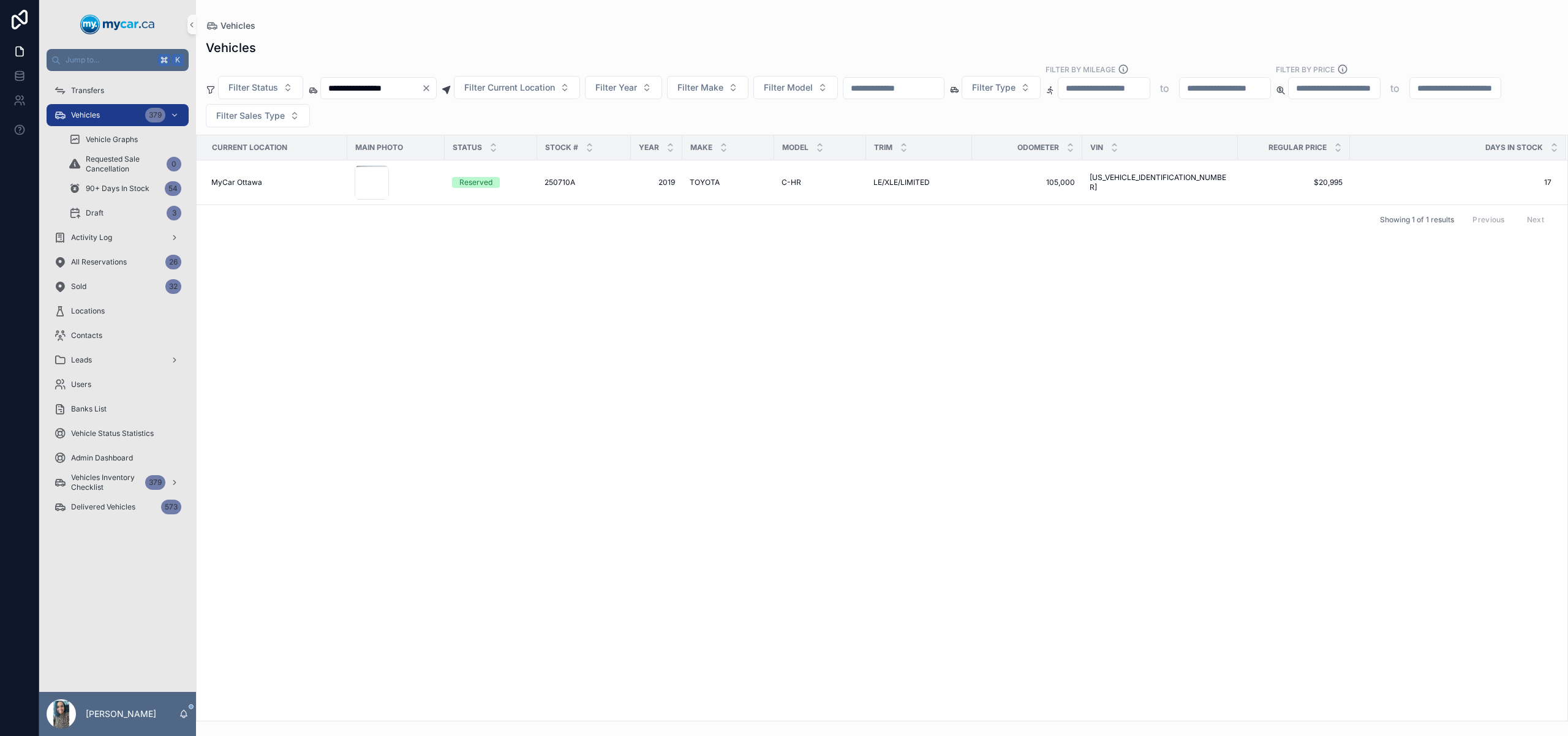
type input "**********"
click at [584, 183] on div "250710A 250710A" at bounding box center [584, 182] width 79 height 10
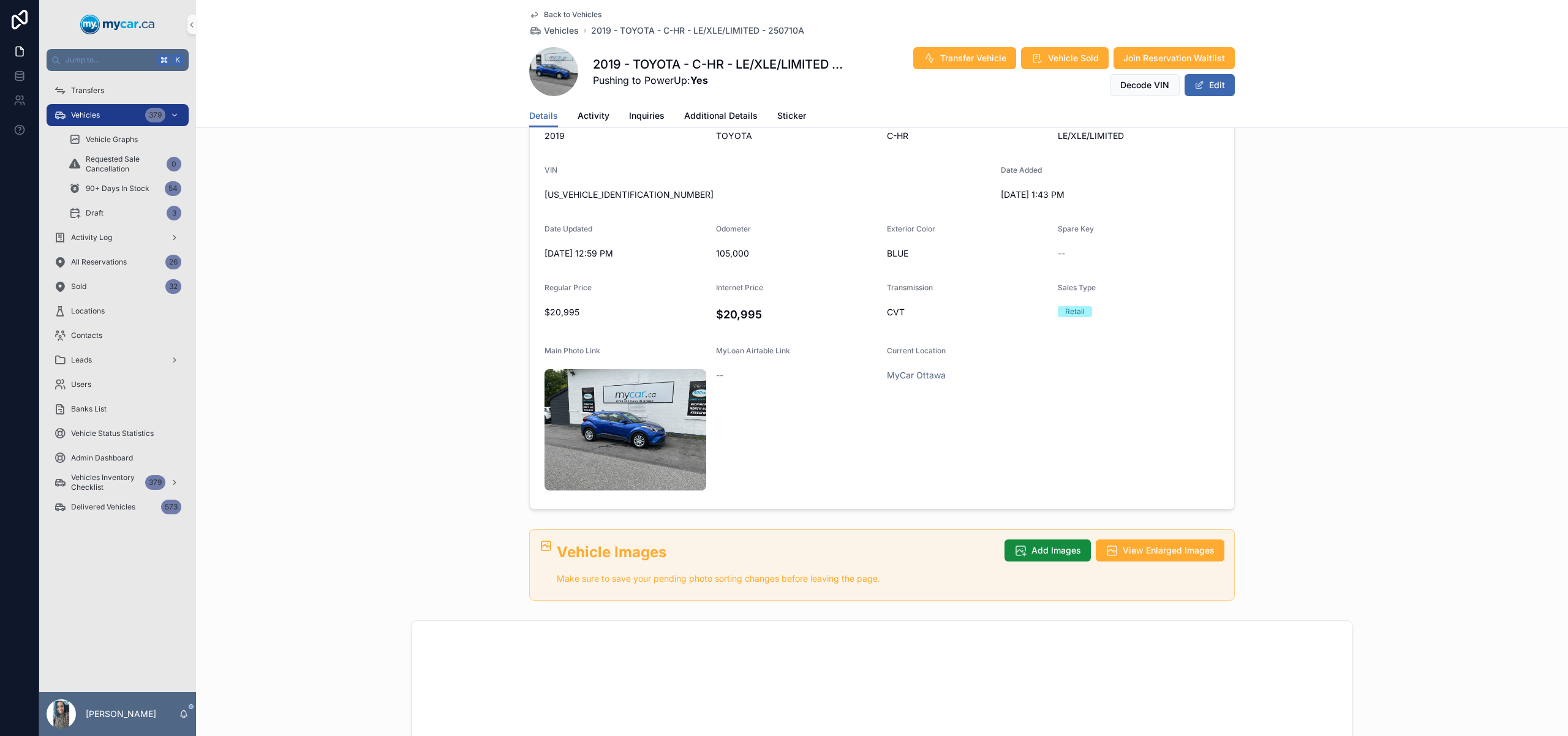
scroll to position [177, 0]
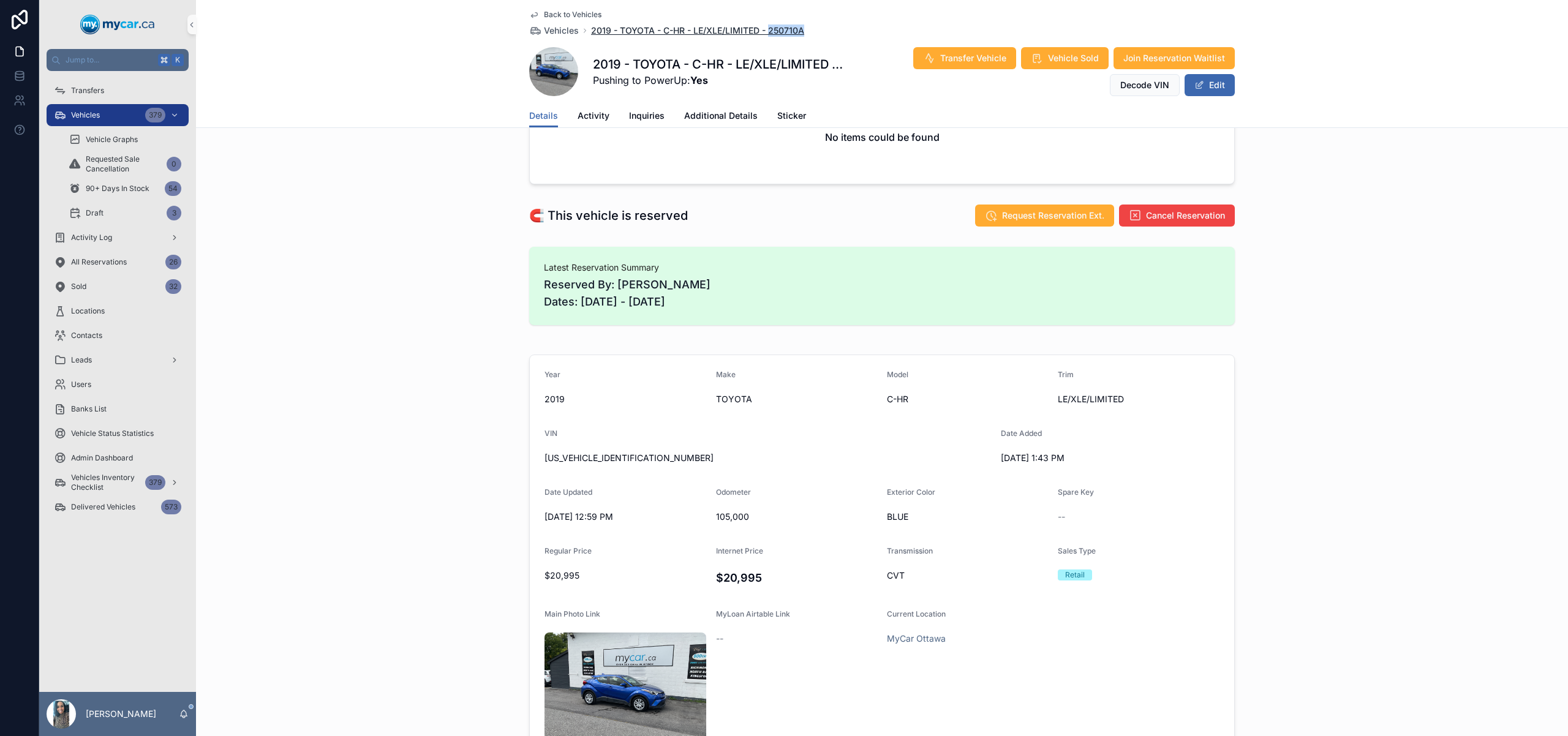
drag, startPoint x: 815, startPoint y: 28, endPoint x: 764, endPoint y: 35, distance: 51.5
click at [764, 35] on div "Back to Vehicles Vehicles 2019 - TOYOTA - C-HR - LE/XLE/LIMITED - 250710A" at bounding box center [882, 23] width 706 height 27
copy span "250710A"
click at [107, 90] on div "Transfers" at bounding box center [118, 90] width 128 height 19
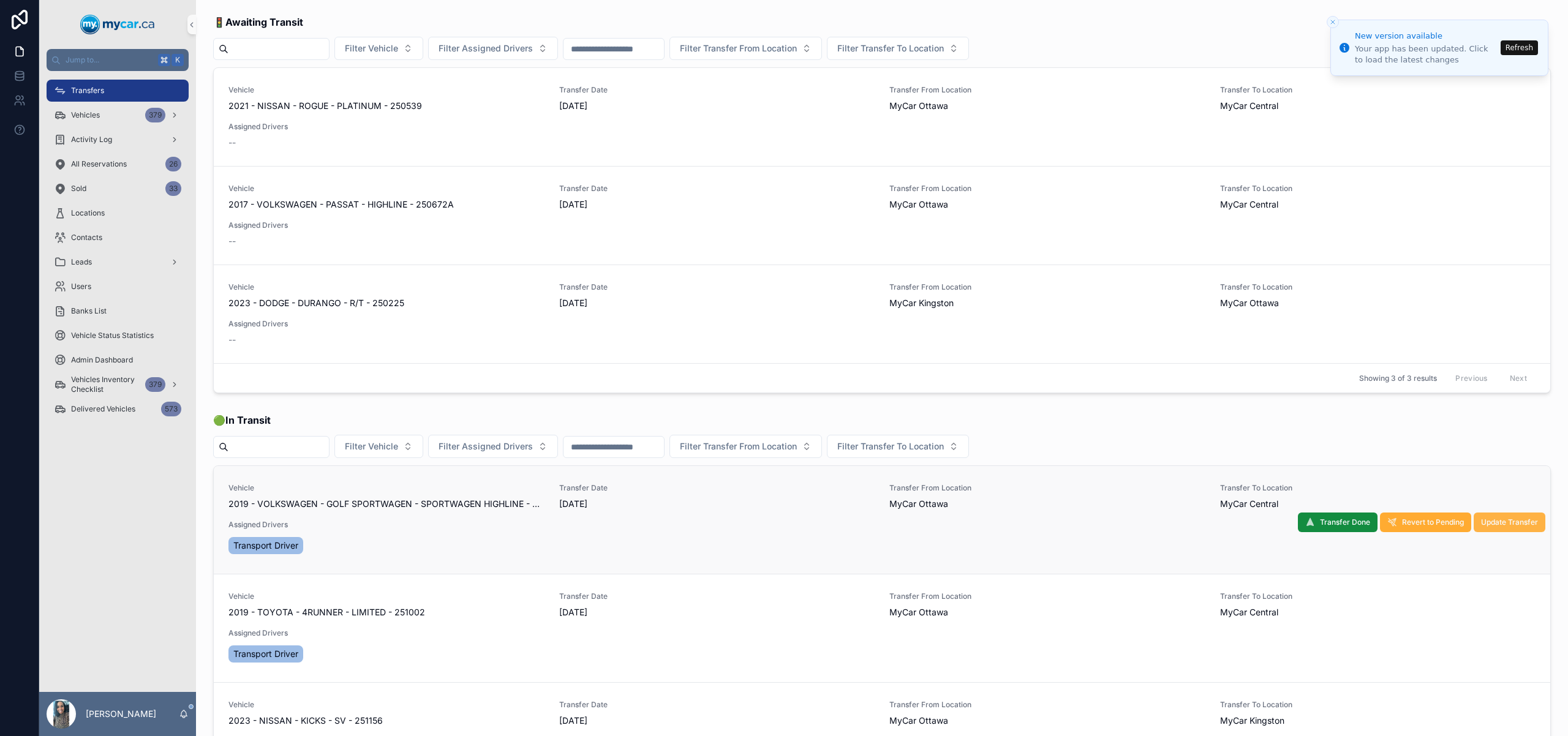
click at [1499, 528] on button "Update Transfer" at bounding box center [1509, 522] width 72 height 19
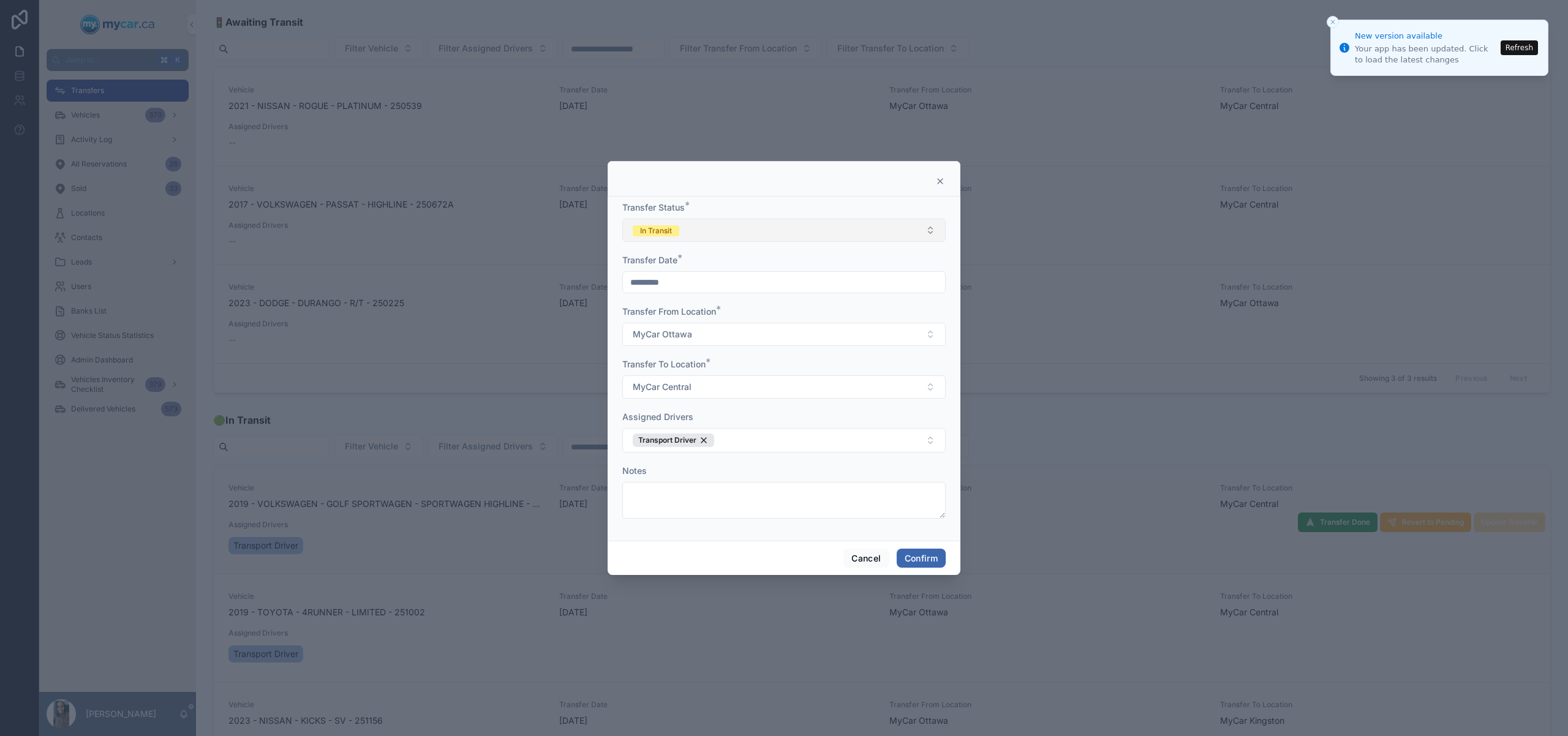
click at [746, 240] on button "In Transit" at bounding box center [784, 230] width 323 height 23
drag, startPoint x: 694, startPoint y: 319, endPoint x: 875, endPoint y: 481, distance: 242.9
click at [694, 319] on div "Completed" at bounding box center [784, 316] width 317 height 18
click at [936, 564] on button "Confirm" at bounding box center [921, 558] width 49 height 19
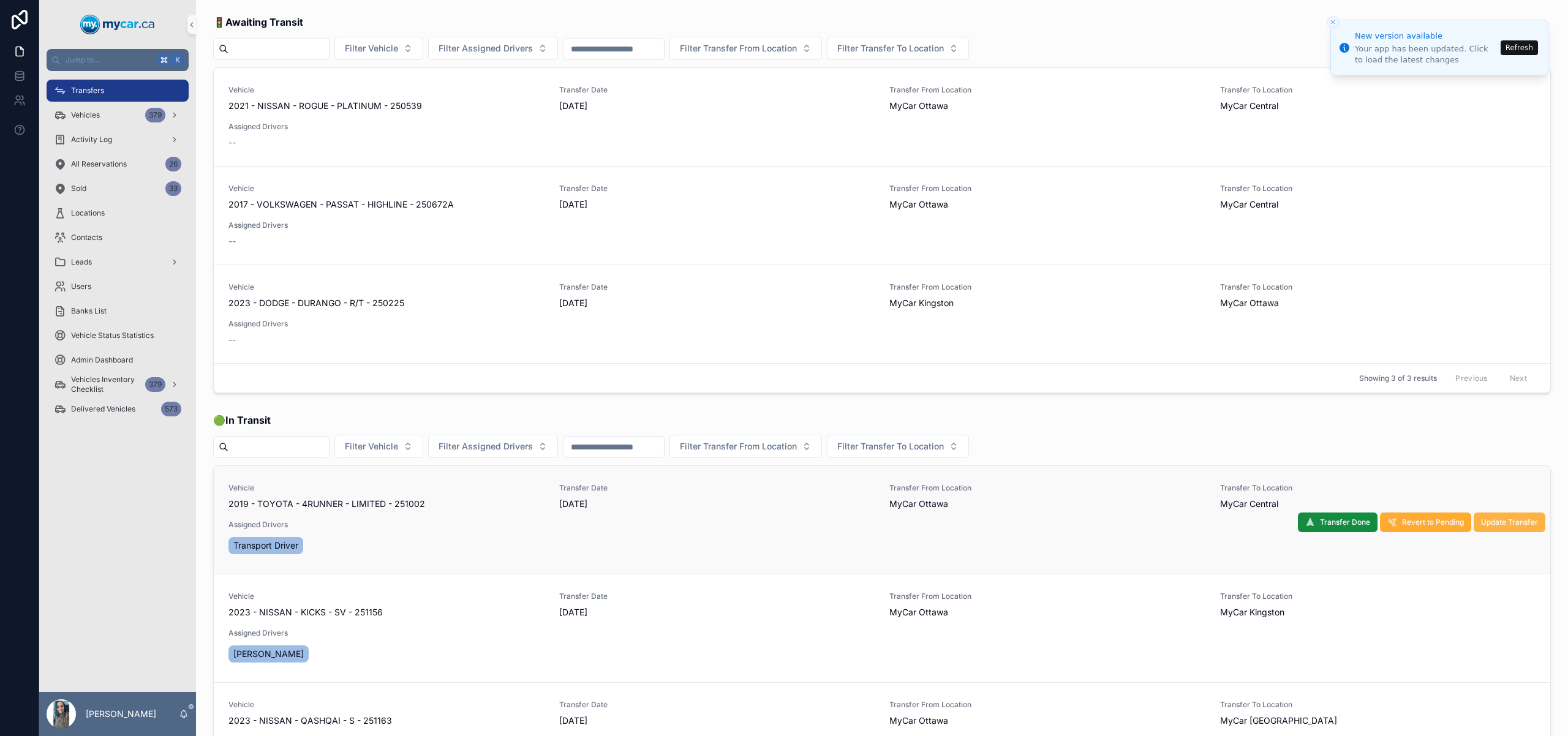
click at [1490, 526] on span "Update Transfer" at bounding box center [1509, 522] width 57 height 10
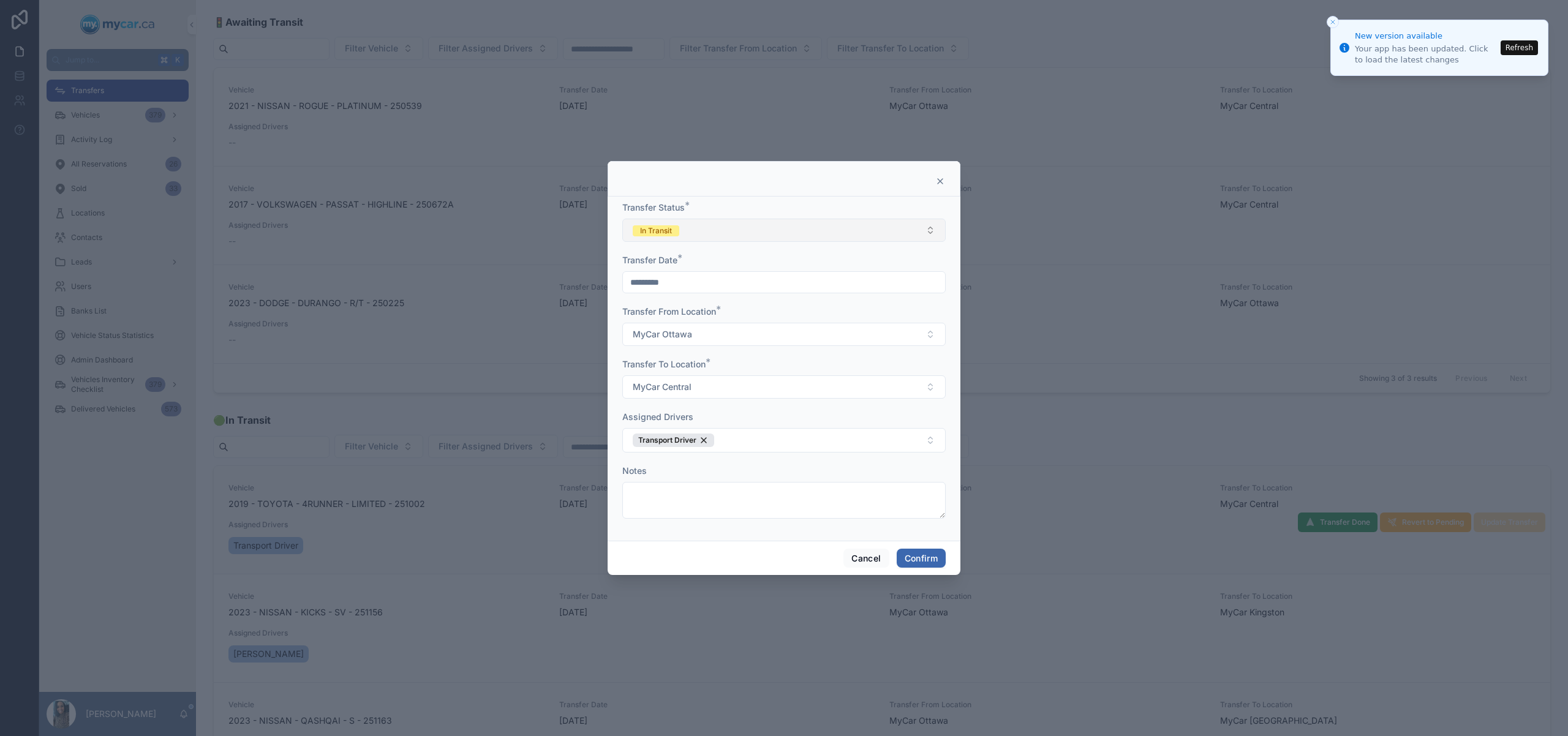
click at [791, 232] on button "In Transit" at bounding box center [784, 230] width 323 height 23
click at [698, 315] on div "Completed" at bounding box center [784, 316] width 317 height 18
click at [934, 557] on button "Confirm" at bounding box center [921, 558] width 49 height 19
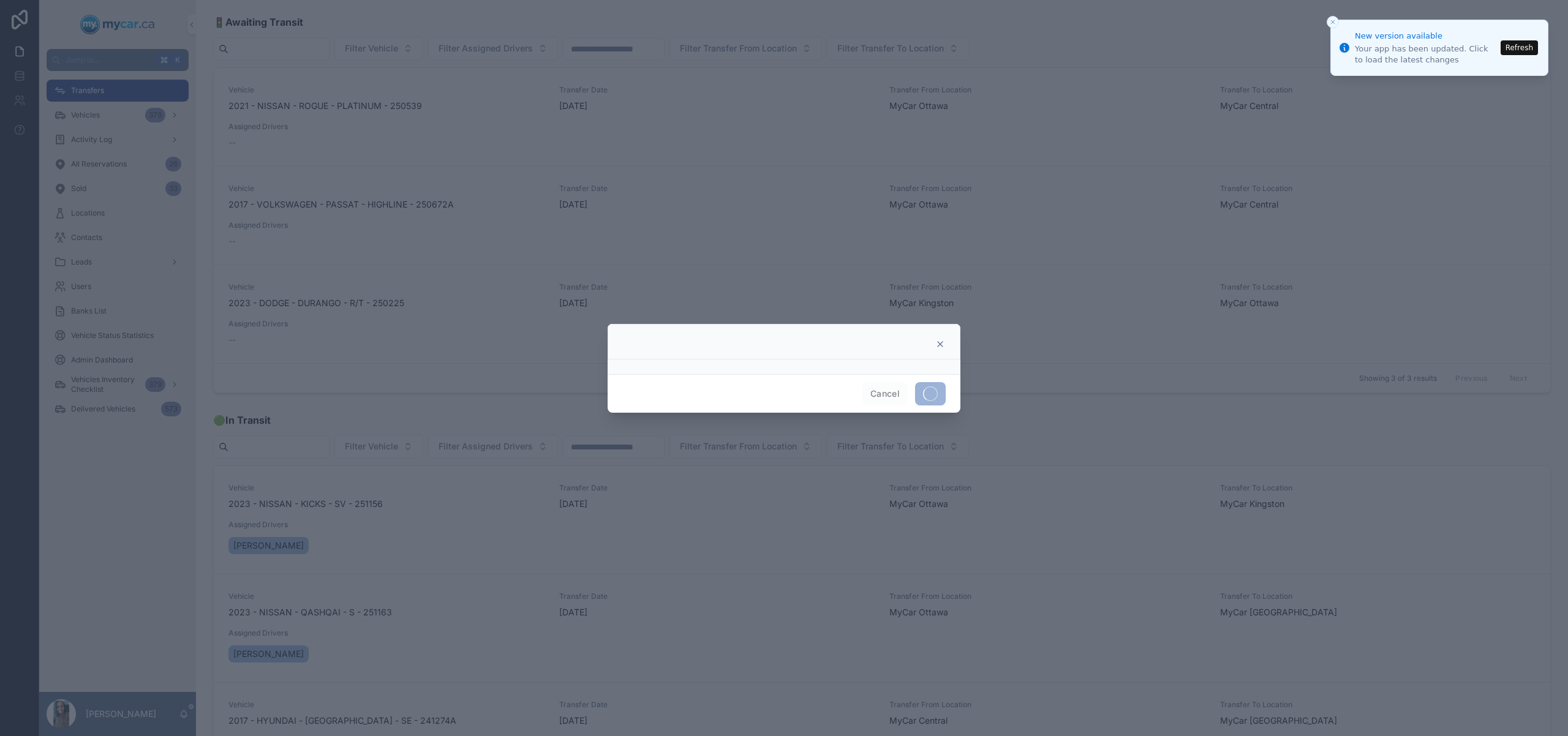
click at [1331, 18] on icon "Close toast" at bounding box center [1333, 22] width 7 height 7
click at [1332, 17] on button "Close toast" at bounding box center [1333, 22] width 12 height 12
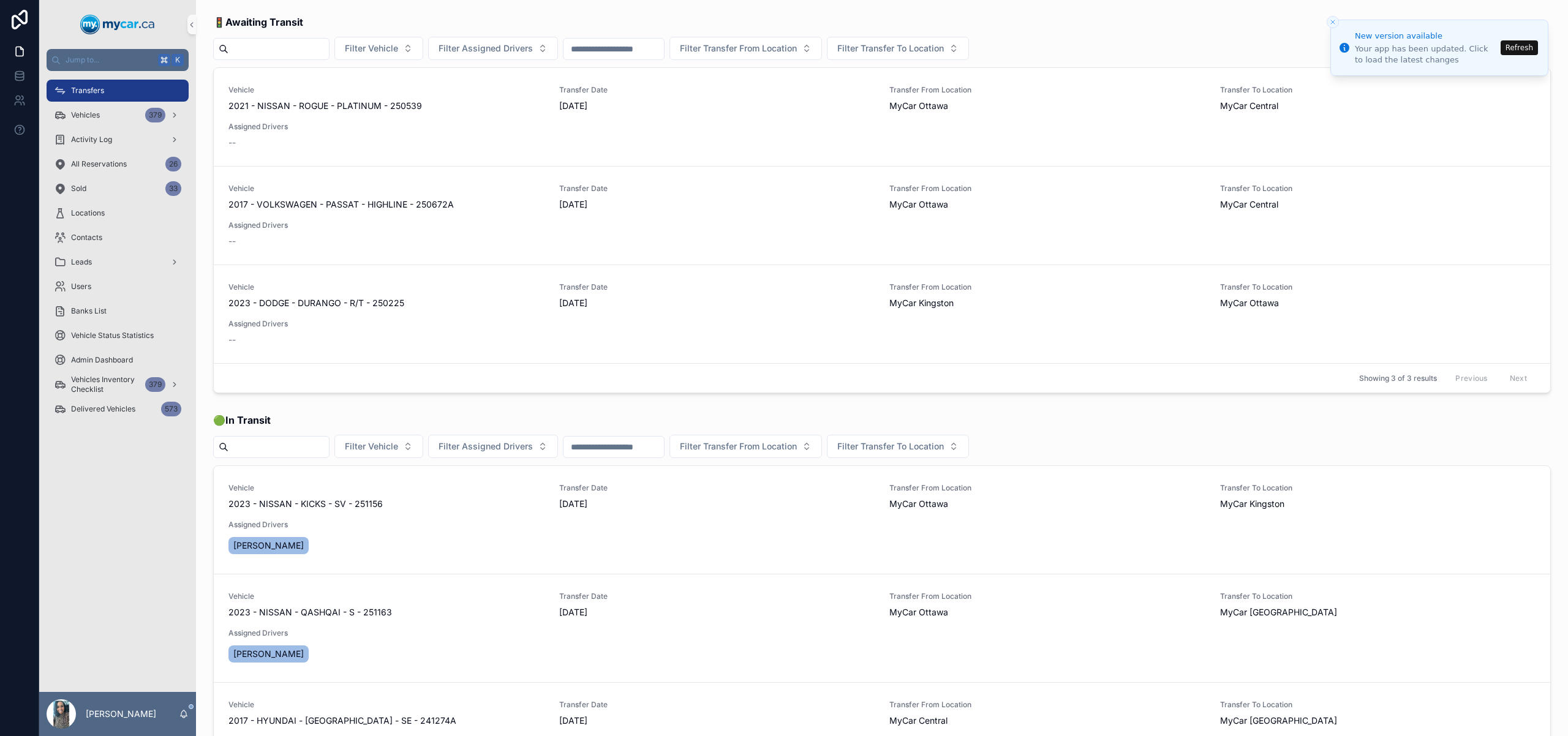
click at [1334, 27] on button "Close toast" at bounding box center [1333, 22] width 12 height 12
click at [1333, 25] on icon "Close toast" at bounding box center [1333, 22] width 7 height 7
click at [1334, 21] on icon "Close toast" at bounding box center [1333, 22] width 7 height 7
click at [92, 118] on span "Vehicles" at bounding box center [85, 115] width 29 height 10
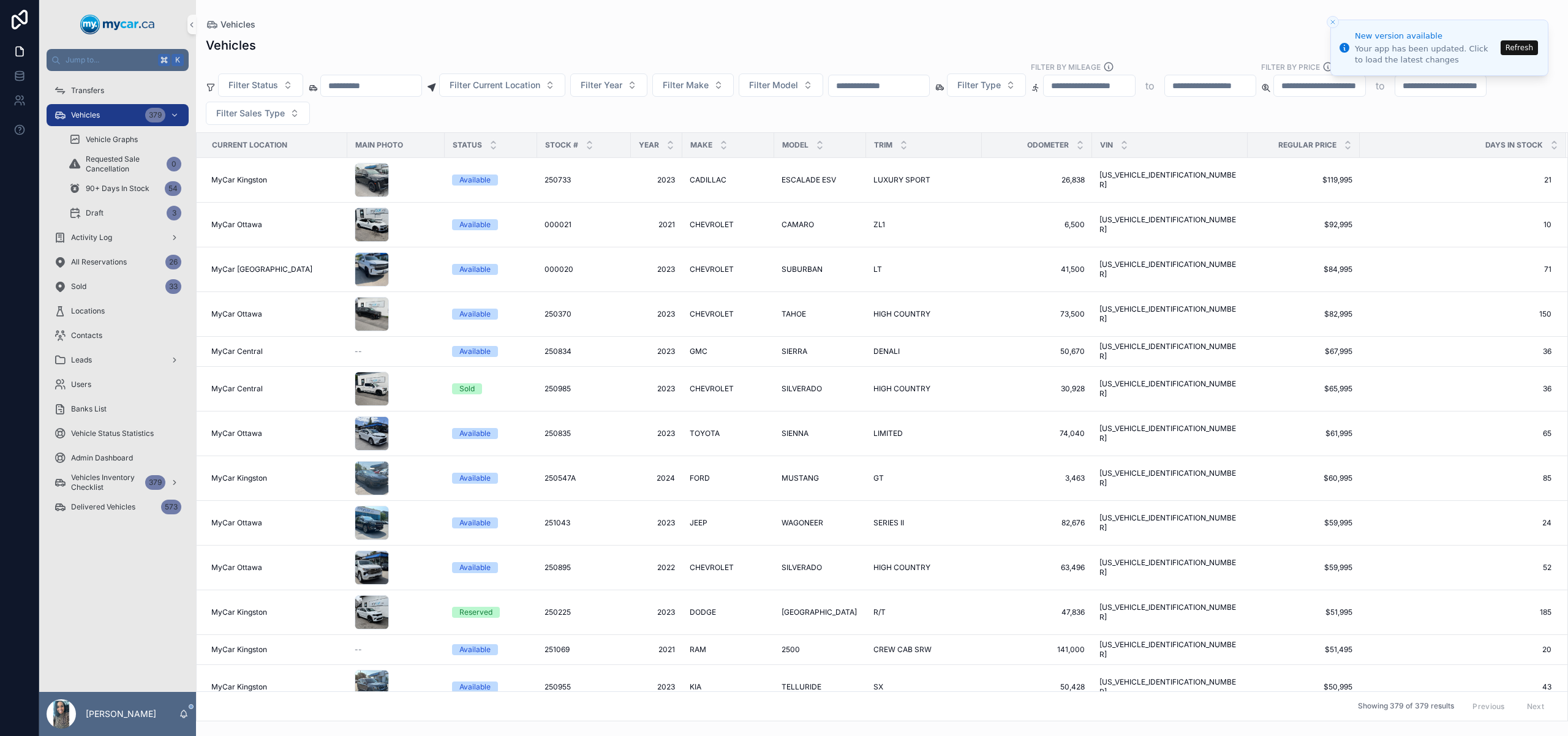
click at [895, 81] on input "scrollable content" at bounding box center [878, 86] width 100 height 17
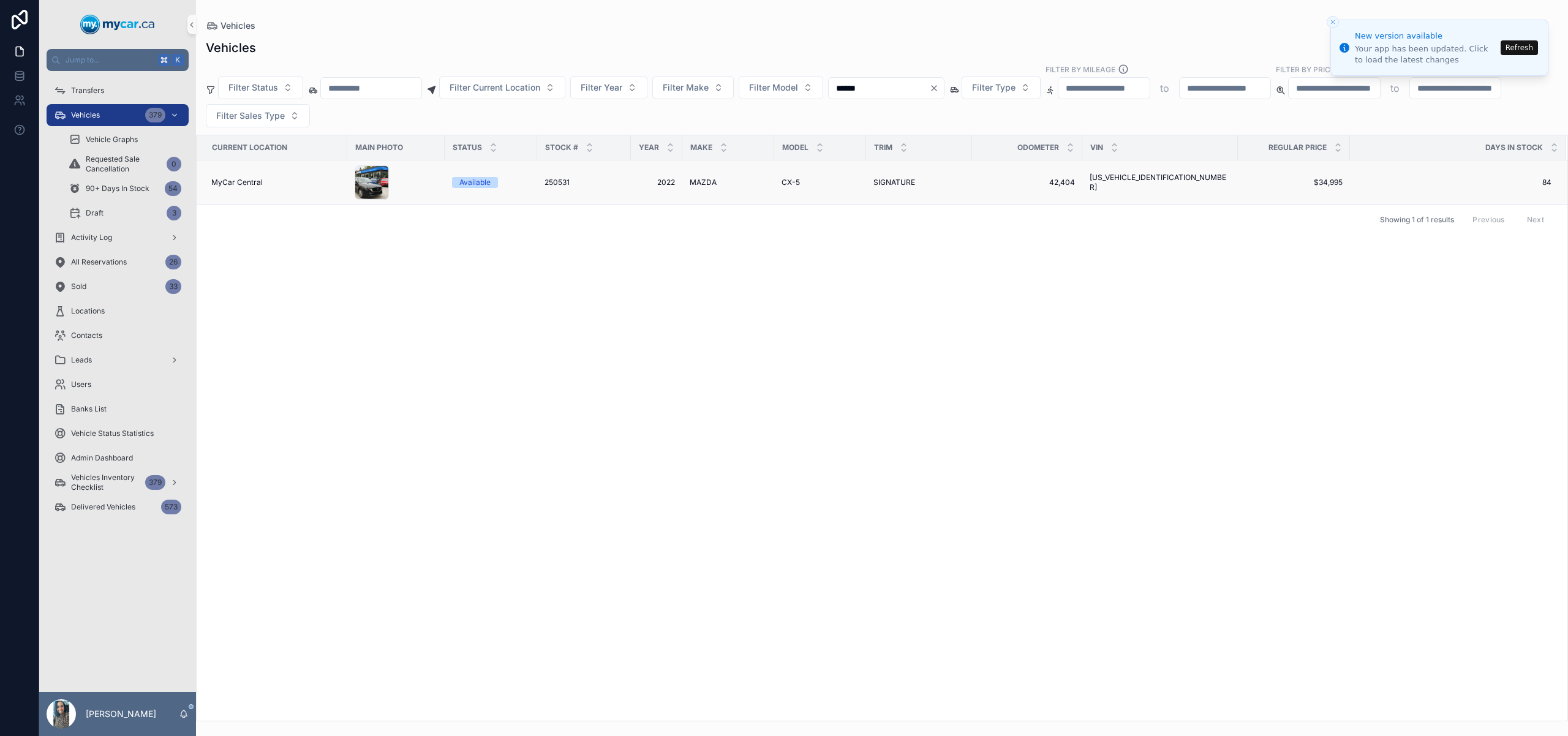
type input "******"
click at [807, 181] on div "CX-5 CX-5" at bounding box center [820, 182] width 77 height 10
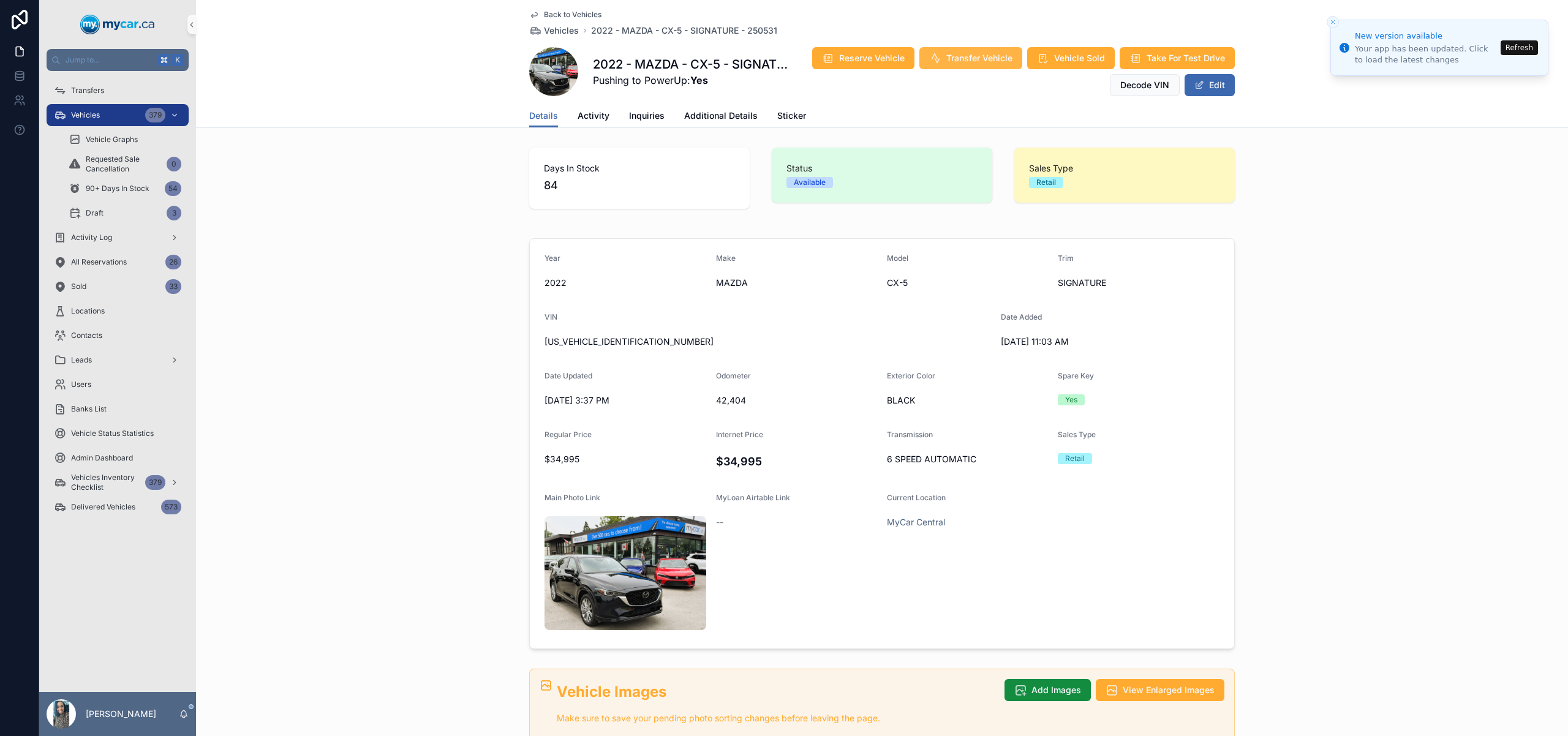
click at [966, 60] on span "Transfer Vehicle" at bounding box center [979, 59] width 66 height 12
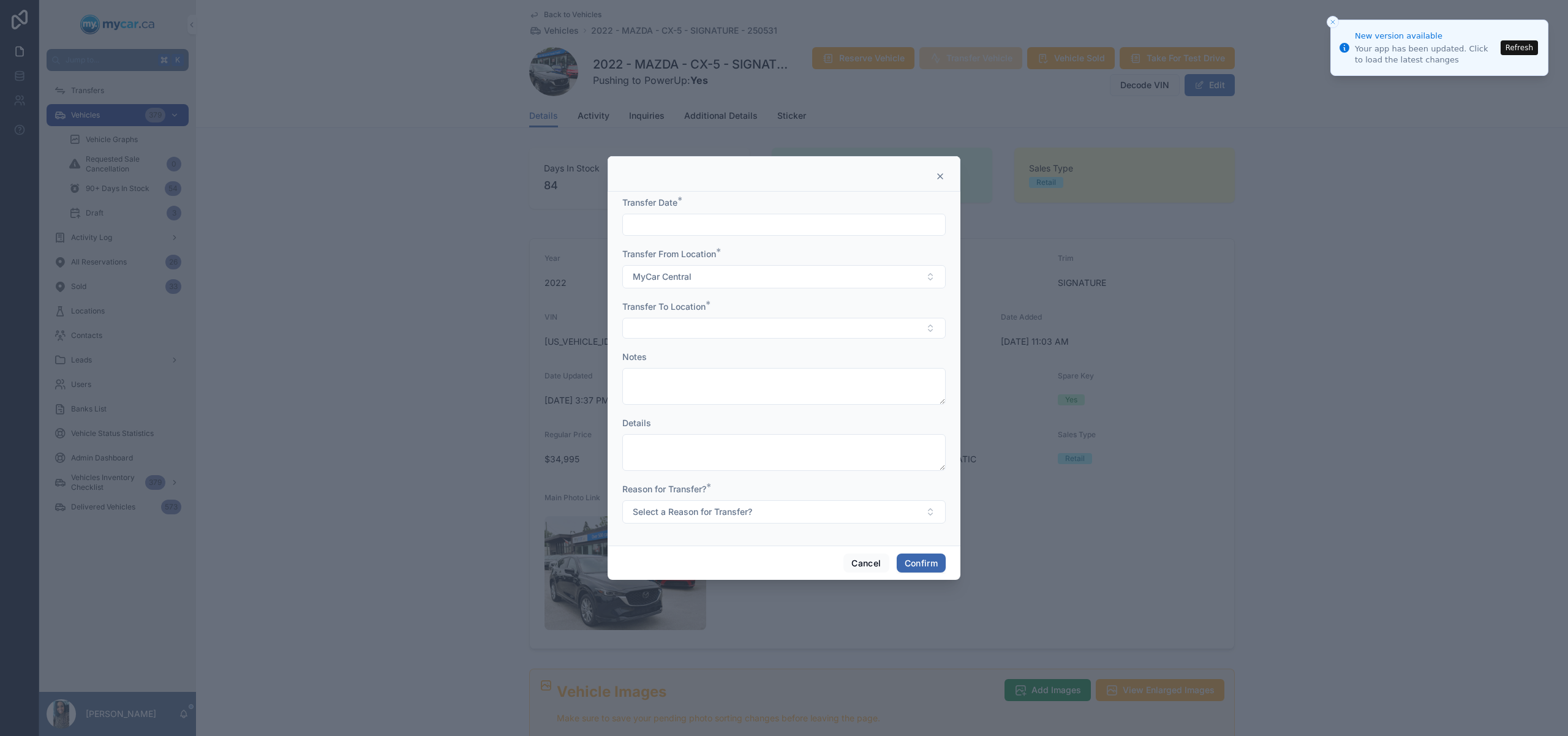
click at [786, 226] on input "text" at bounding box center [784, 225] width 322 height 17
click at [825, 434] on button "29" at bounding box center [828, 433] width 22 height 22
type input "*********"
click at [652, 329] on button "Select Button" at bounding box center [784, 328] width 323 height 21
click at [719, 452] on div "MyCar Ottawa" at bounding box center [784, 455] width 317 height 19
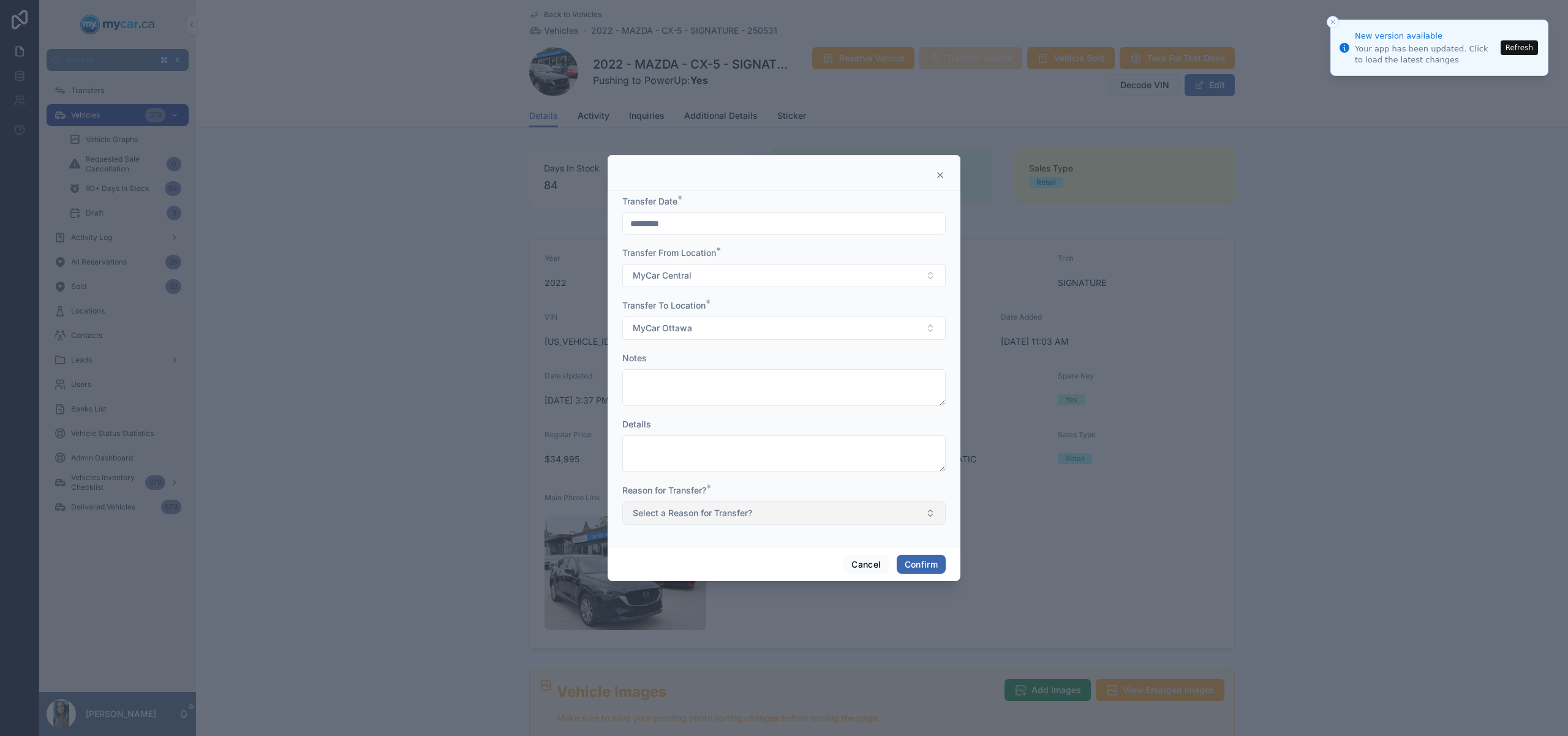
click at [708, 517] on span "Select a Reason for Transfer?" at bounding box center [693, 513] width 120 height 12
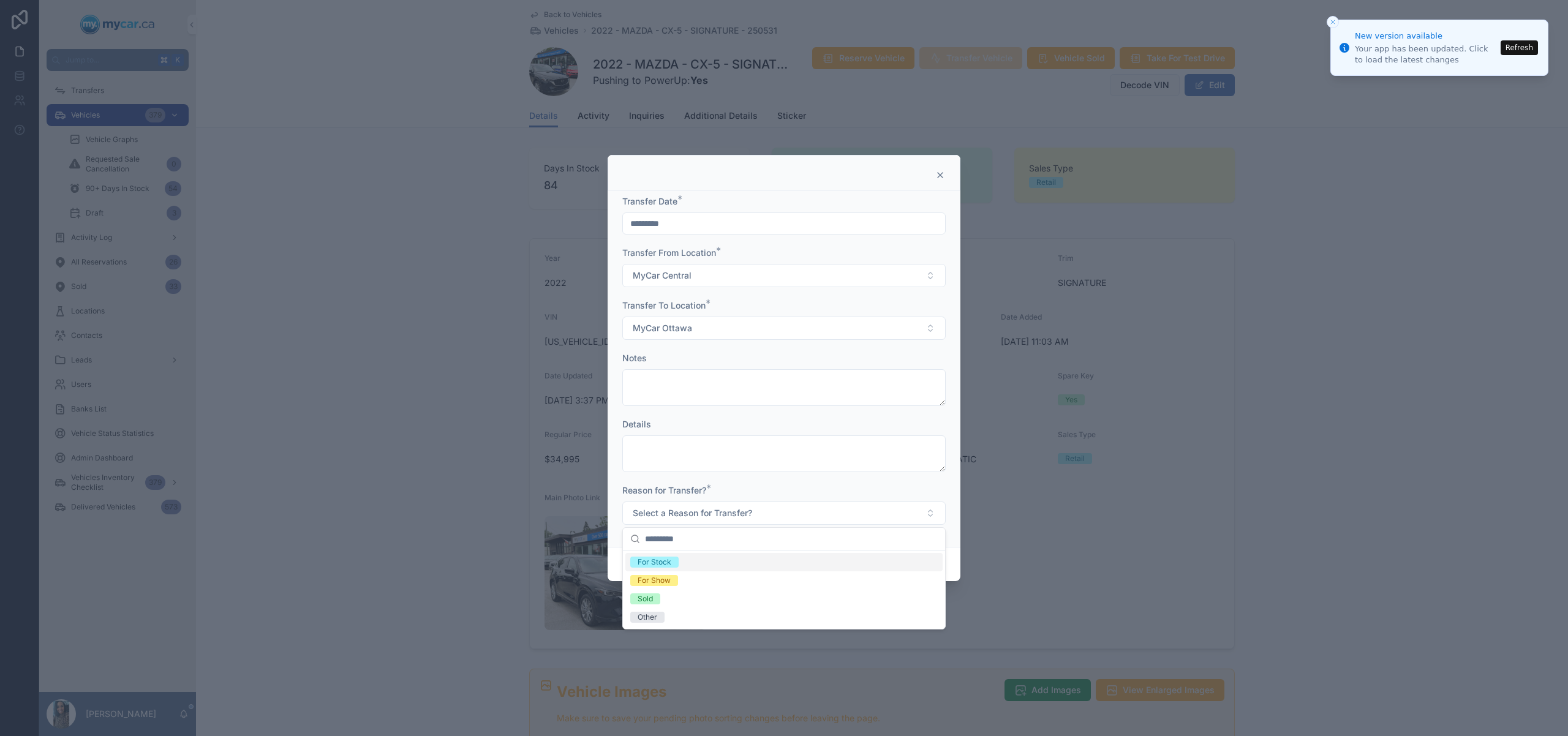
click at [687, 557] on div "For Stock" at bounding box center [784, 562] width 317 height 18
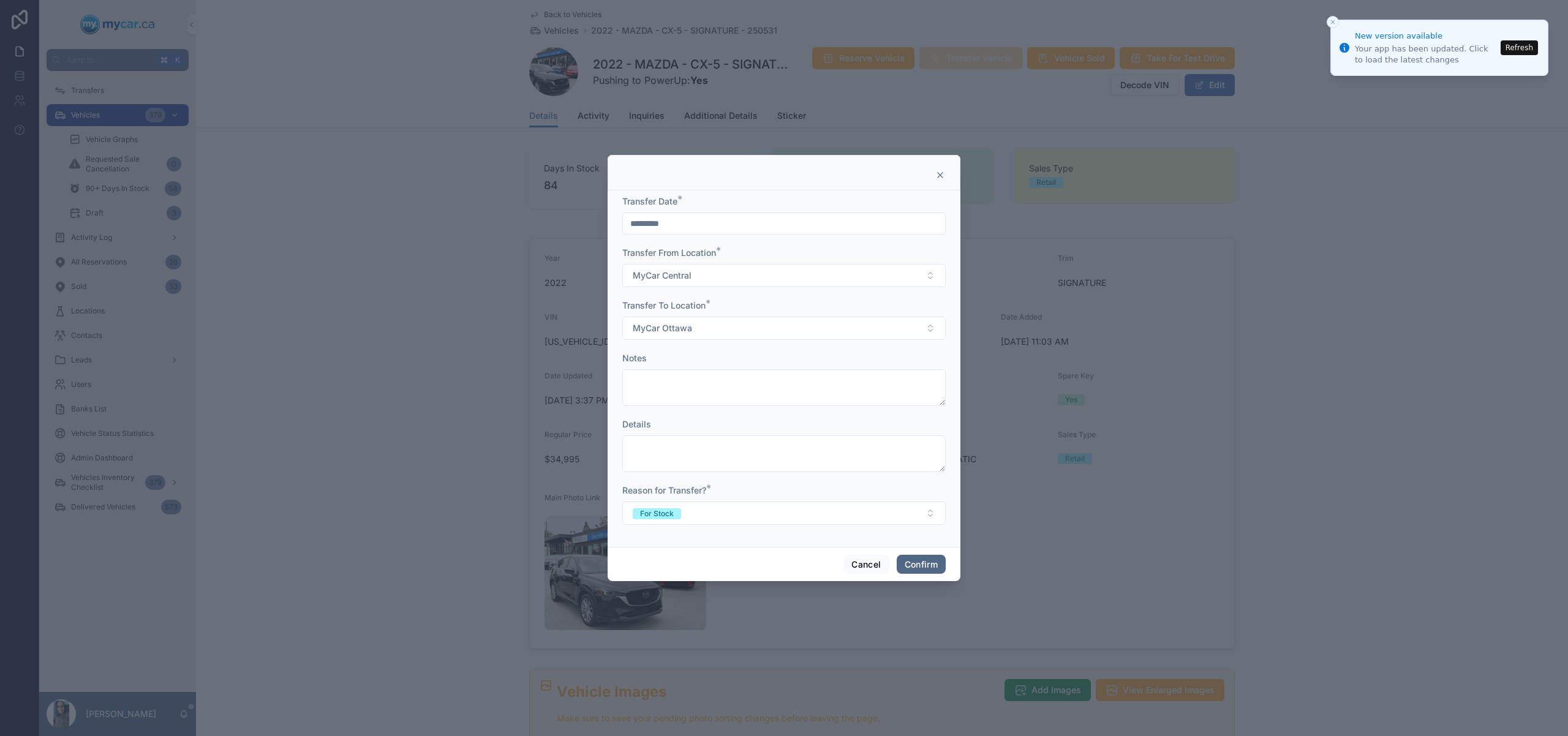
click at [924, 568] on button "Confirm" at bounding box center [921, 564] width 49 height 19
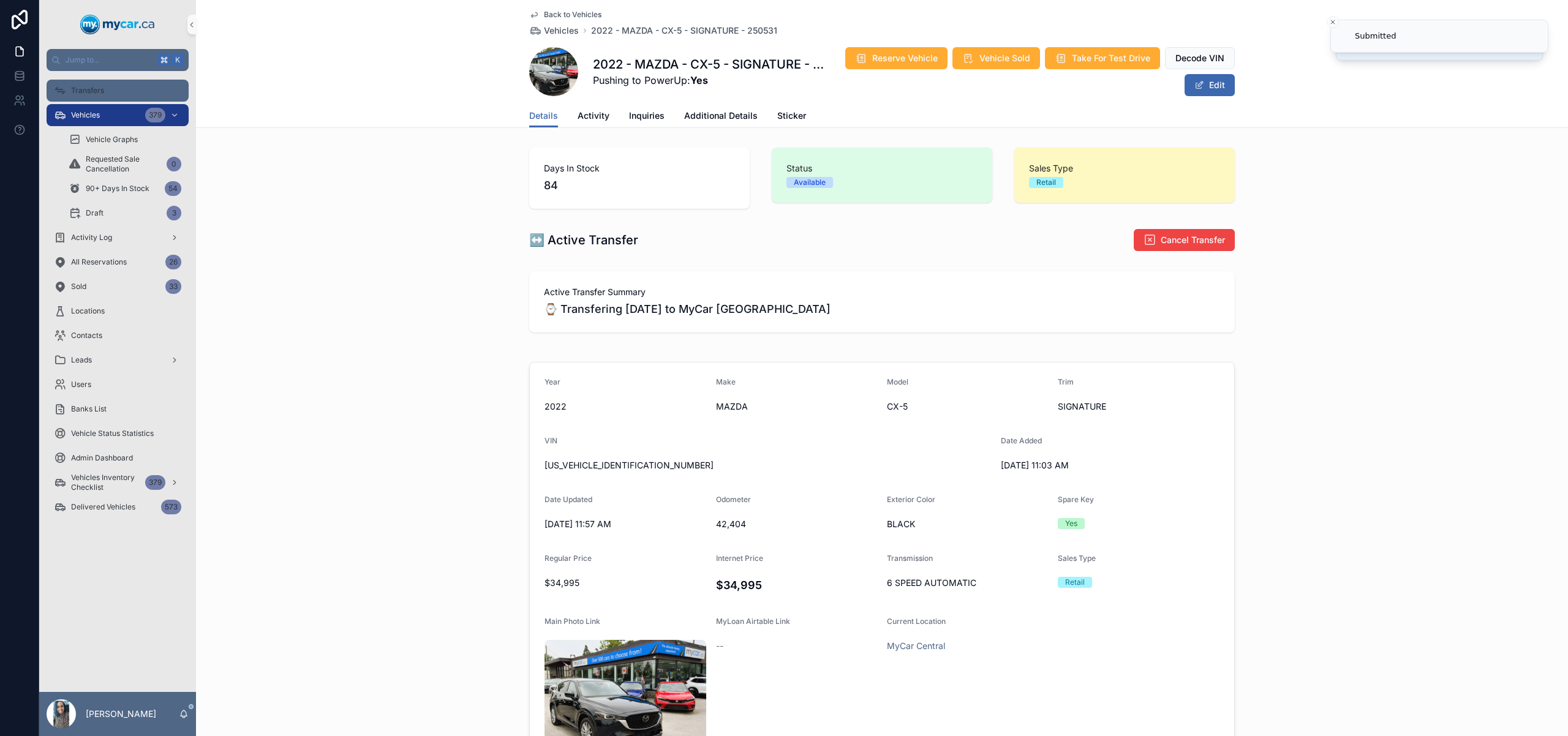
click at [90, 88] on span "Transfers" at bounding box center [87, 91] width 33 height 10
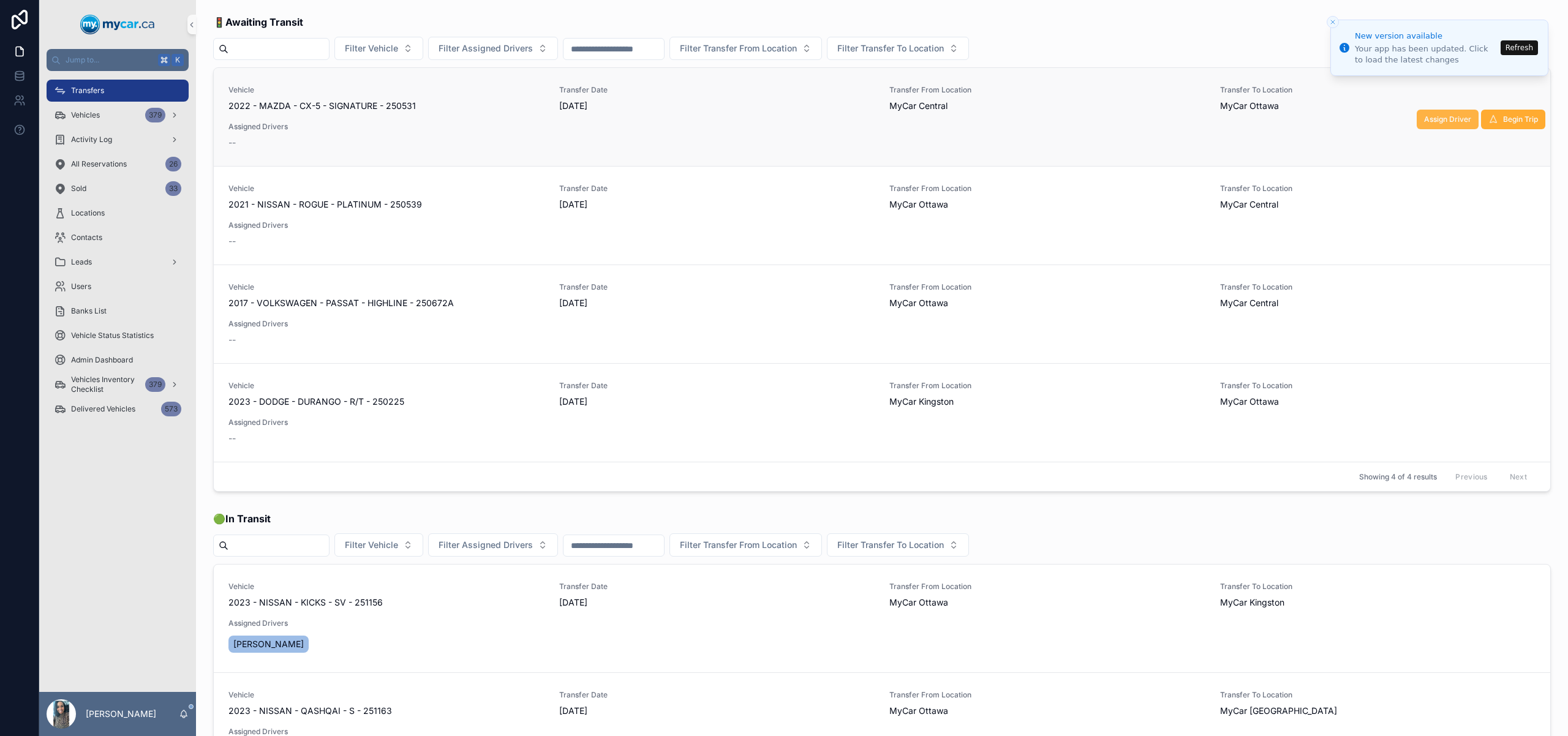
click at [1424, 121] on span "Assign Driver" at bounding box center [1448, 120] width 47 height 10
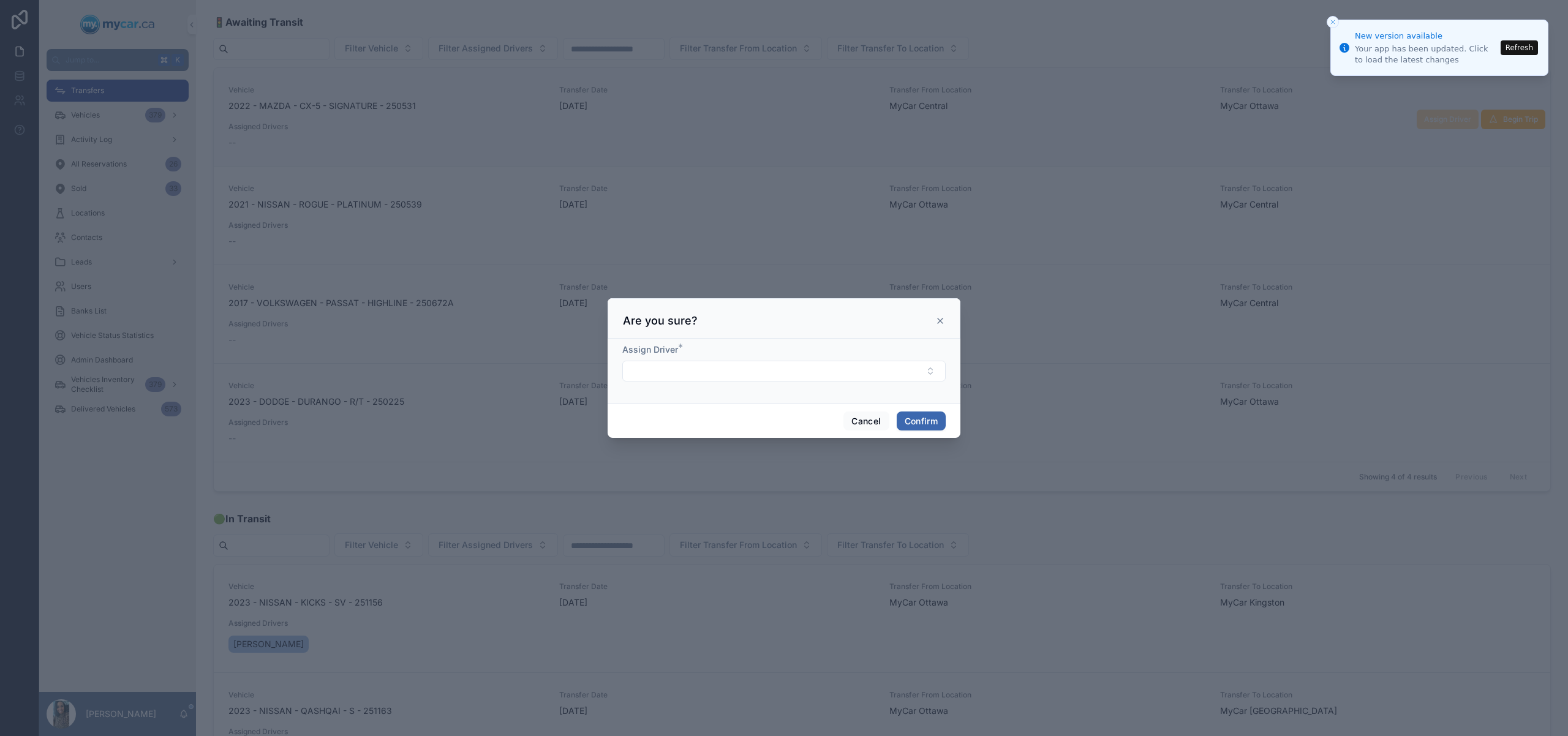
click at [680, 382] on form "Assign Driver *" at bounding box center [784, 369] width 323 height 50
click at [684, 376] on button "Select Button" at bounding box center [784, 370] width 323 height 21
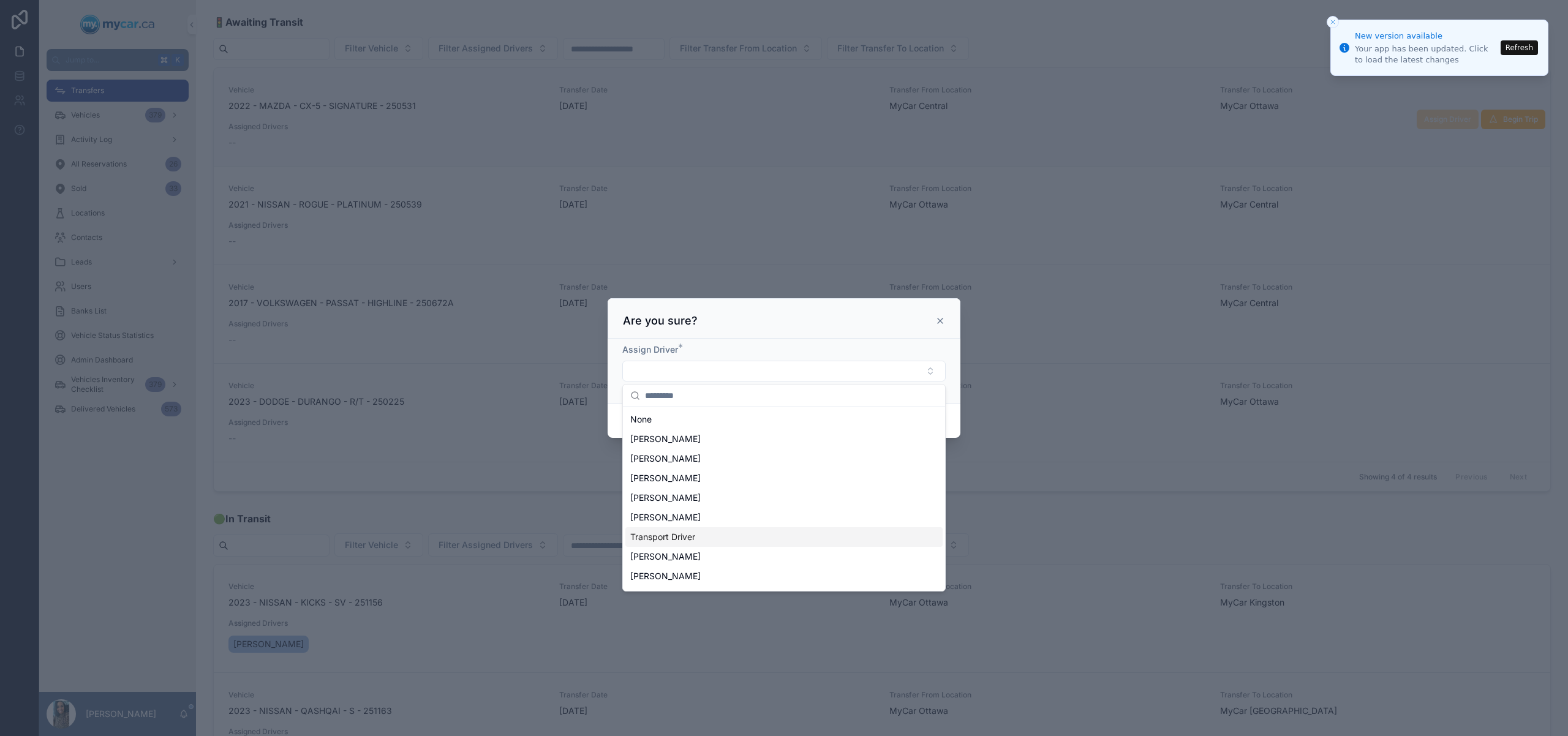
click at [703, 534] on div "Transport Driver" at bounding box center [784, 537] width 317 height 19
click at [960, 415] on div "Cancel Confirm" at bounding box center [784, 423] width 353 height 35
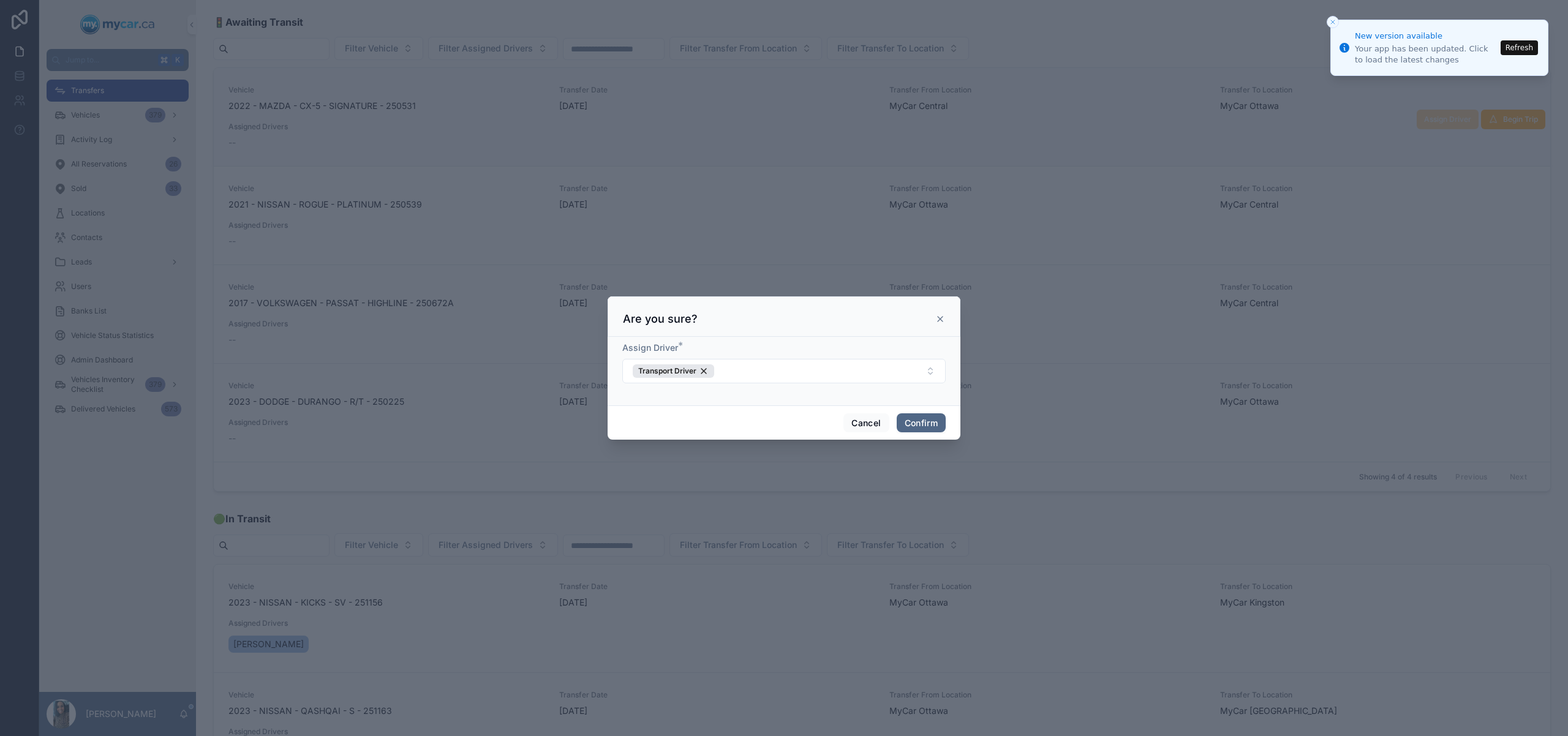
click at [938, 425] on button "Confirm" at bounding box center [921, 423] width 49 height 19
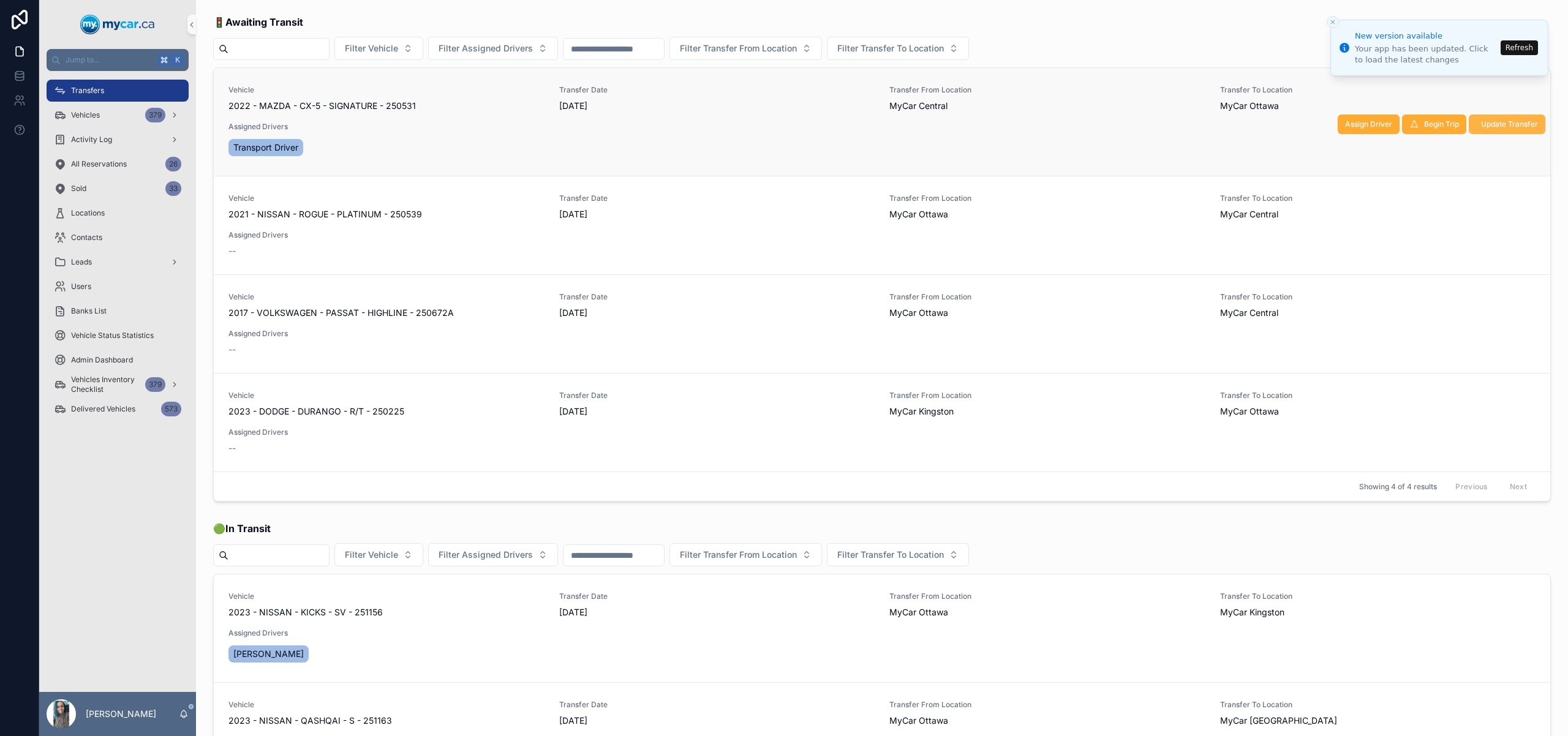
click at [1494, 126] on span "Update Transfer" at bounding box center [1509, 125] width 57 height 10
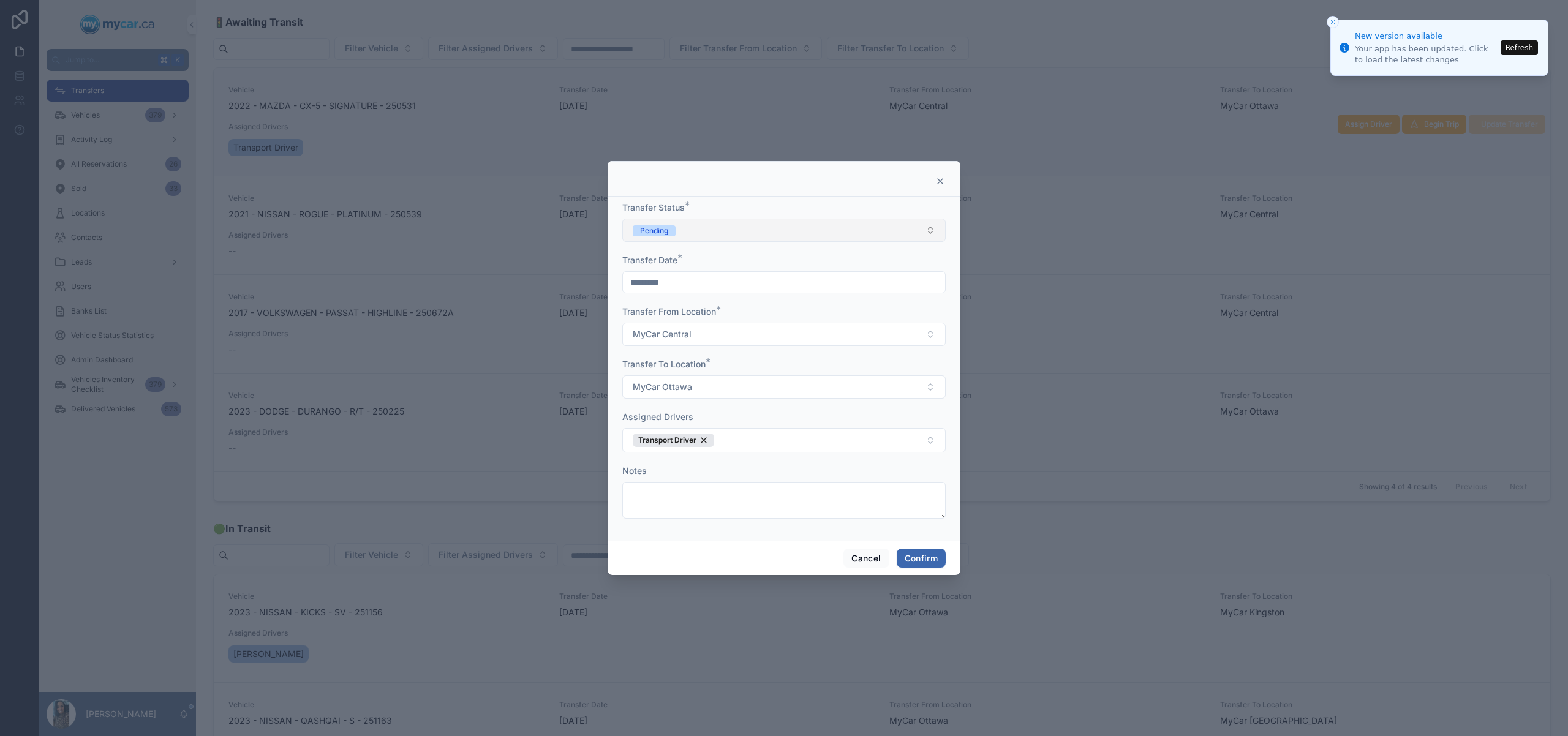
click at [726, 240] on button "Pending" at bounding box center [784, 230] width 323 height 23
click at [710, 298] on div "In Transit" at bounding box center [784, 297] width 317 height 18
click at [923, 562] on button "Confirm" at bounding box center [921, 558] width 49 height 19
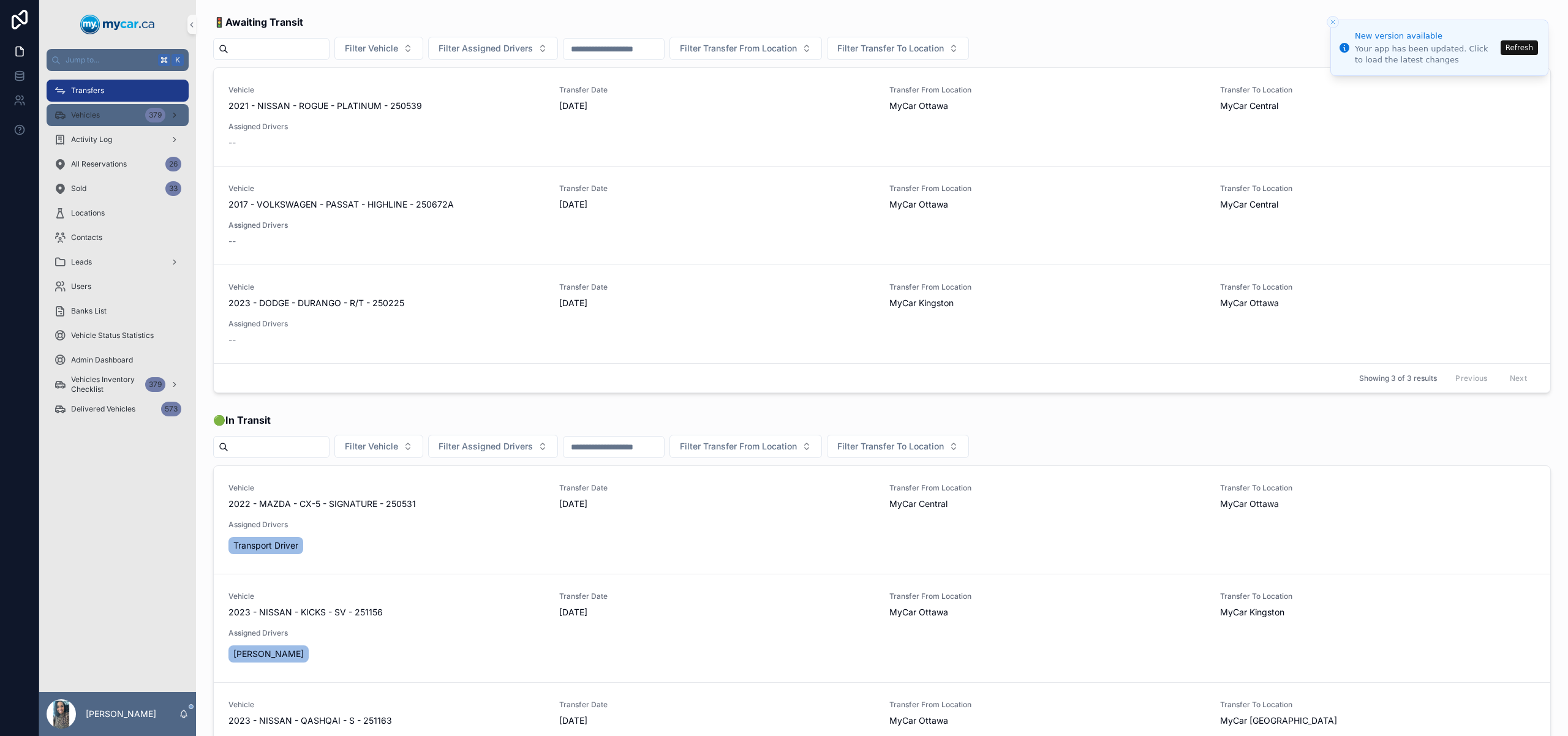
click at [118, 113] on div "Vehicles 379" at bounding box center [118, 115] width 128 height 19
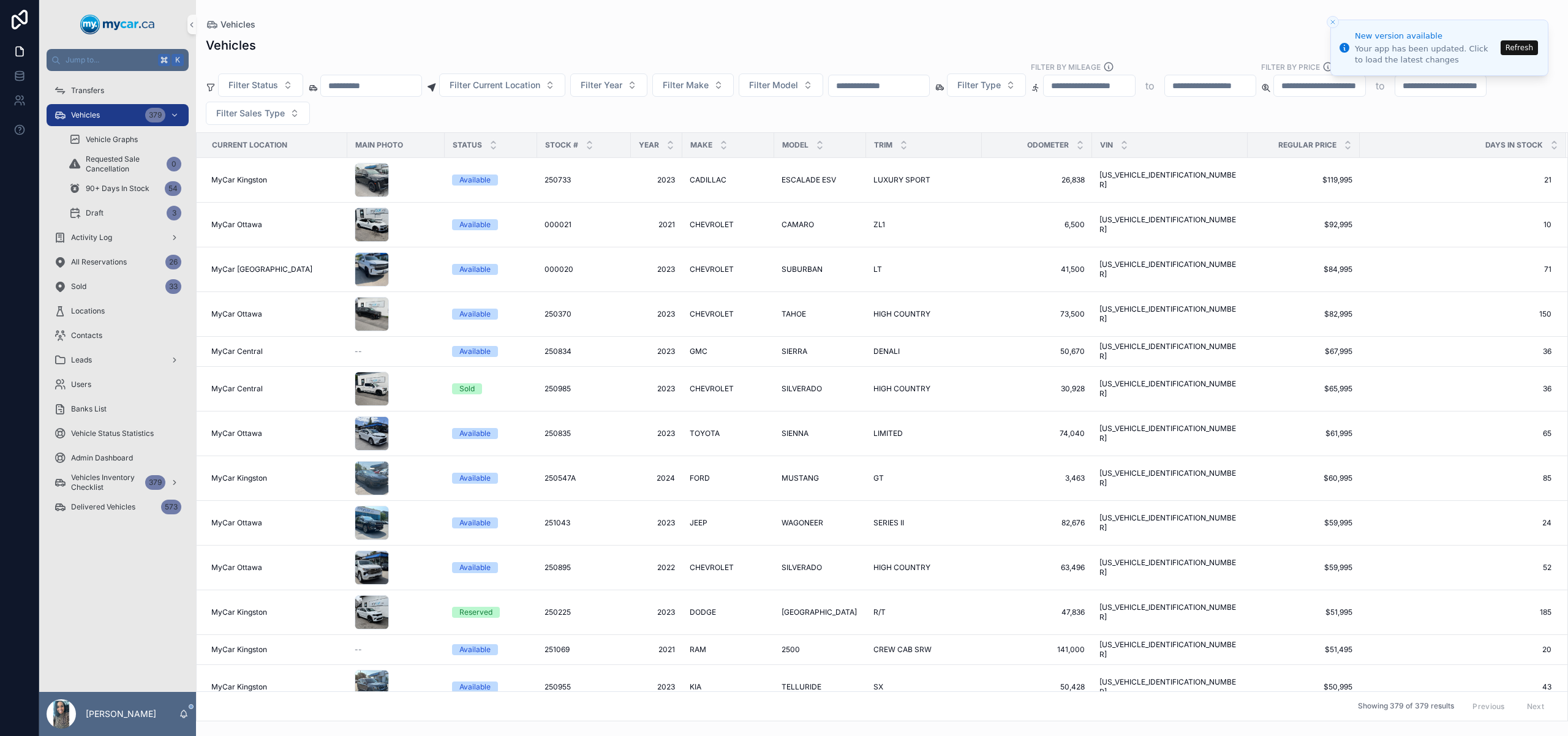
click at [914, 87] on input "scrollable content" at bounding box center [878, 86] width 100 height 17
paste input "*******"
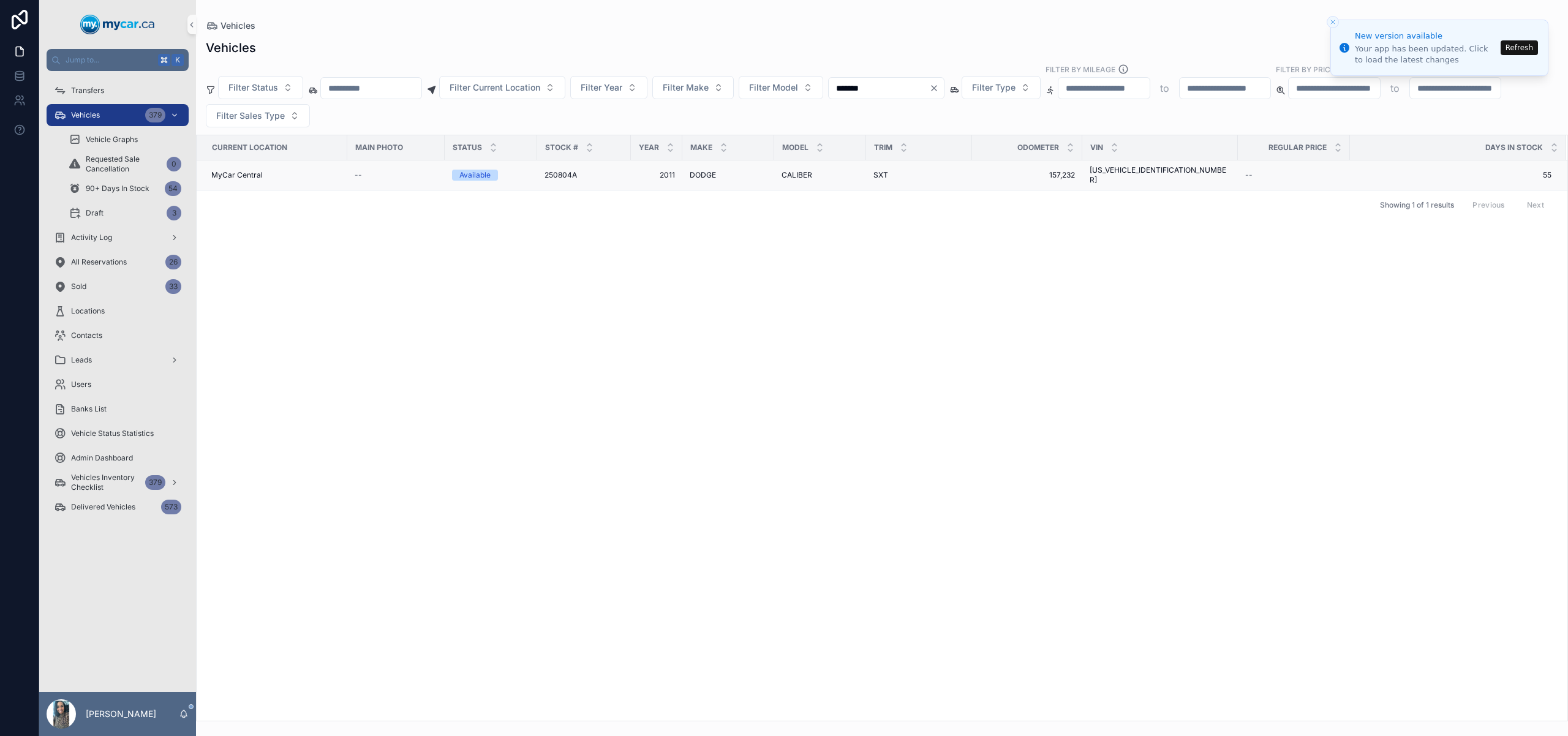
type input "*******"
click at [698, 170] on span "DODGE" at bounding box center [703, 175] width 26 height 10
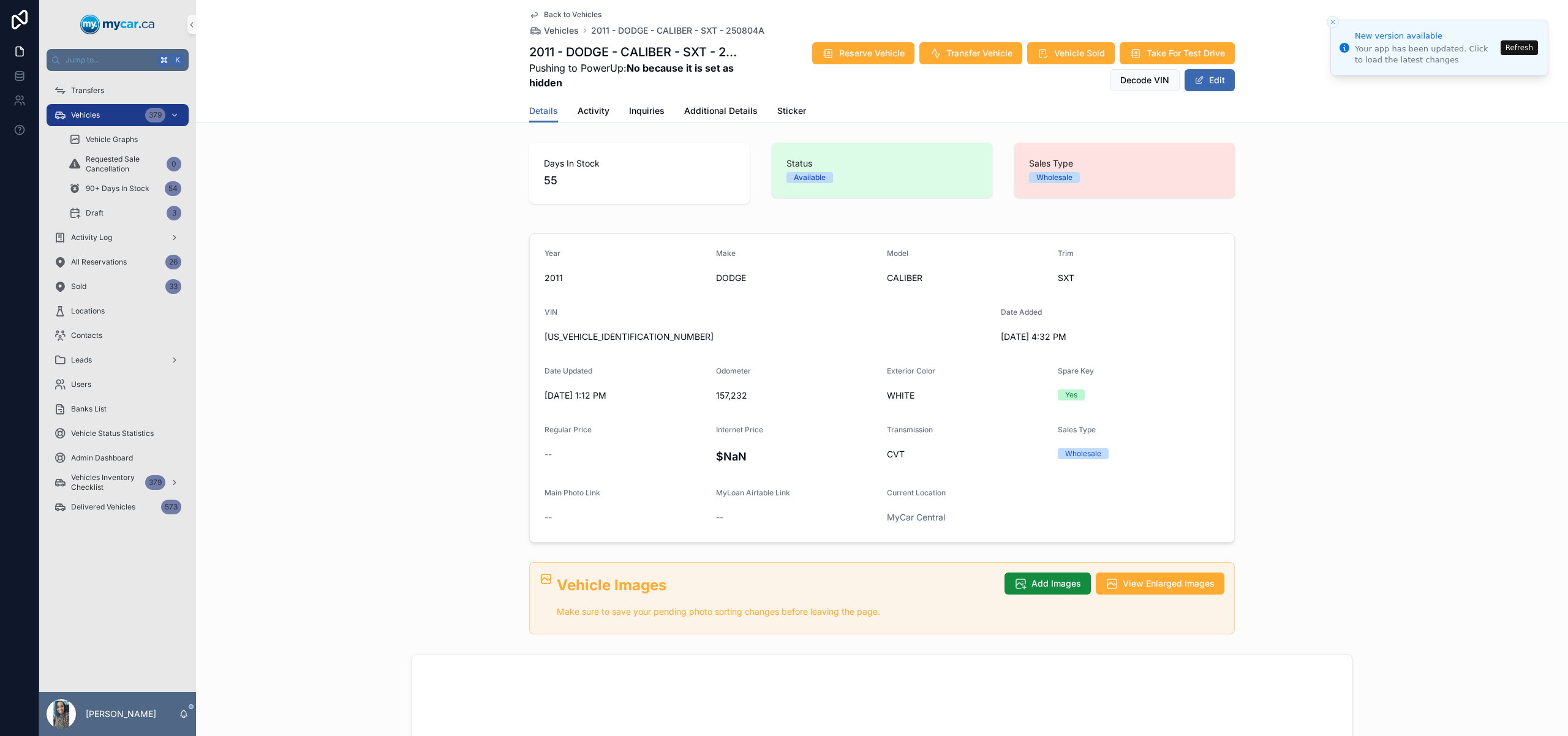
click at [609, 339] on span "[US_VEHICLE_IDENTIFICATION_NUMBER]" at bounding box center [767, 337] width 447 height 12
copy span "[US_VEHICLE_IDENTIFICATION_NUMBER]"
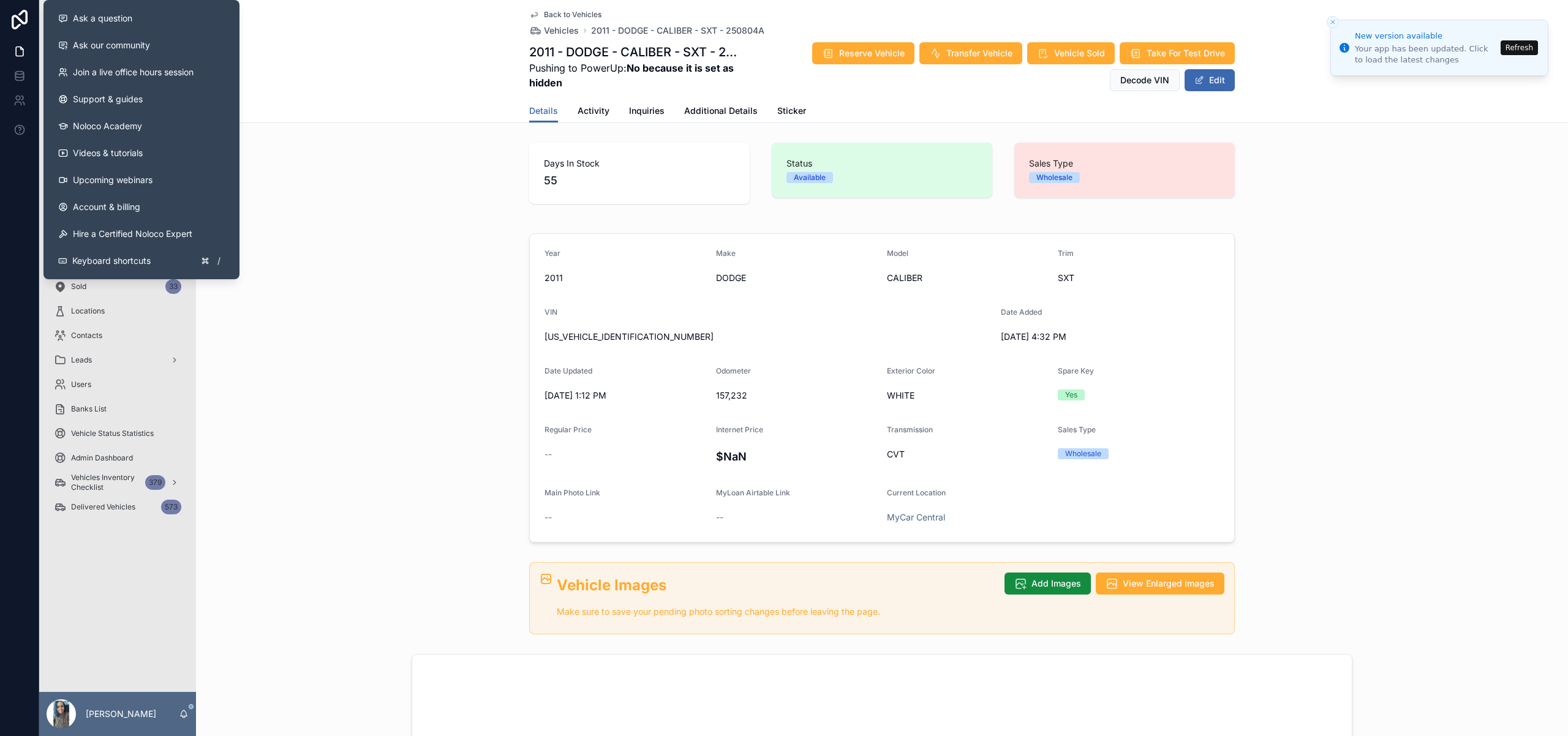
click at [353, 113] on div "Details Activity Inquiries Additional Details Sticker" at bounding box center [881, 110] width 1357 height 23
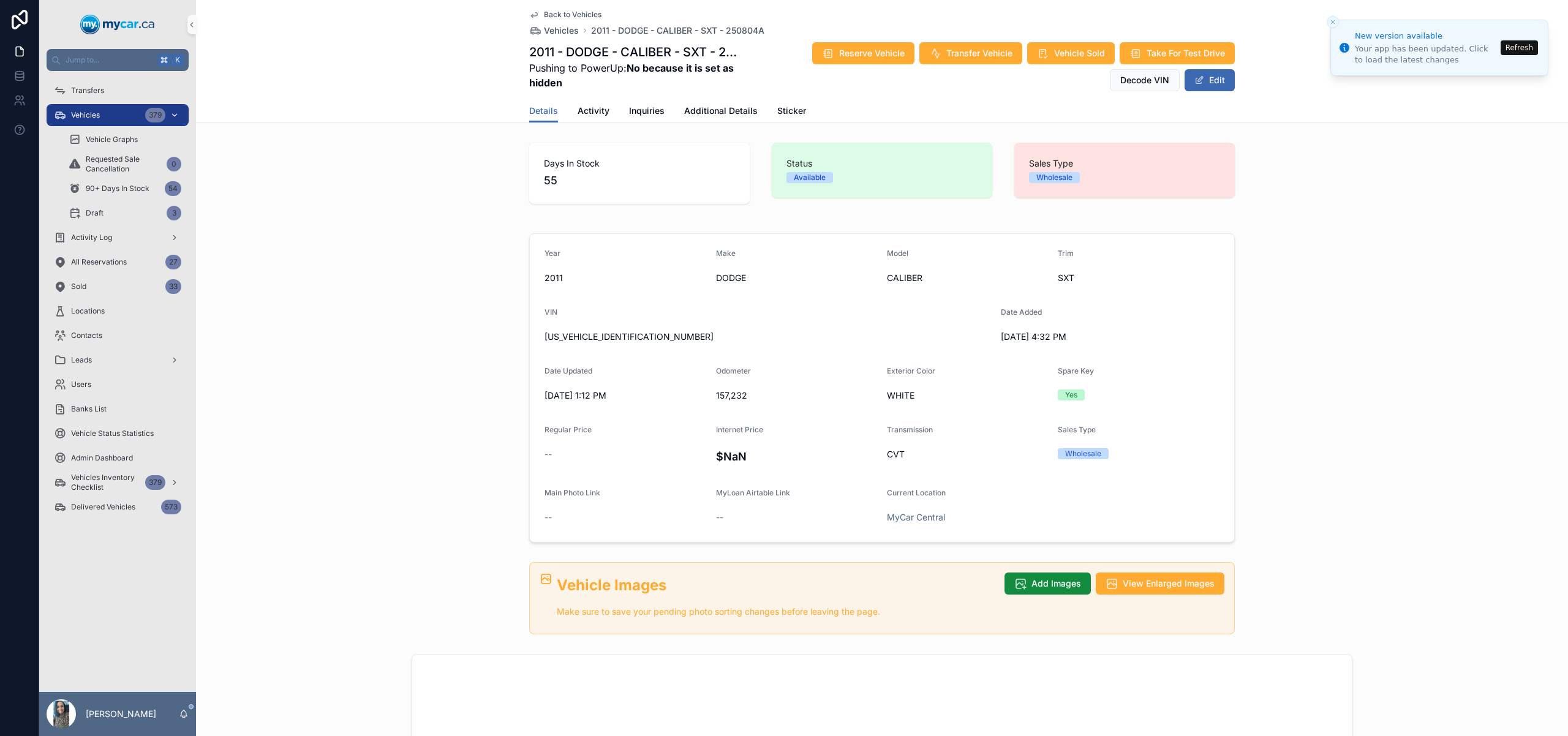
click at [101, 115] on div "Vehicles 379" at bounding box center [118, 115] width 128 height 19
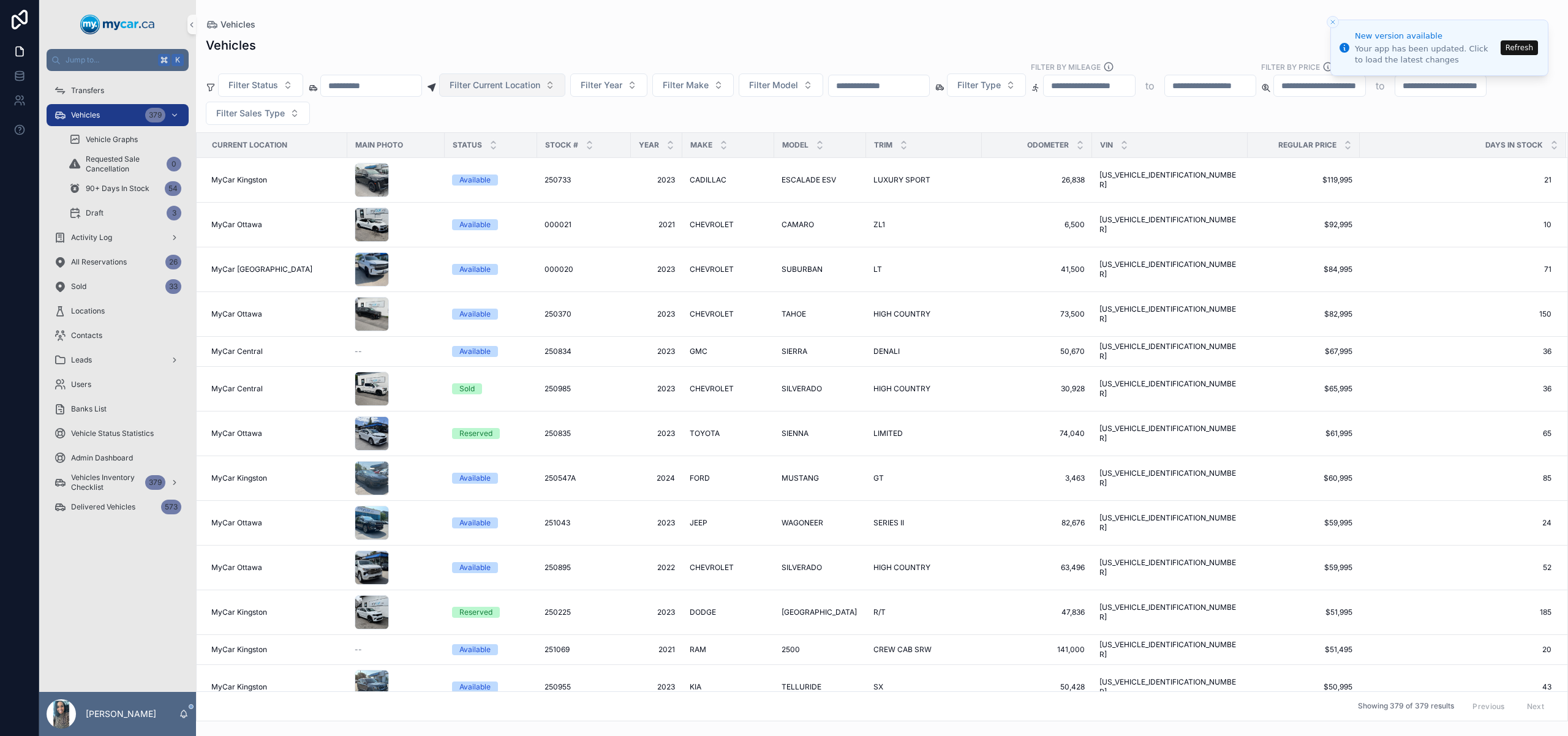
click at [549, 93] on button "Filter Current Location" at bounding box center [502, 85] width 126 height 23
click at [518, 207] on div "MyCar Central" at bounding box center [518, 212] width 147 height 19
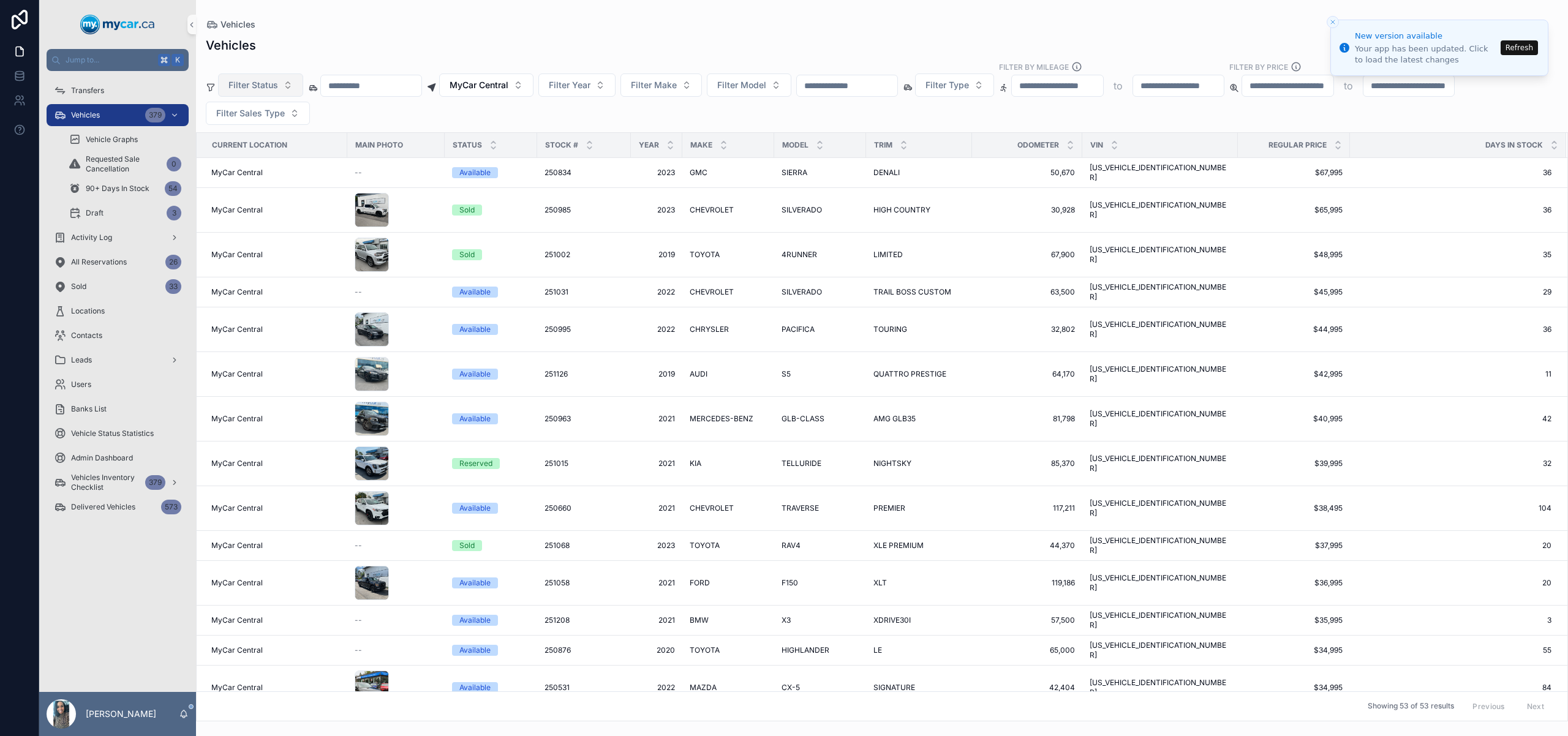
click at [247, 82] on span "Filter Status" at bounding box center [254, 85] width 50 height 12
click at [277, 139] on div "Available" at bounding box center [260, 134] width 147 height 19
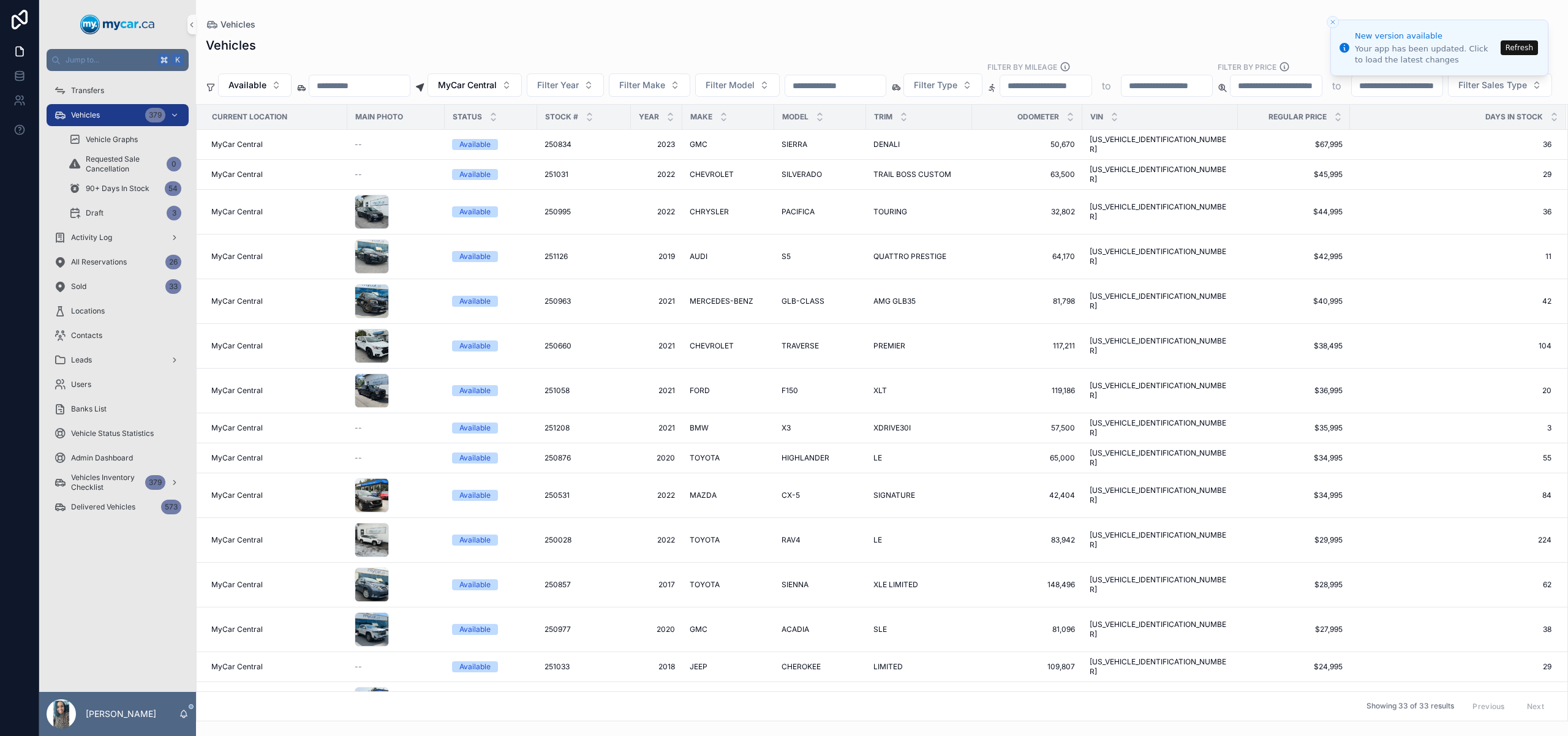
click at [1334, 18] on icon "Close toast" at bounding box center [1333, 22] width 7 height 7
click at [1335, 16] on button "Close toast" at bounding box center [1333, 22] width 12 height 12
click at [727, 124] on icon "scrollable content" at bounding box center [723, 120] width 8 height 8
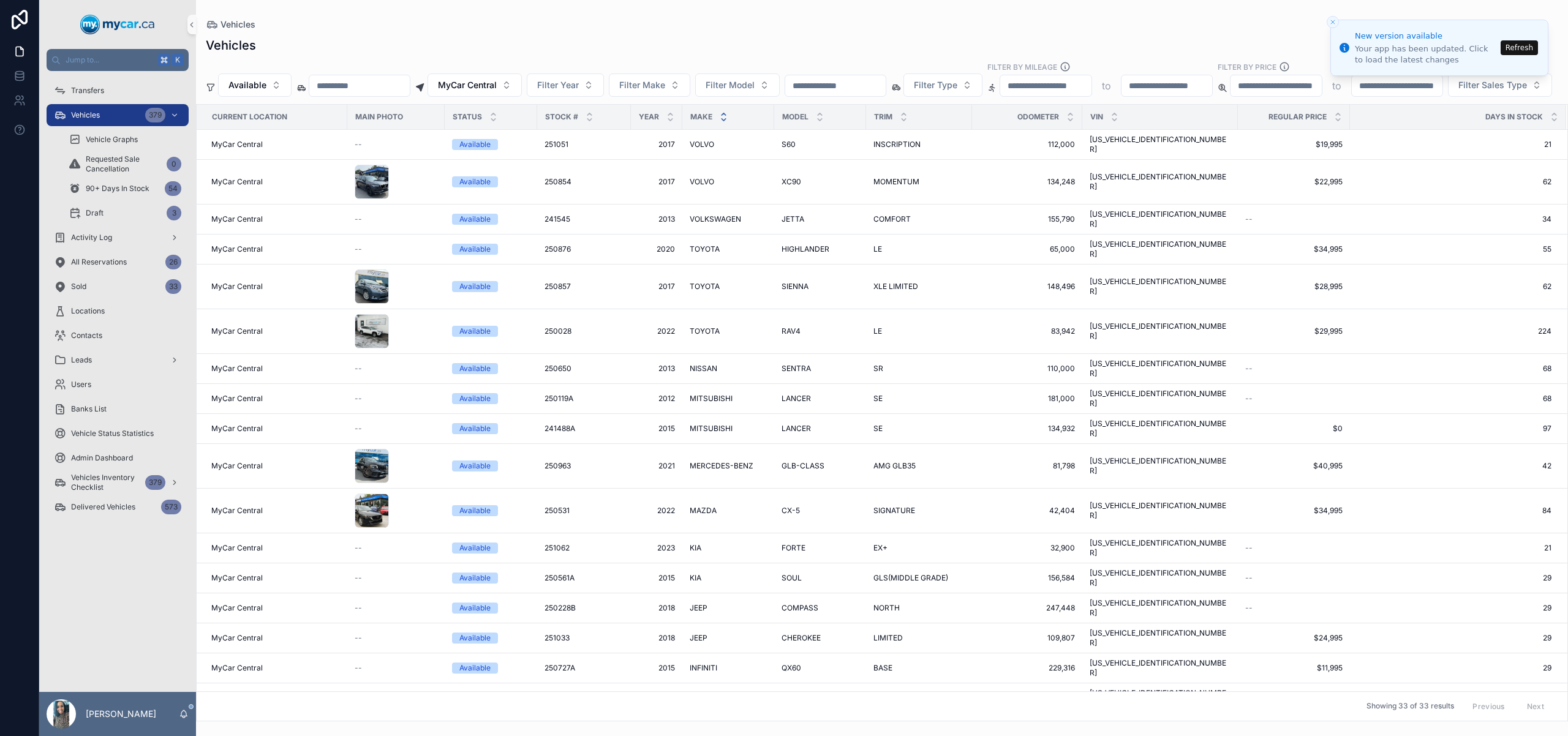
click at [726, 118] on icon "scrollable content" at bounding box center [723, 114] width 8 height 8
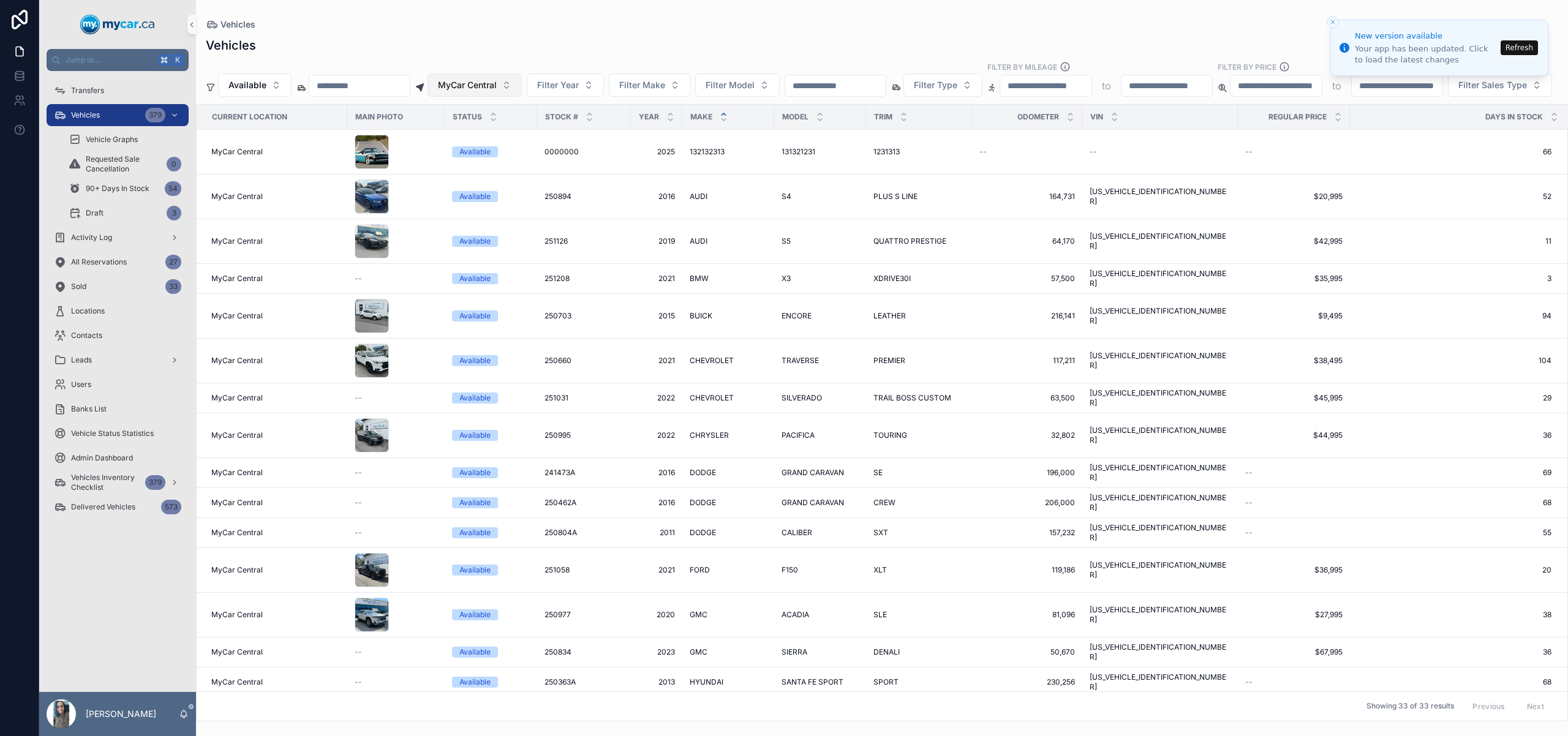
click at [515, 85] on button "MyCar Central" at bounding box center [474, 85] width 94 height 23
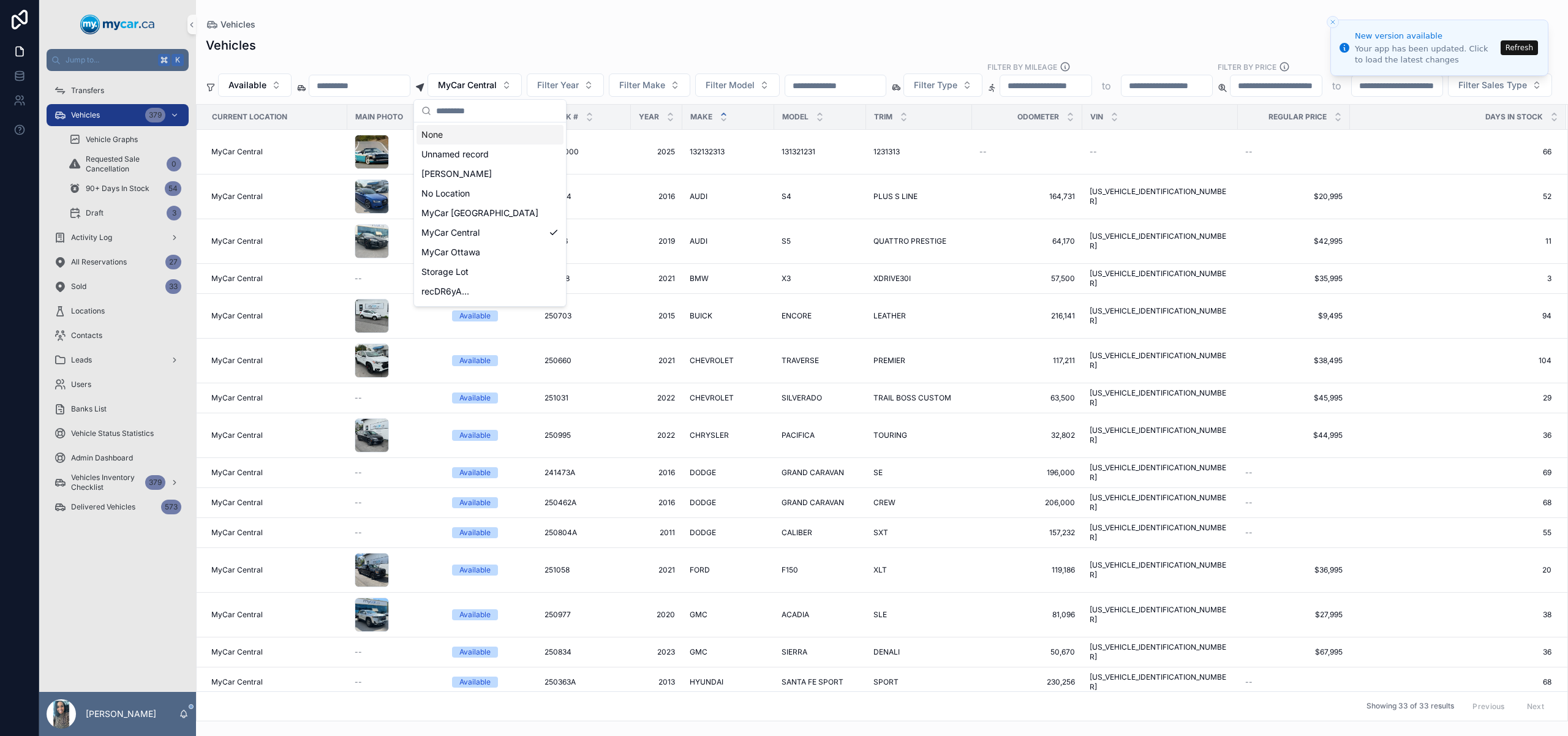
click at [495, 137] on div "None" at bounding box center [490, 134] width 147 height 19
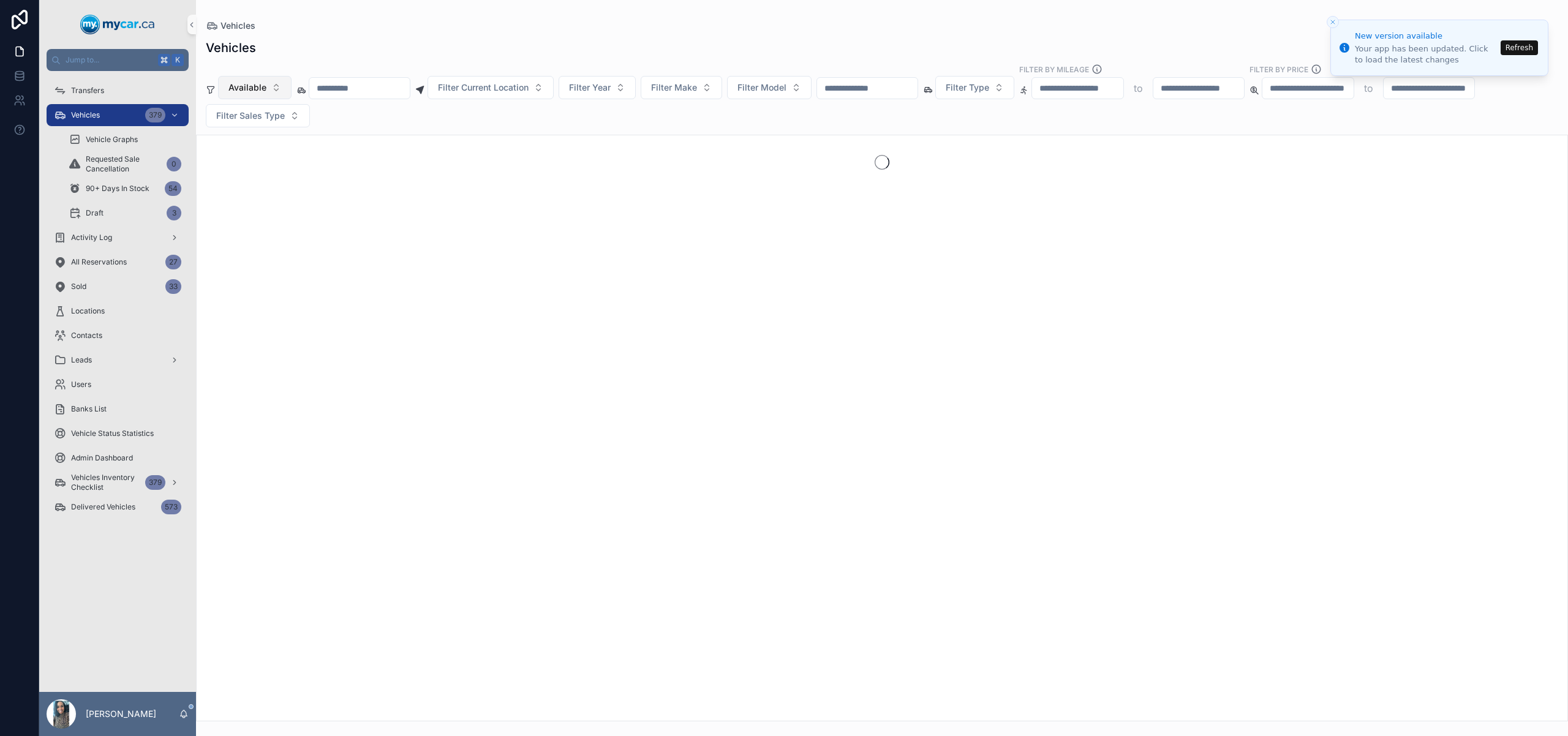
click at [270, 90] on button "Available" at bounding box center [255, 87] width 74 height 23
click at [289, 139] on div "None" at bounding box center [254, 137] width 147 height 19
click at [873, 85] on input "scrollable content" at bounding box center [878, 88] width 100 height 17
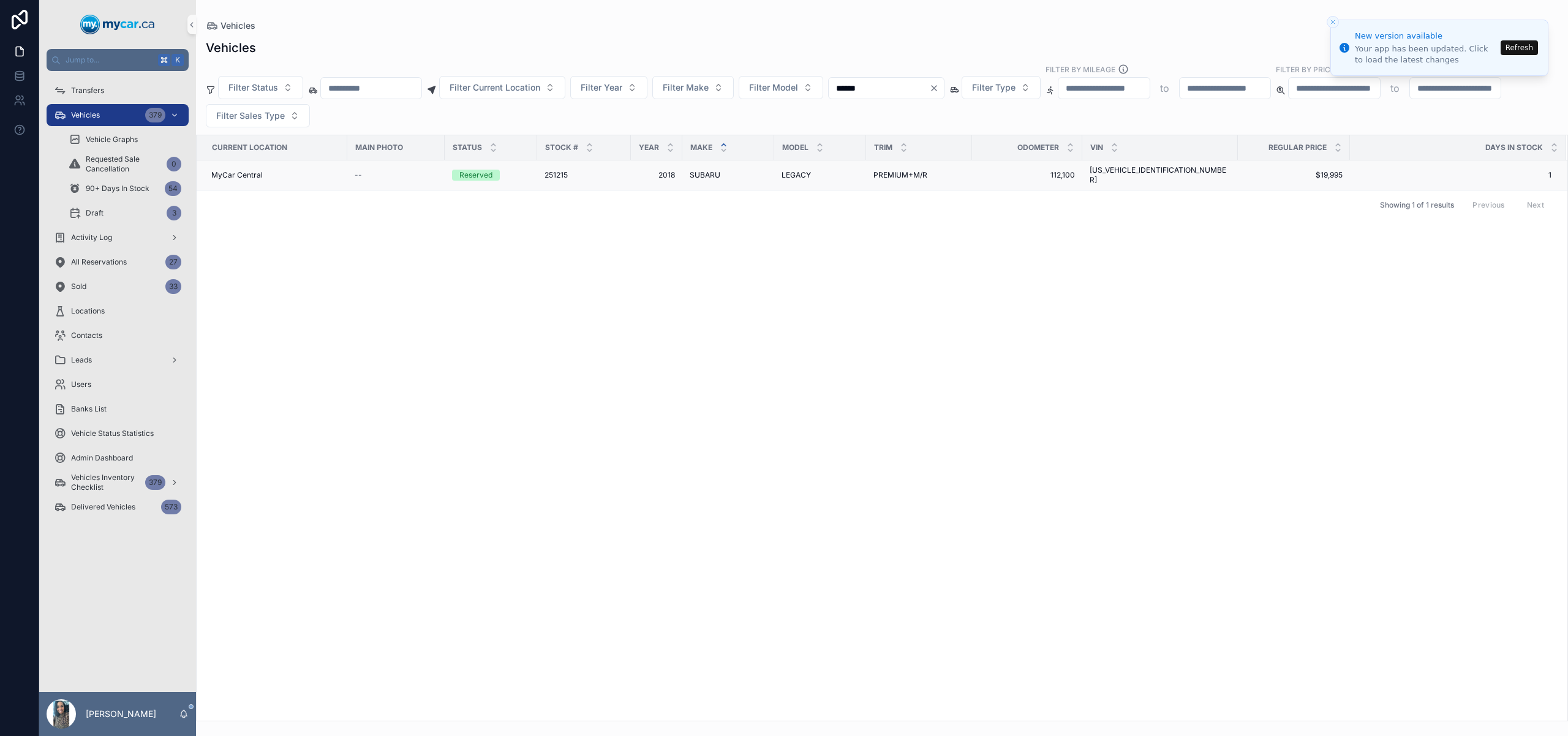
type input "******"
click at [715, 170] on span "SUBARU" at bounding box center [705, 175] width 31 height 10
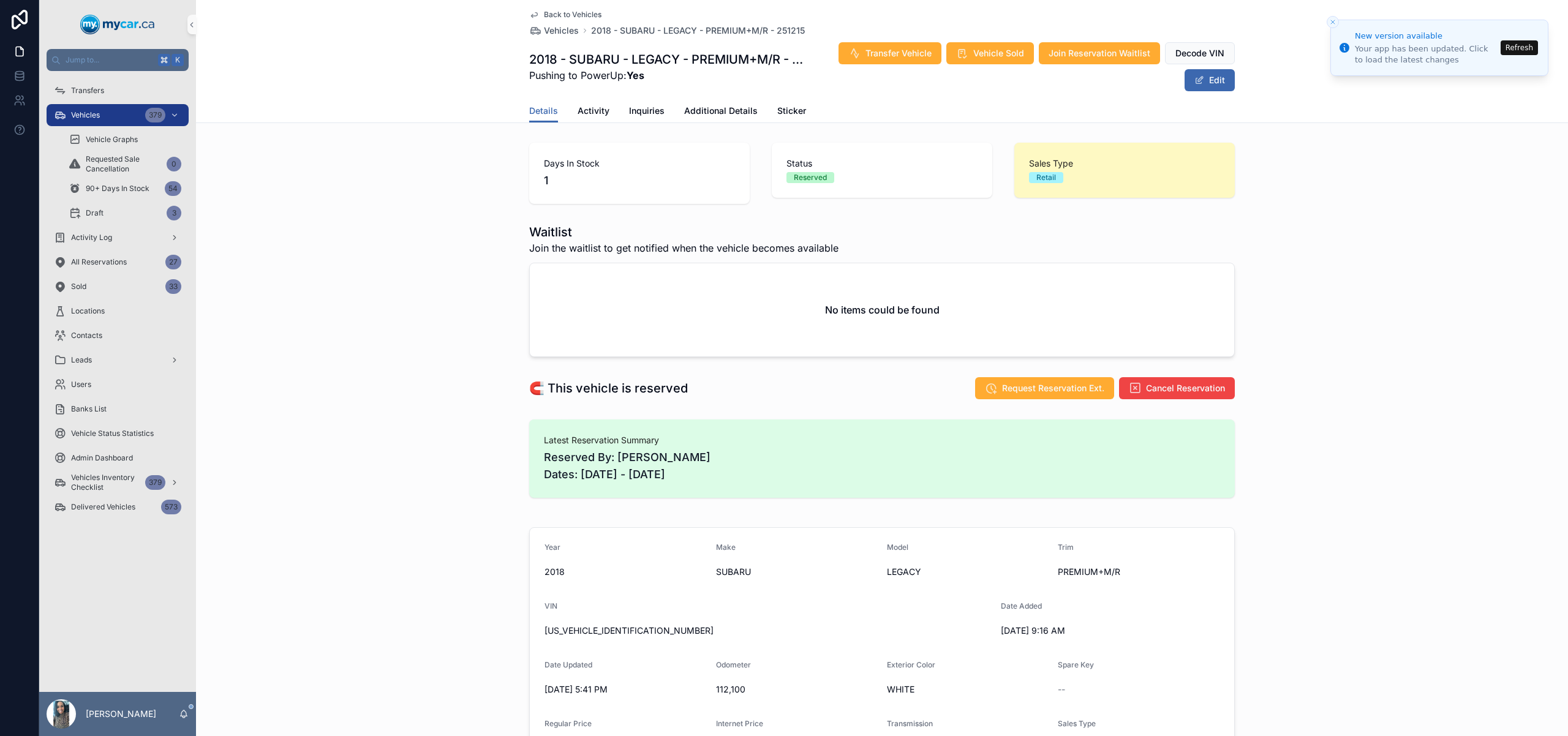
click at [1329, 19] on div "New version available Your app has been updated. Click to load the latest chang…" at bounding box center [784, 368] width 1568 height 736
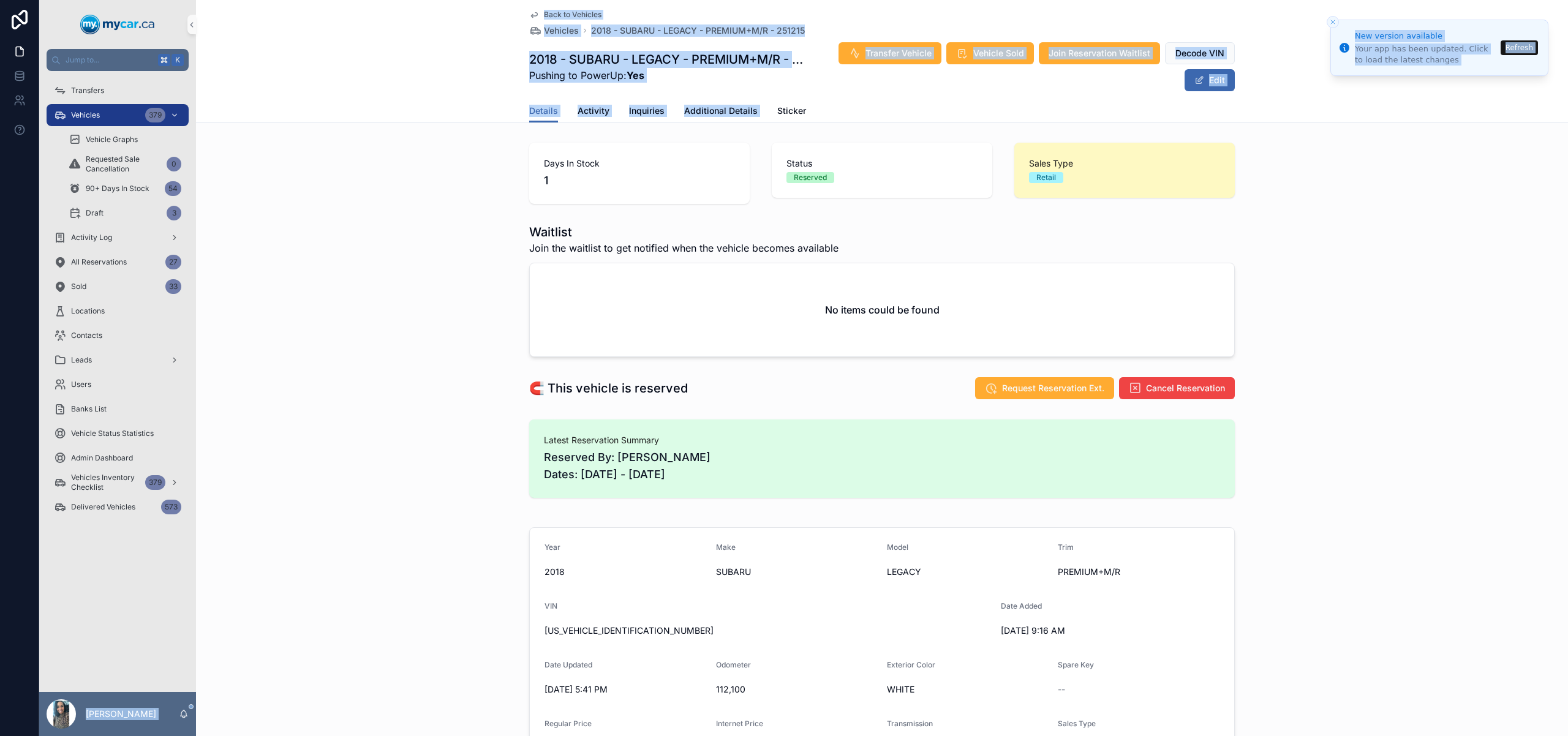
click at [1330, 19] on icon "Close toast" at bounding box center [1333, 22] width 7 height 7
click at [1334, 18] on icon "Close toast" at bounding box center [1333, 22] width 7 height 7
click at [1334, 20] on icon "Close toast" at bounding box center [1333, 22] width 7 height 7
click at [126, 110] on div "Vehicles 379" at bounding box center [118, 115] width 128 height 19
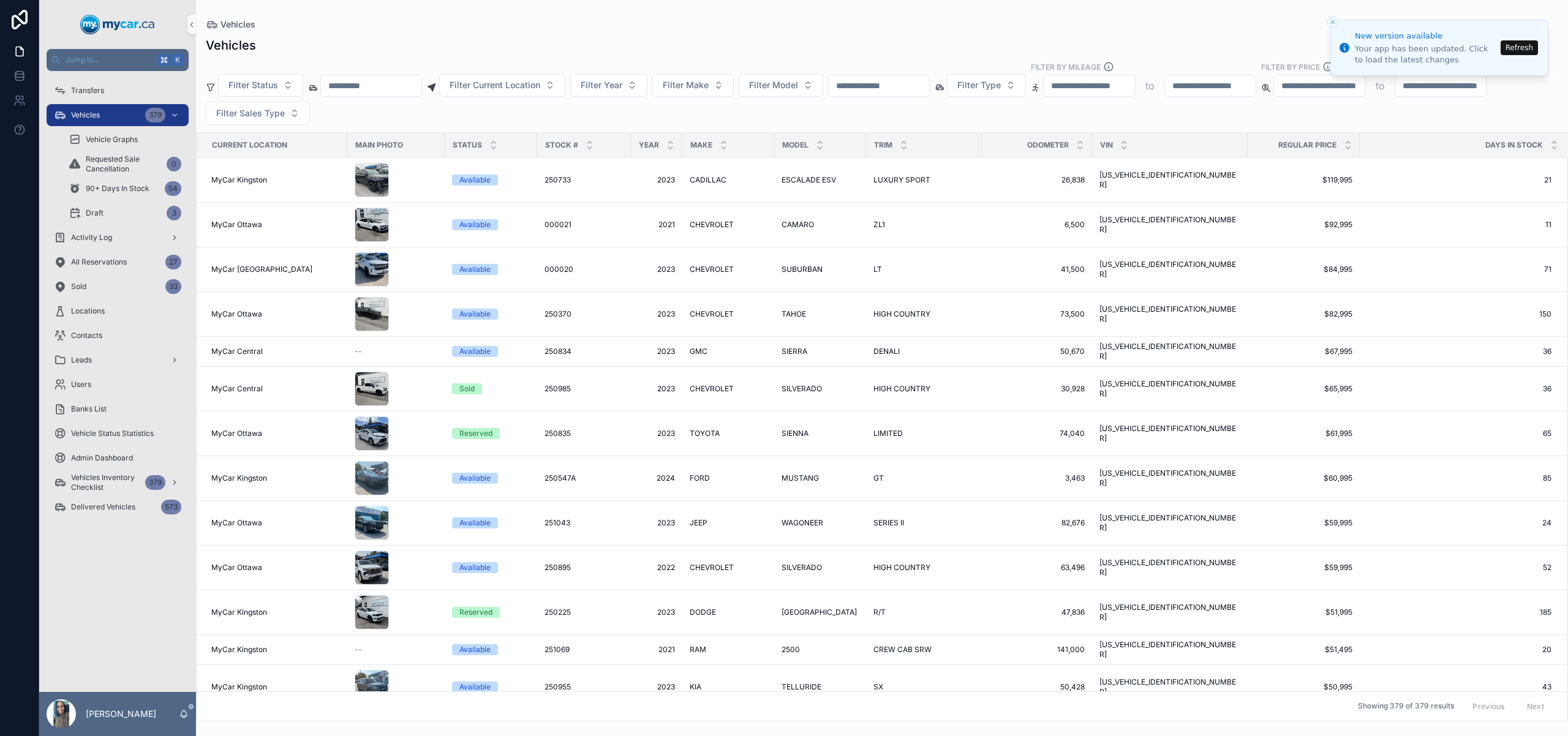
click at [899, 83] on input "scrollable content" at bounding box center [878, 86] width 100 height 17
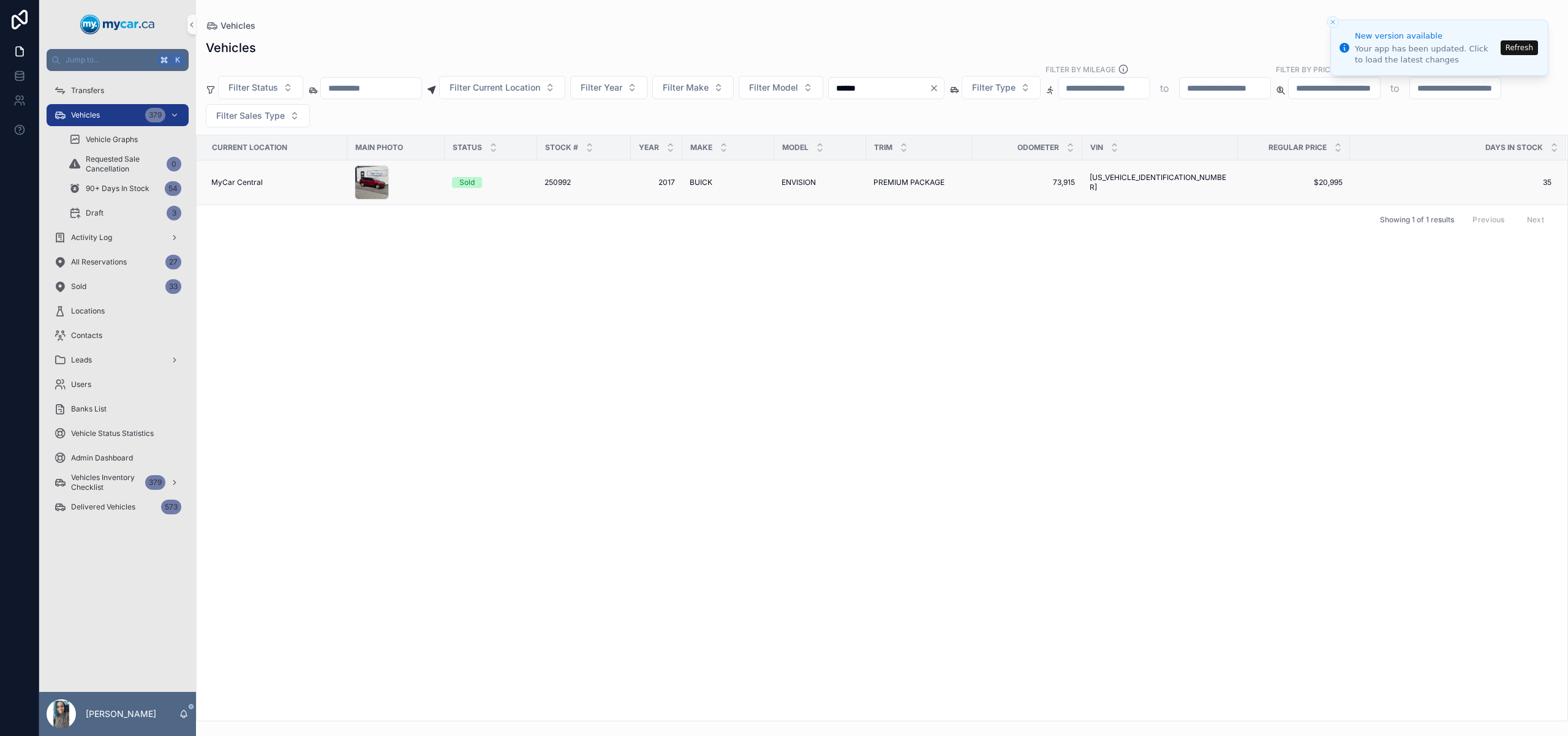
type input "******"
click at [719, 187] on div "[PERSON_NAME]" at bounding box center [728, 182] width 77 height 10
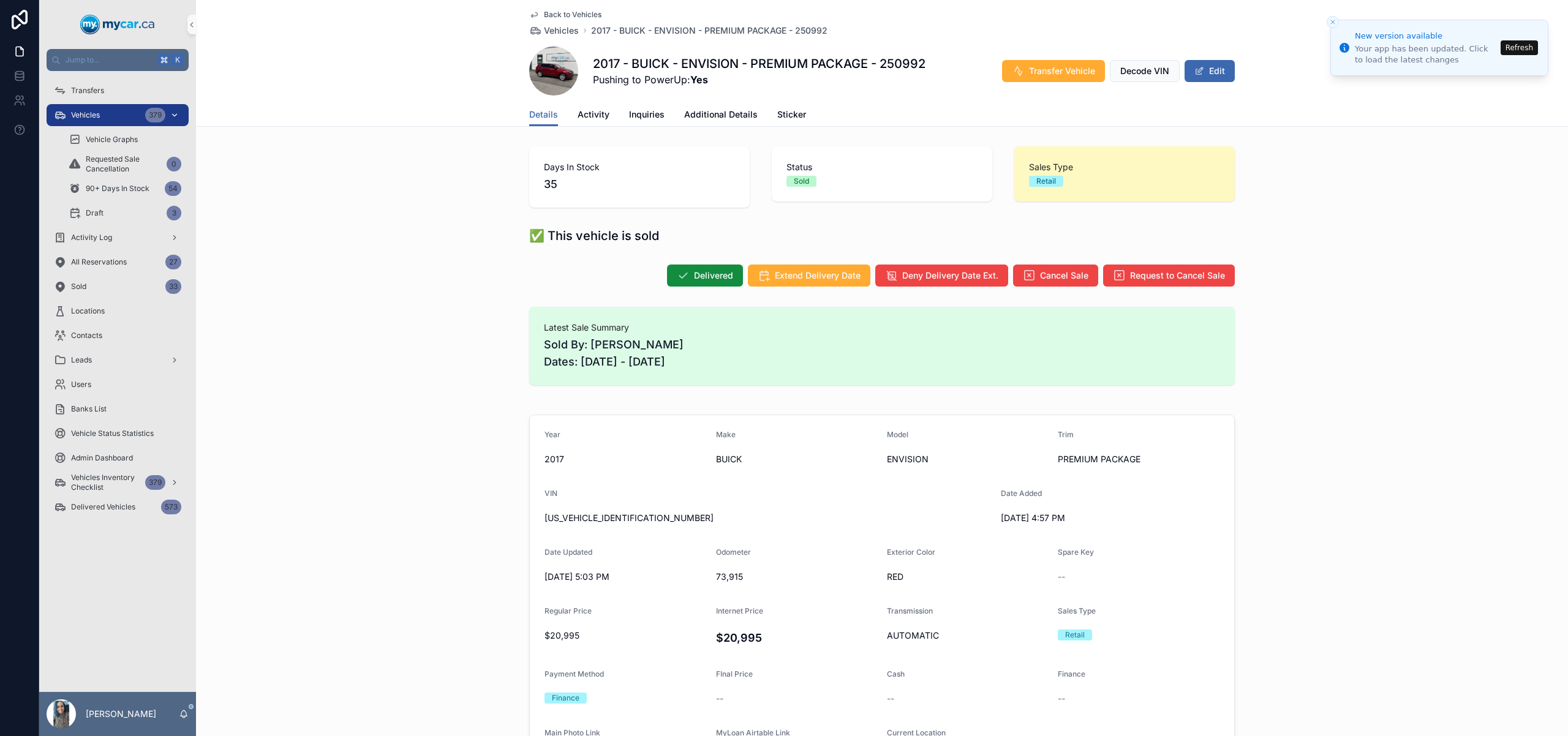
click at [105, 118] on div "Vehicles 379" at bounding box center [118, 115] width 128 height 19
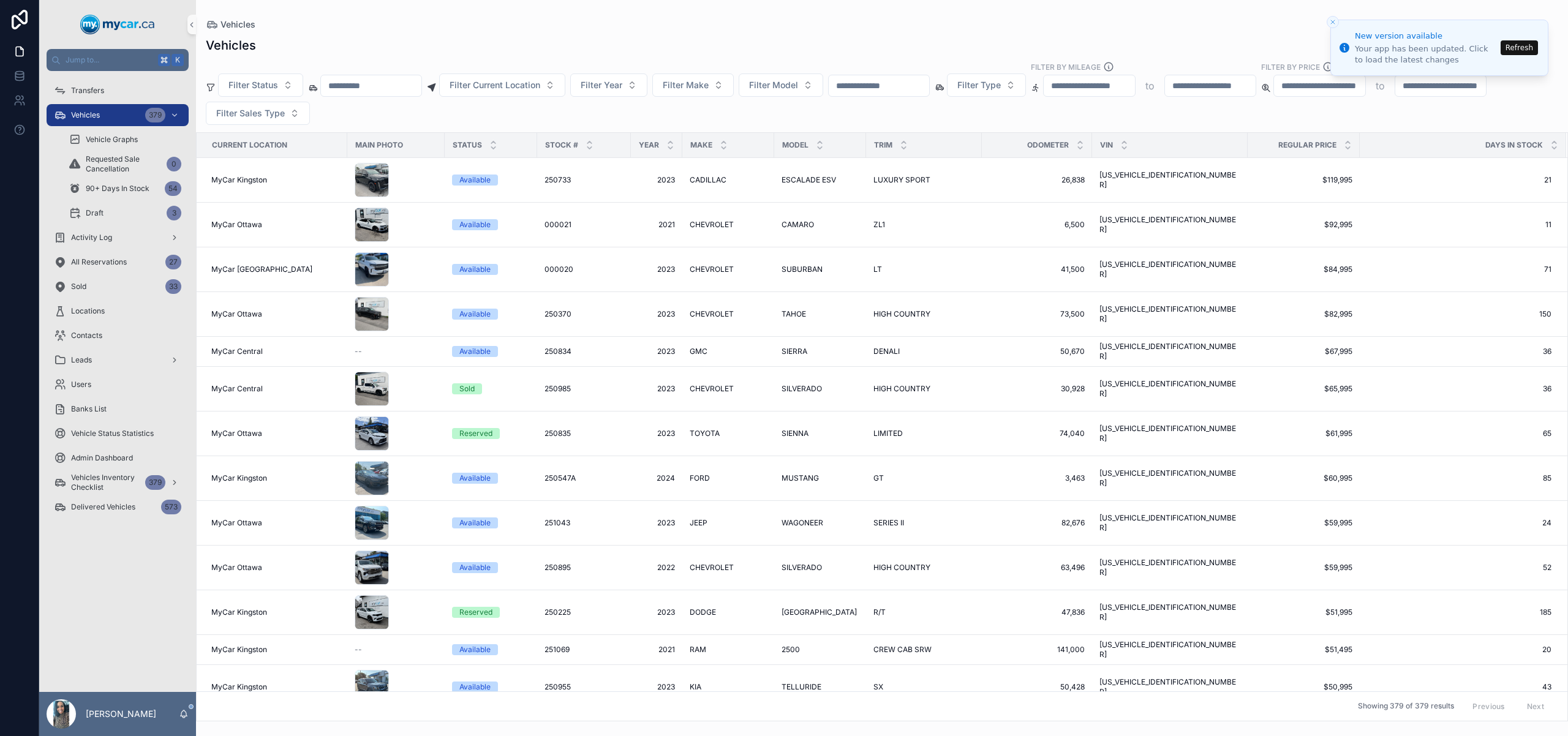
click at [873, 83] on input "scrollable content" at bounding box center [878, 86] width 100 height 17
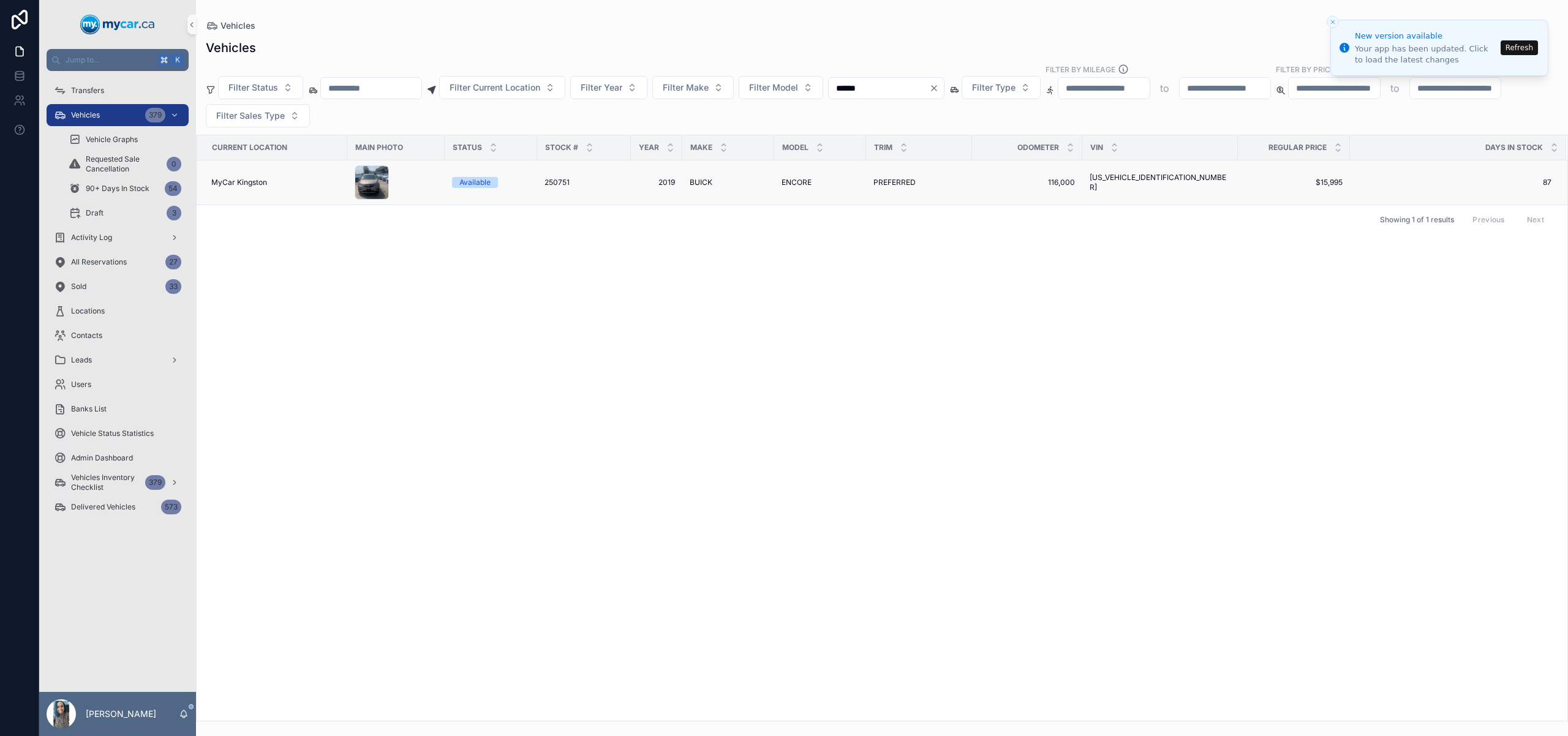
type input "******"
click at [1022, 193] on td "116,000 116,000" at bounding box center [1027, 183] width 110 height 45
click at [1027, 181] on span "116,000" at bounding box center [1027, 182] width 95 height 10
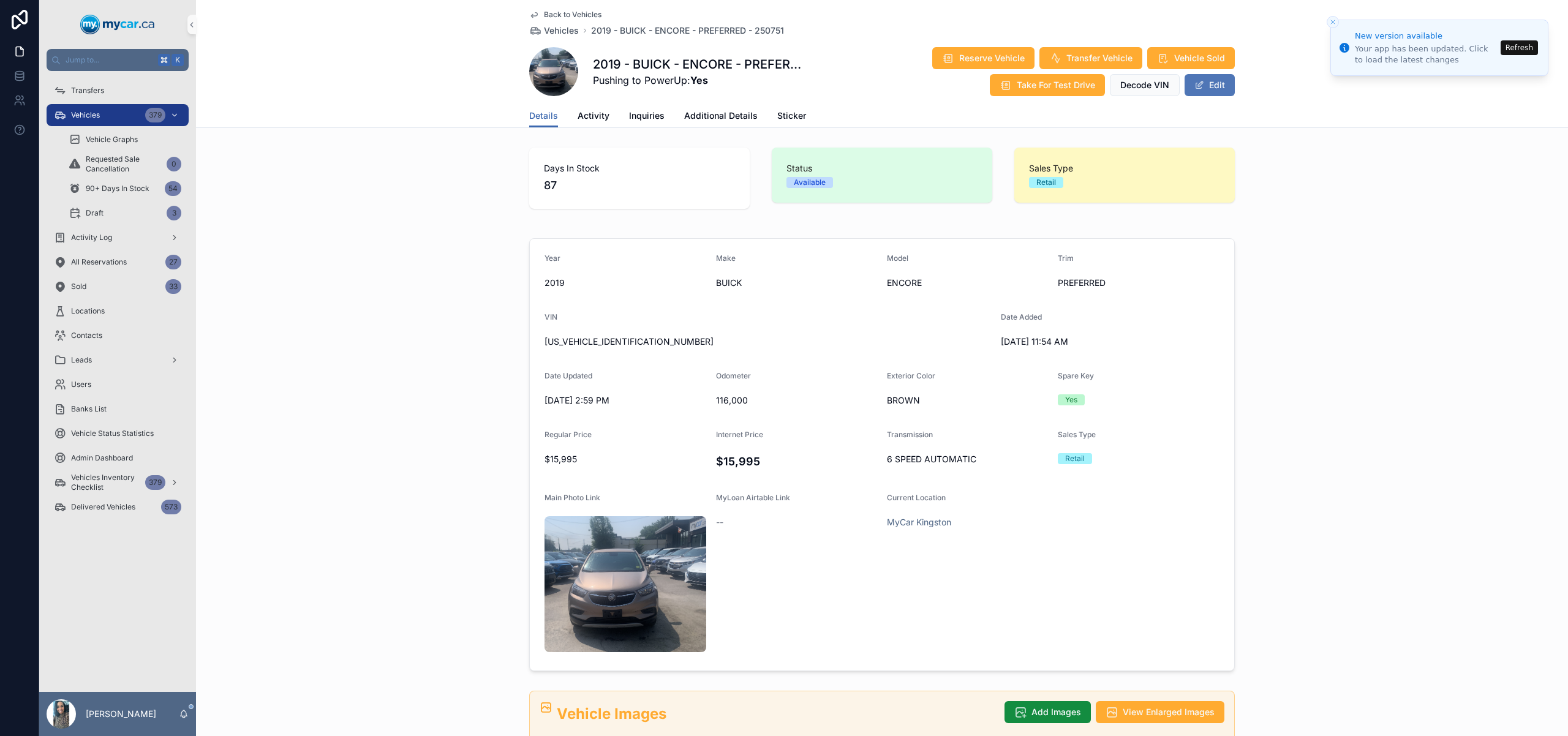
click at [1220, 89] on button "Edit" at bounding box center [1210, 85] width 50 height 22
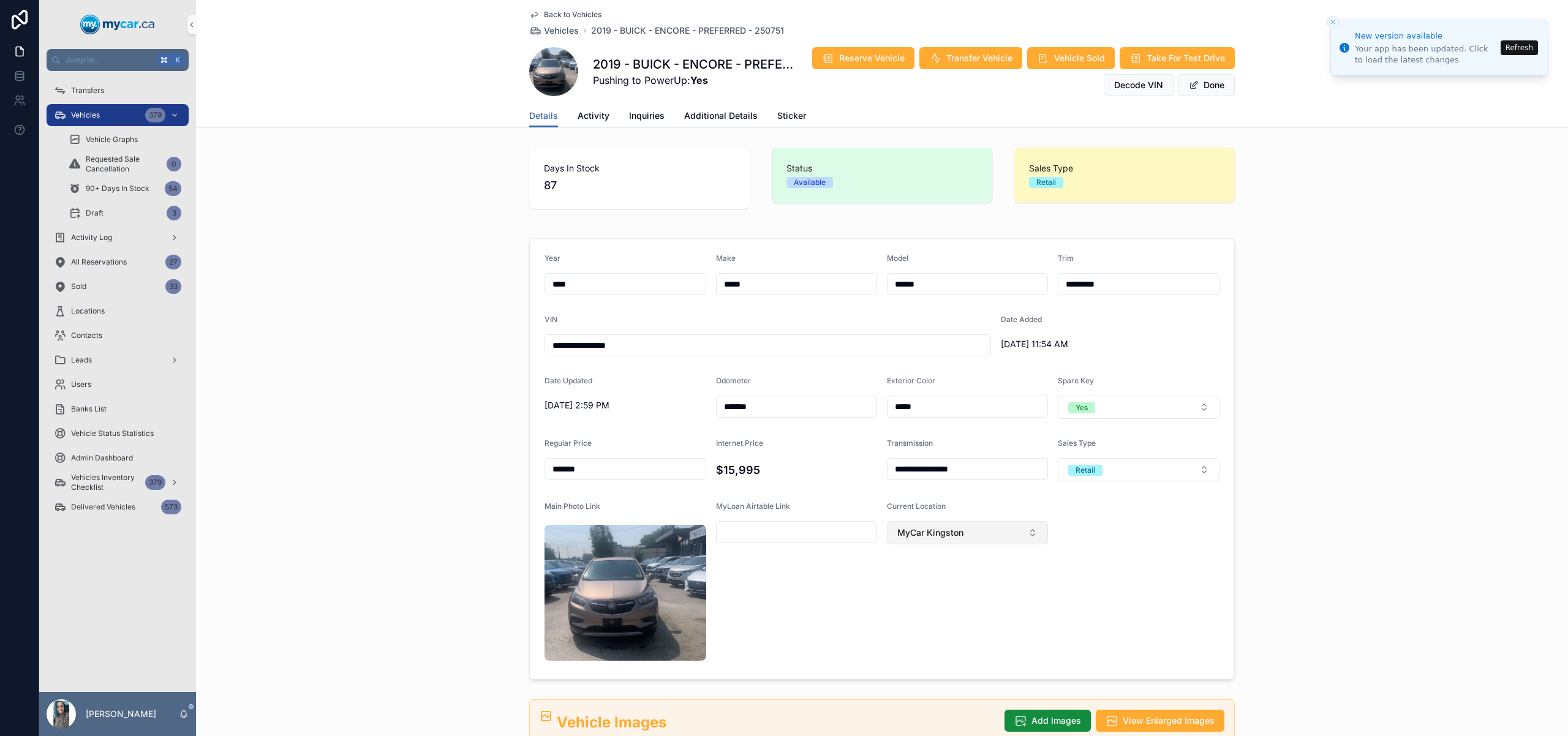
click at [938, 530] on span "MyCar Kingston" at bounding box center [931, 533] width 66 height 12
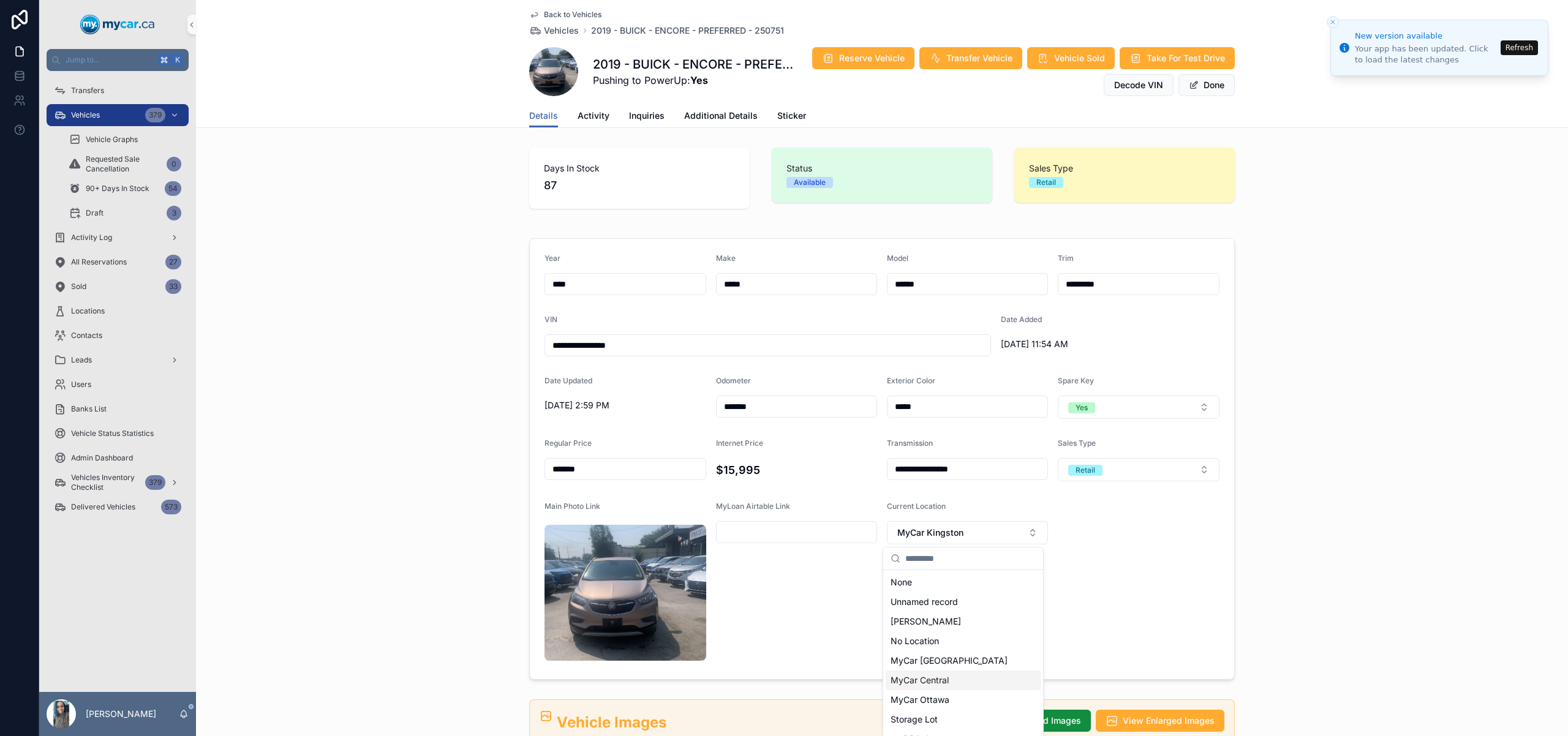
click at [962, 679] on div "MyCar Central" at bounding box center [963, 680] width 155 height 19
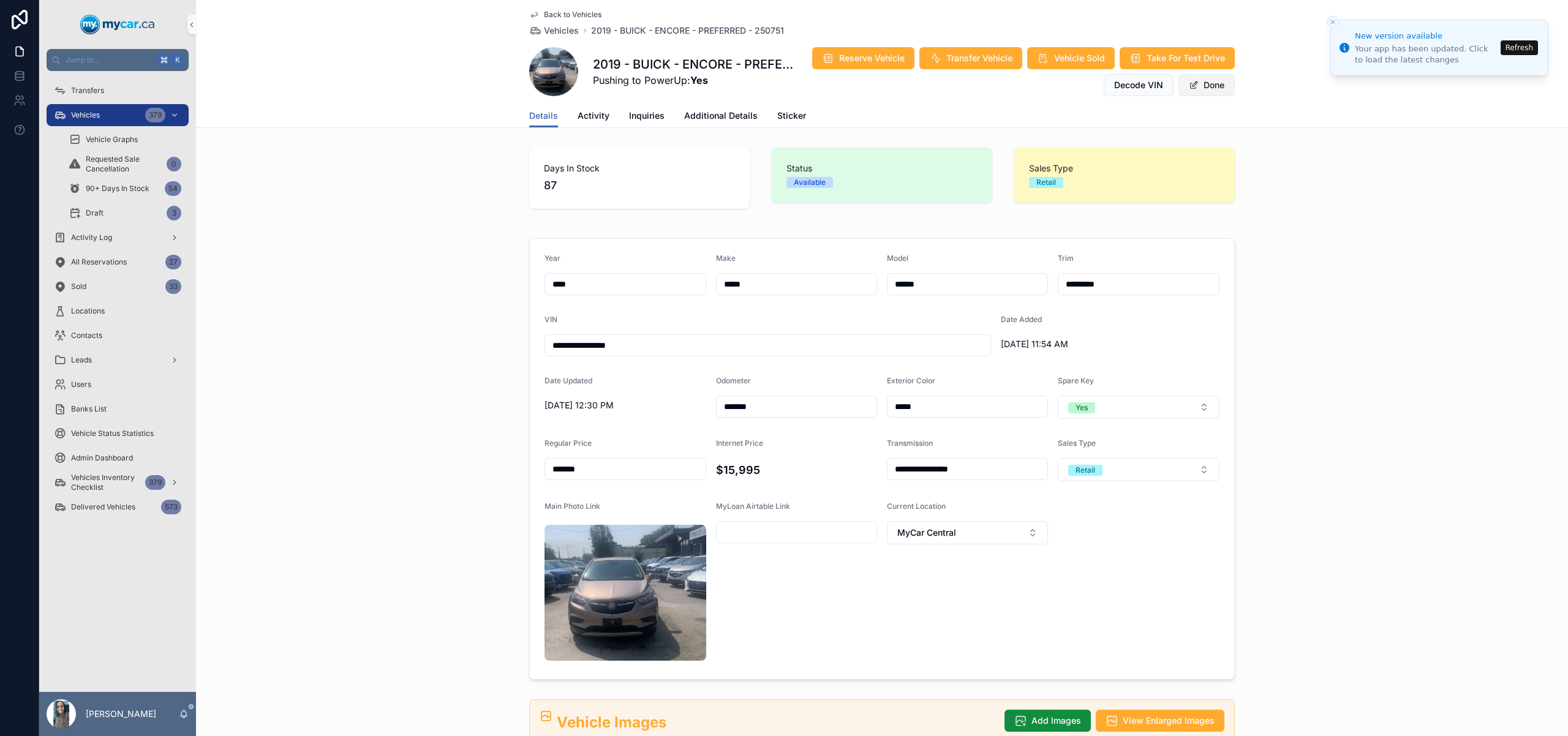
click at [1204, 89] on button "Done" at bounding box center [1207, 85] width 56 height 22
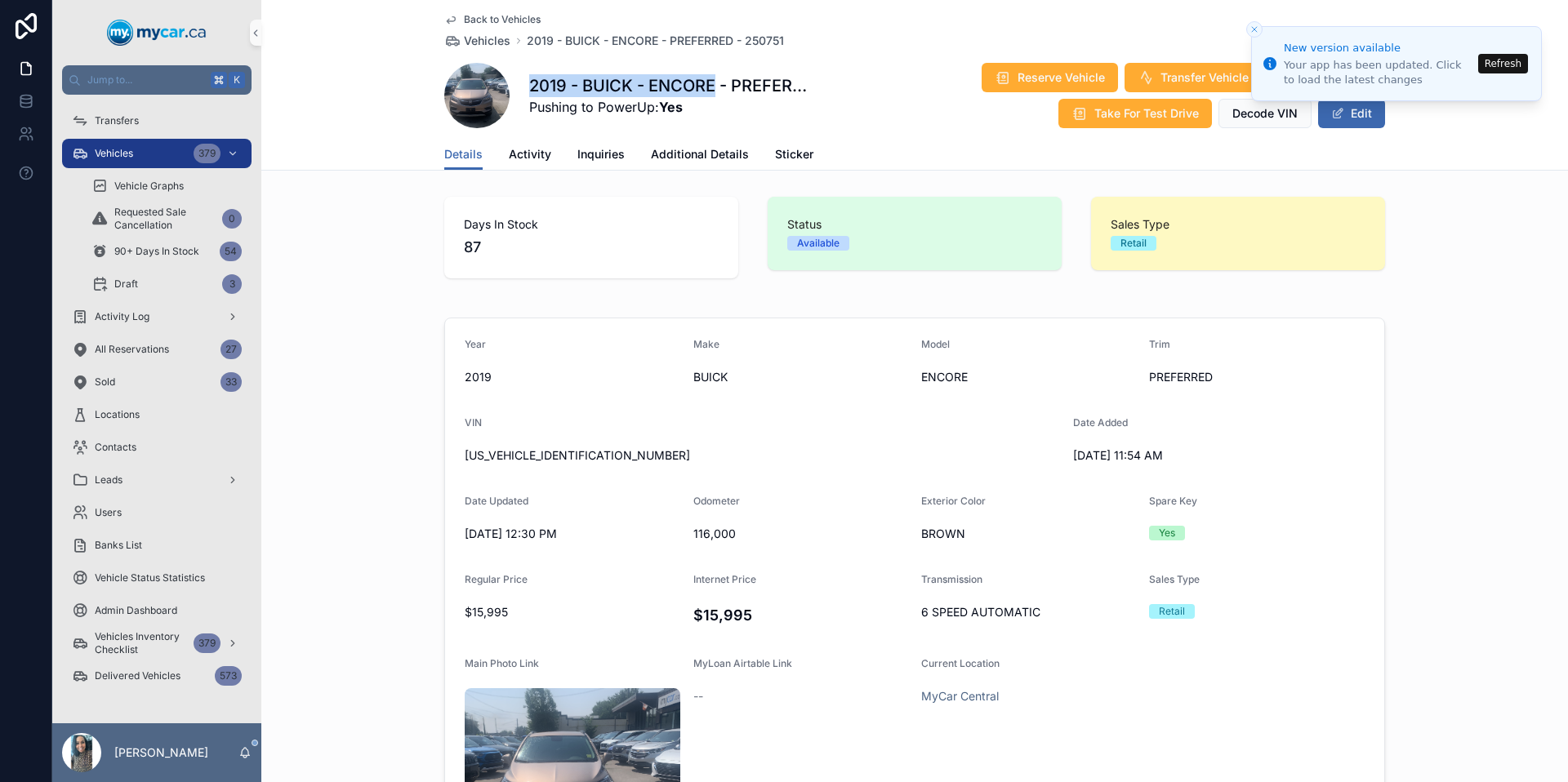
drag, startPoint x: 713, startPoint y: 83, endPoint x: 537, endPoint y: 86, distance: 176.0
click at [529, 90] on h1 "2019 - BUICK - ENCORE - PREFERRED - 250751" at bounding box center [669, 86] width 279 height 23
copy h1 "2019 - BUICK - ENCORE"
click at [571, 456] on span "[US_VEHICLE_IDENTIFICATION_NUMBER]" at bounding box center [762, 456] width 595 height 17
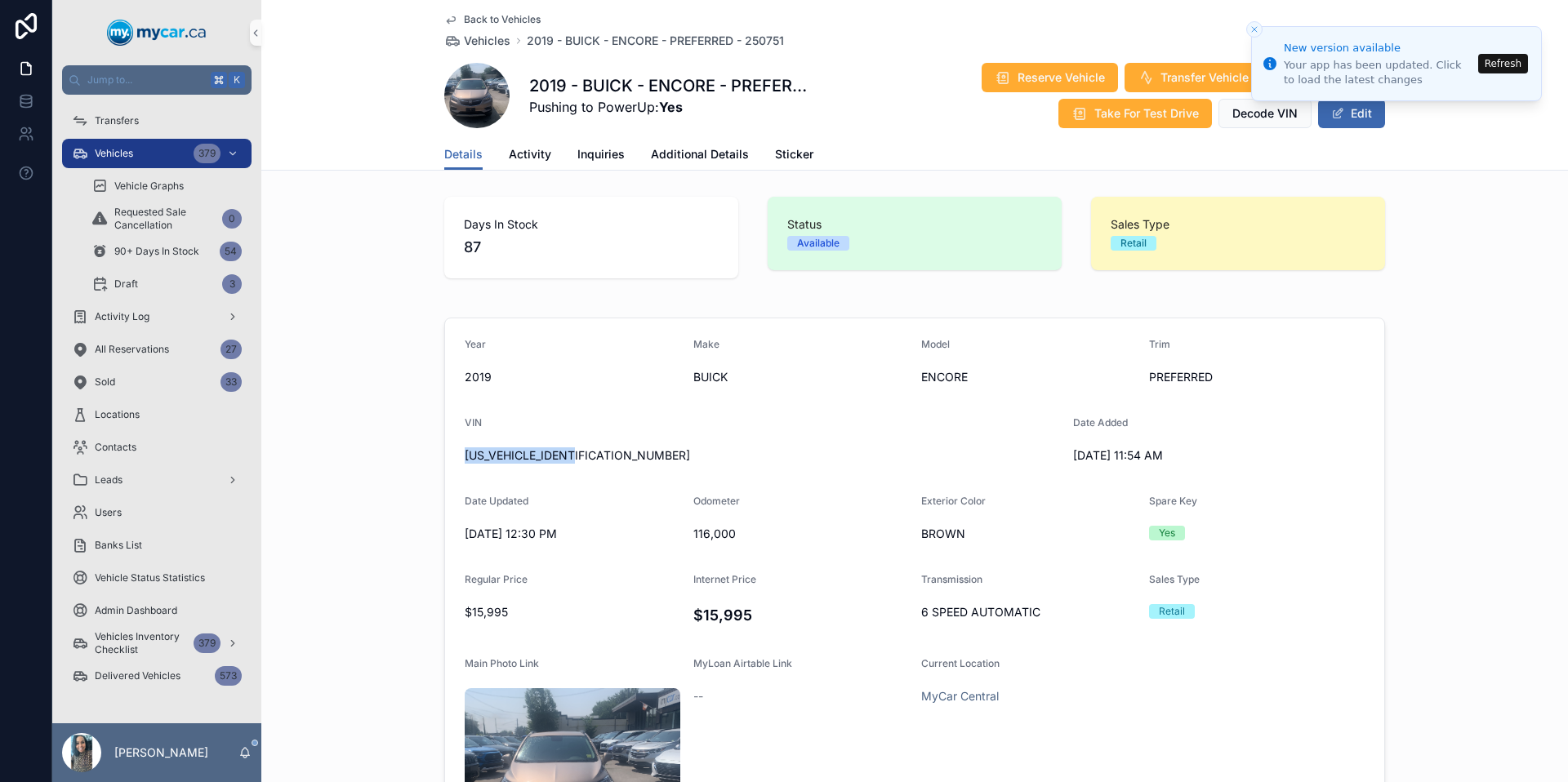
copy span "[US_VEHICLE_IDENTIFICATION_NUMBER]"
click at [520, 21] on span "Back to Vehicles" at bounding box center [502, 20] width 76 height 13
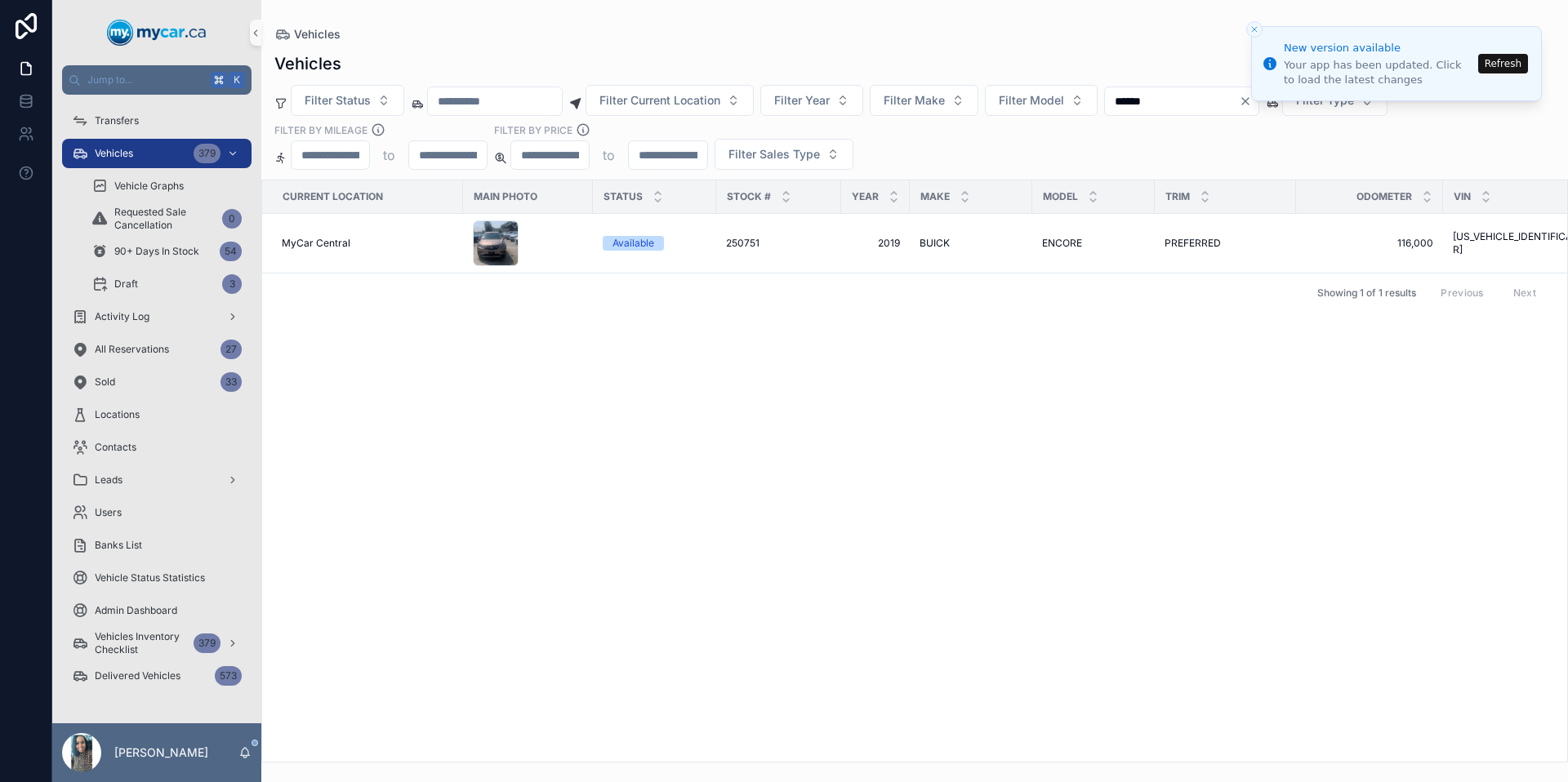
click at [1198, 104] on input "******" at bounding box center [1171, 101] width 134 height 23
click at [1252, 105] on icon "Clear" at bounding box center [1246, 101] width 13 height 13
click at [1229, 107] on input "scrollable content" at bounding box center [1171, 101] width 134 height 23
type input "******"
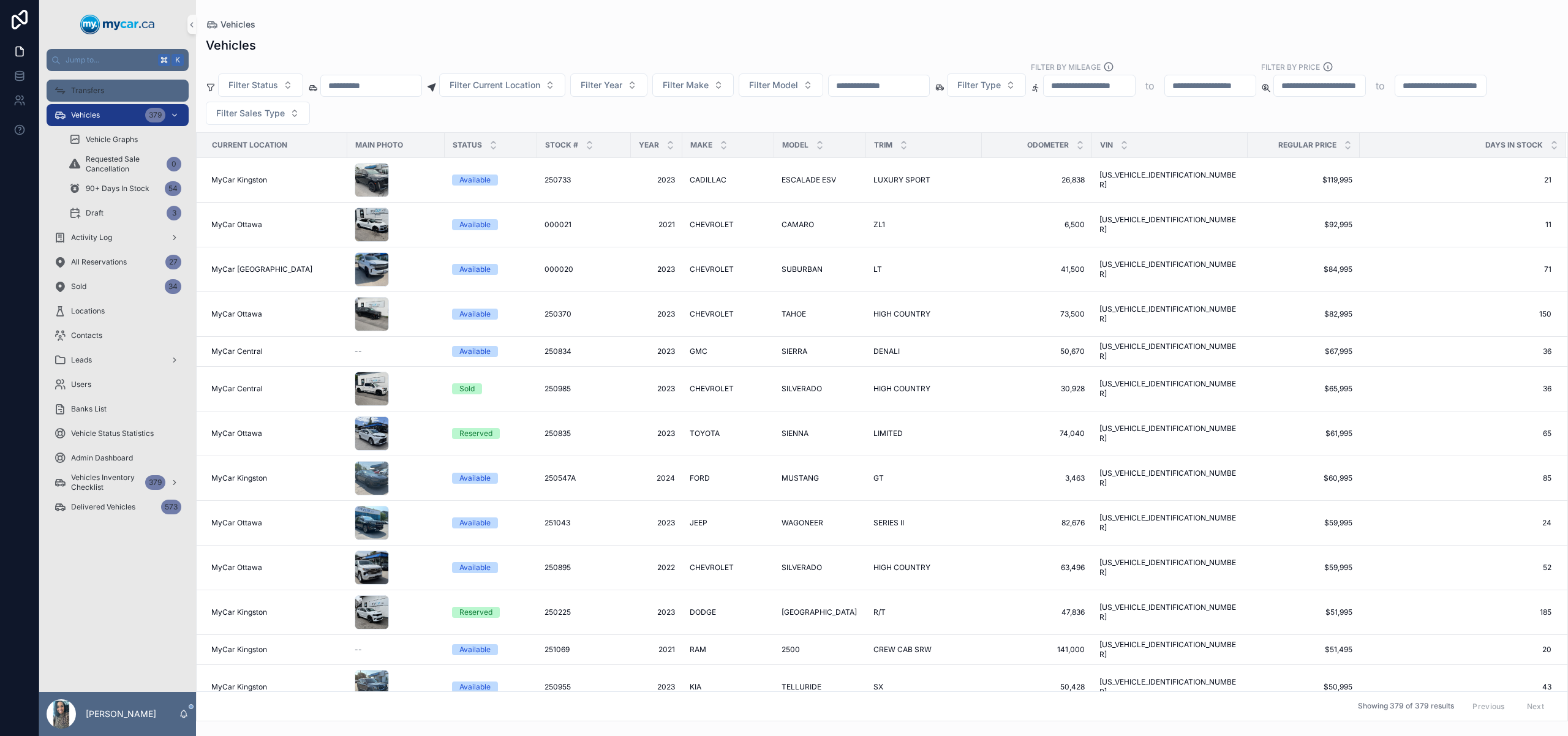
click at [121, 93] on div "Transfers" at bounding box center [118, 90] width 128 height 19
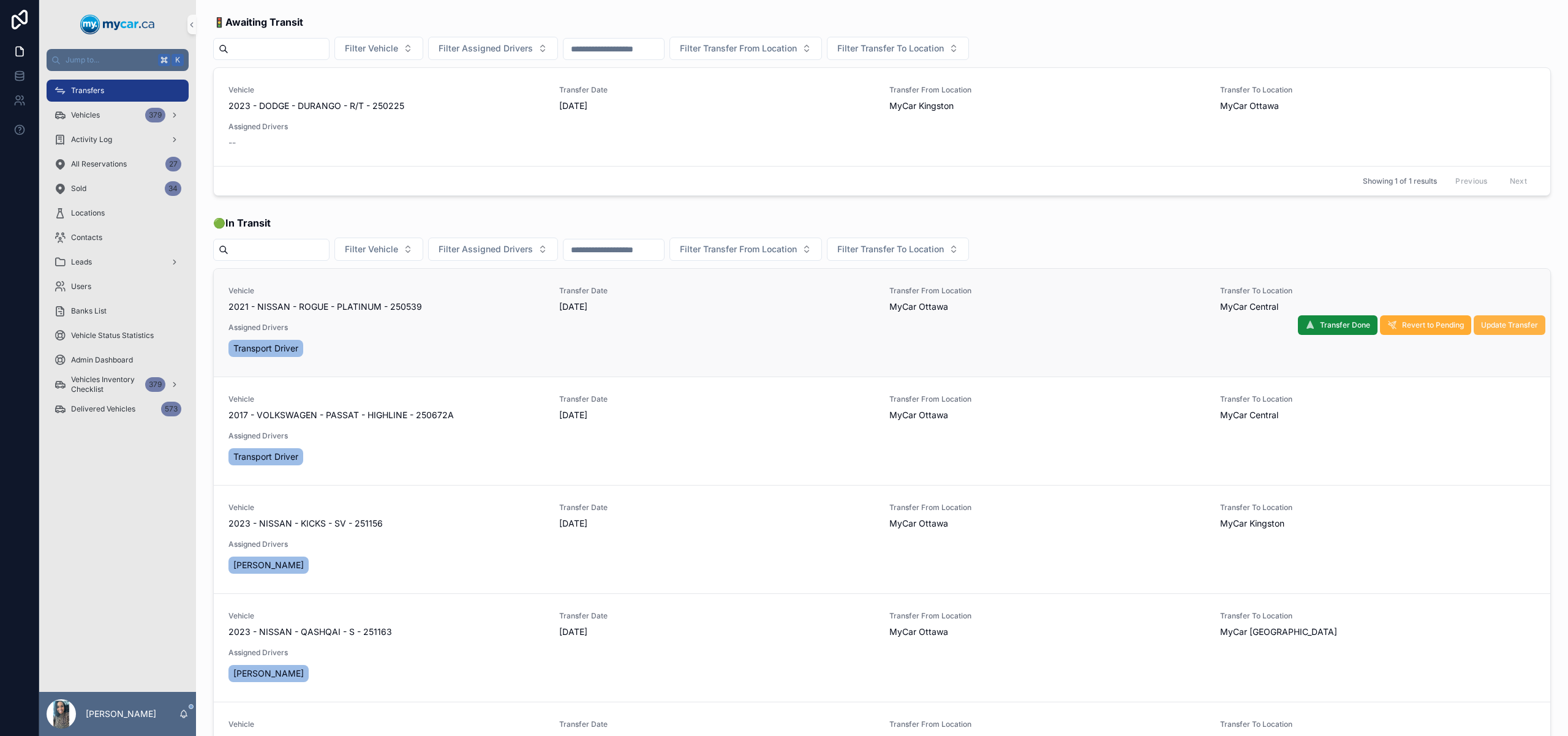
click at [1494, 324] on span "Update Transfer" at bounding box center [1509, 325] width 57 height 10
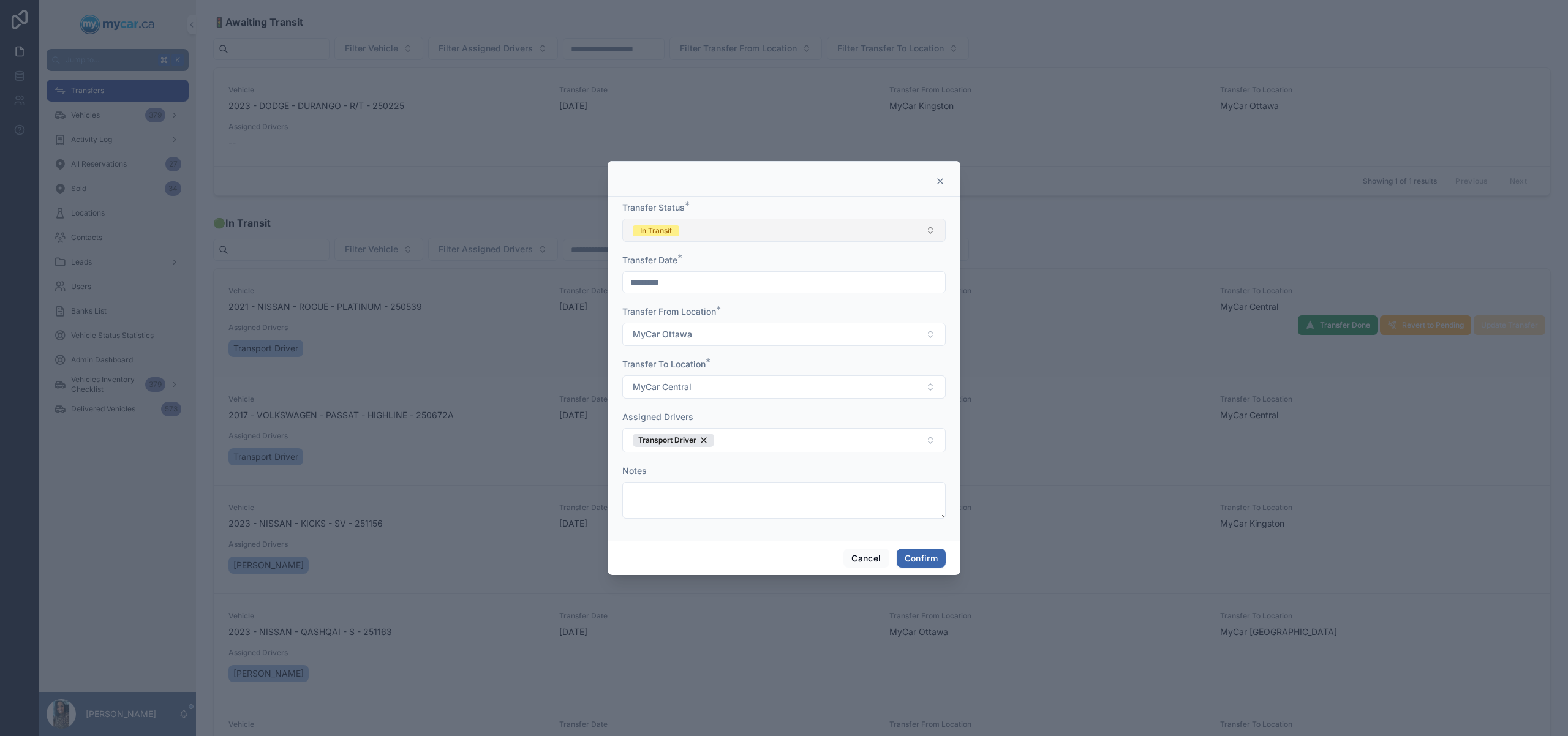
click at [837, 229] on button "In Transit" at bounding box center [784, 230] width 323 height 23
click at [725, 311] on div "Completed" at bounding box center [784, 316] width 317 height 18
click at [928, 557] on button "Confirm" at bounding box center [921, 558] width 49 height 19
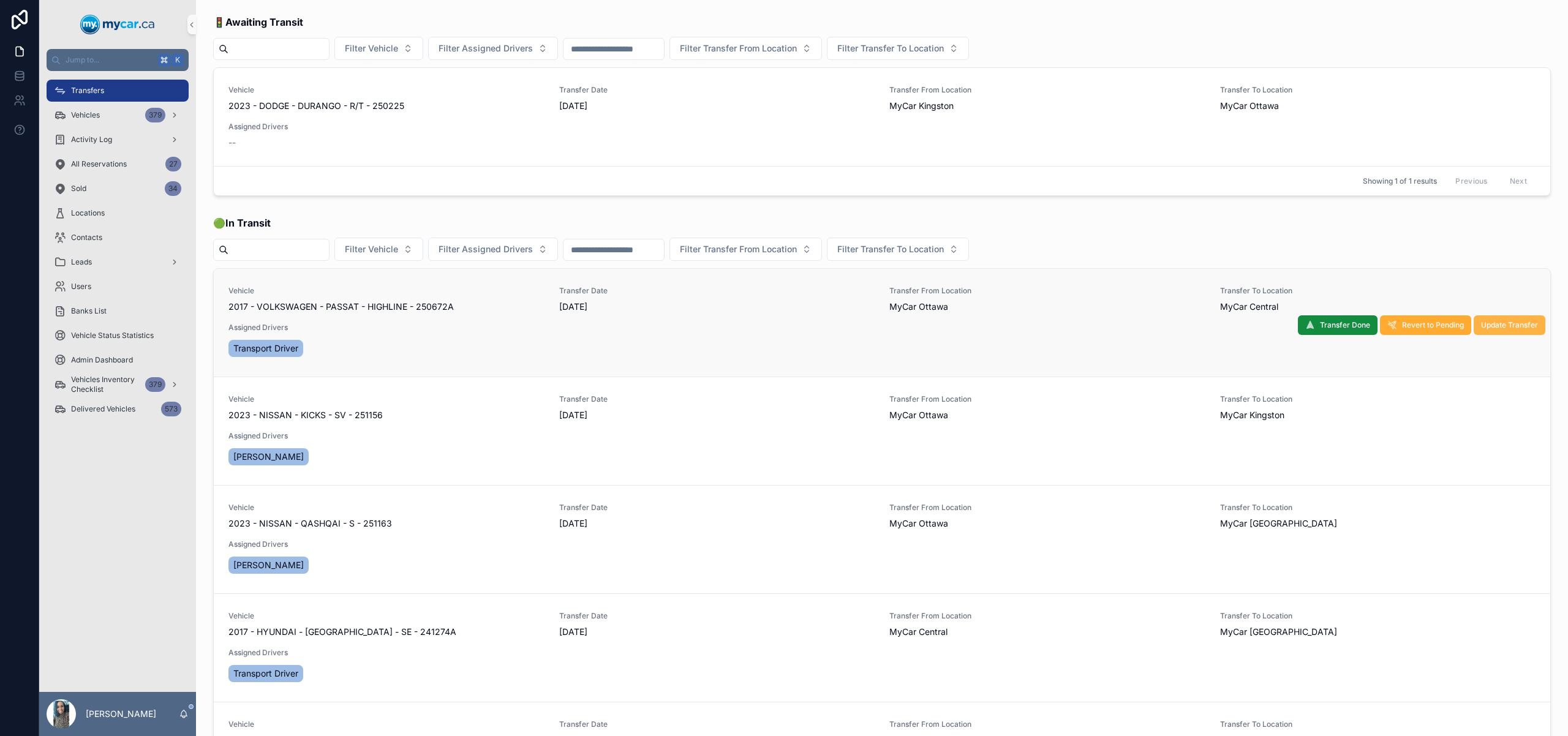
click at [1503, 329] on span "Update Transfer" at bounding box center [1509, 325] width 57 height 10
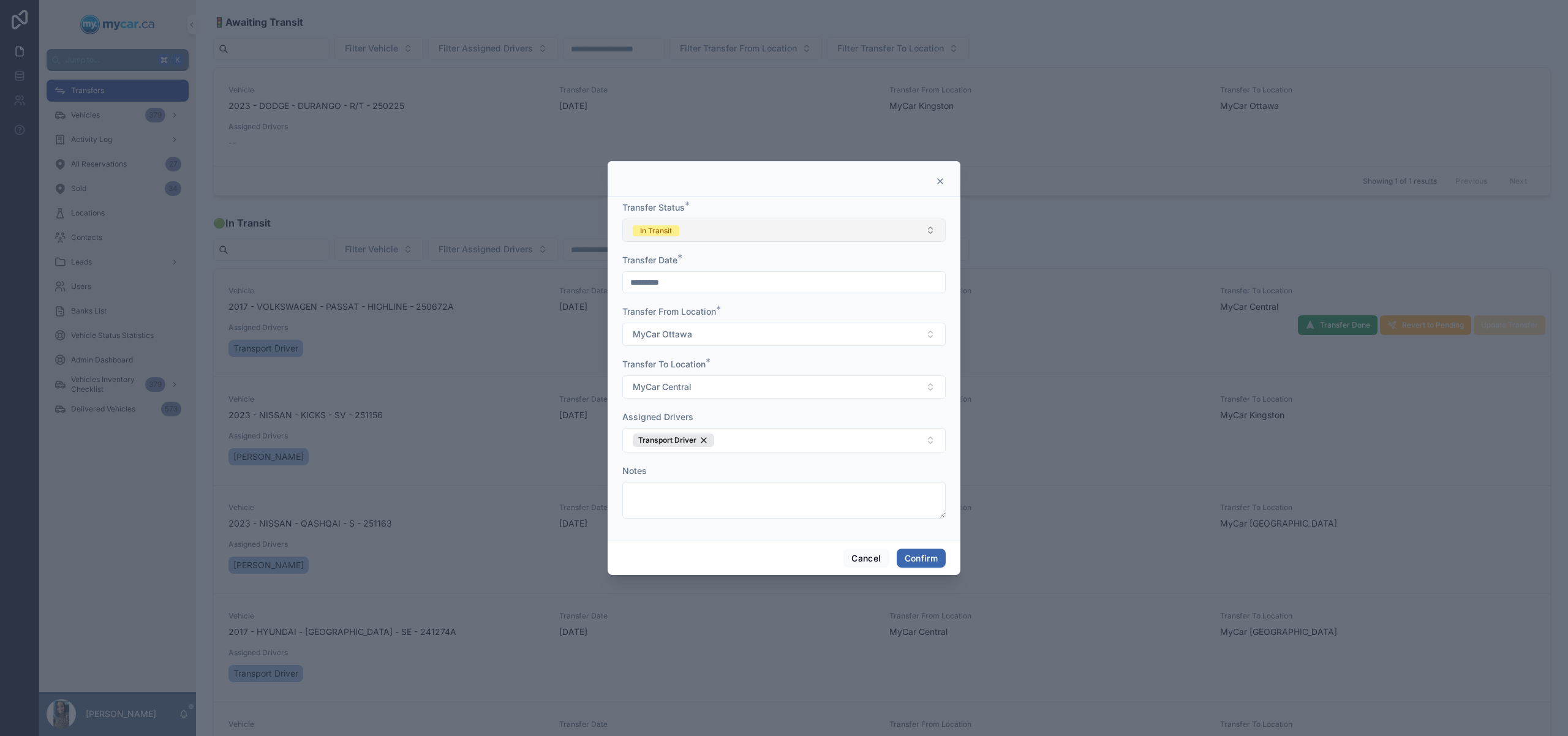
click at [799, 235] on button "In Transit" at bounding box center [784, 230] width 323 height 23
click at [695, 318] on div "Completed" at bounding box center [784, 316] width 317 height 18
click at [911, 549] on button "Confirm" at bounding box center [921, 558] width 49 height 19
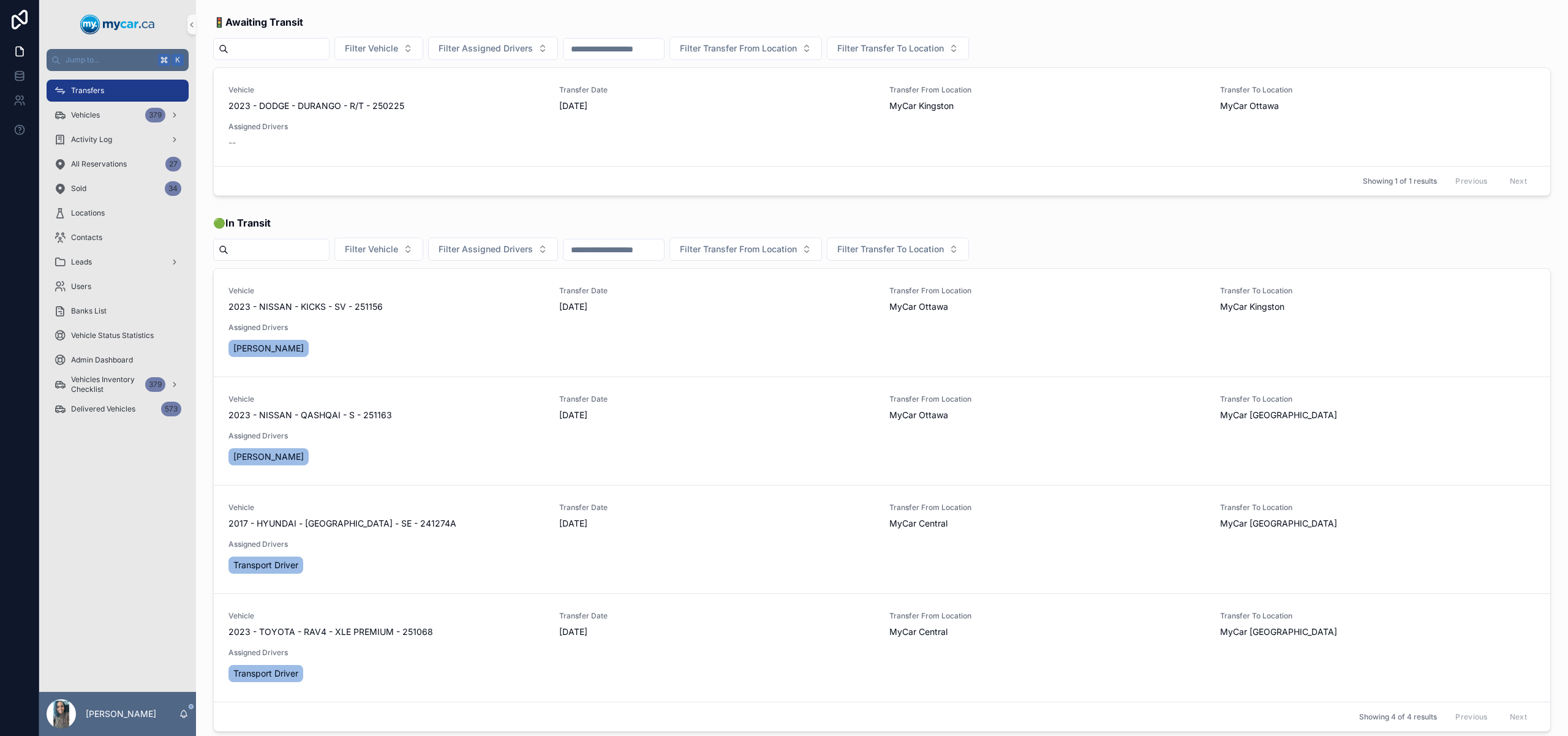
click at [145, 81] on div "Transfers" at bounding box center [118, 90] width 128 height 19
click at [101, 108] on div "Vehicles 379" at bounding box center [118, 115] width 128 height 19
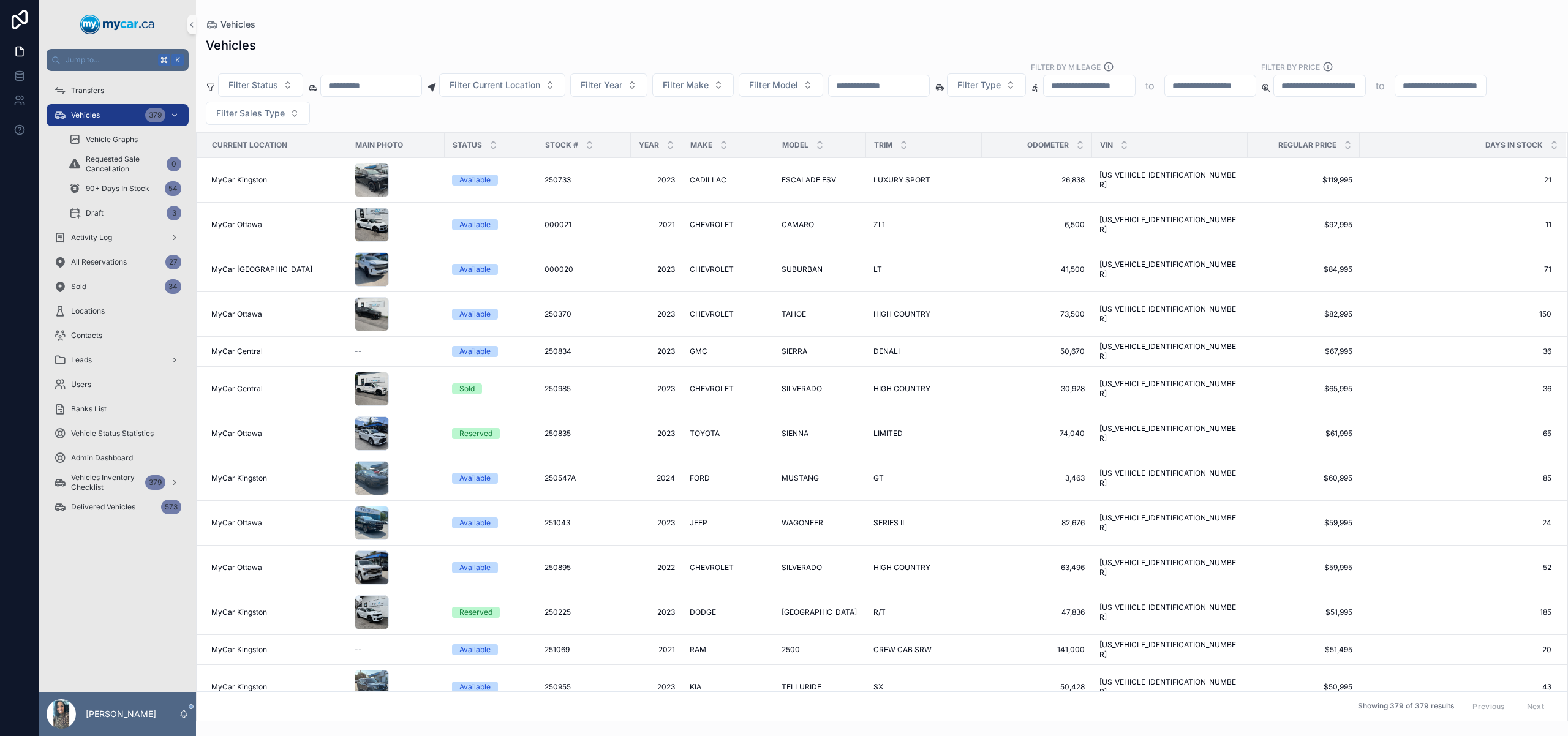
click at [895, 94] on div "scrollable content" at bounding box center [878, 85] width 102 height 22
click at [907, 83] on input "scrollable content" at bounding box center [878, 86] width 100 height 17
paste input "******"
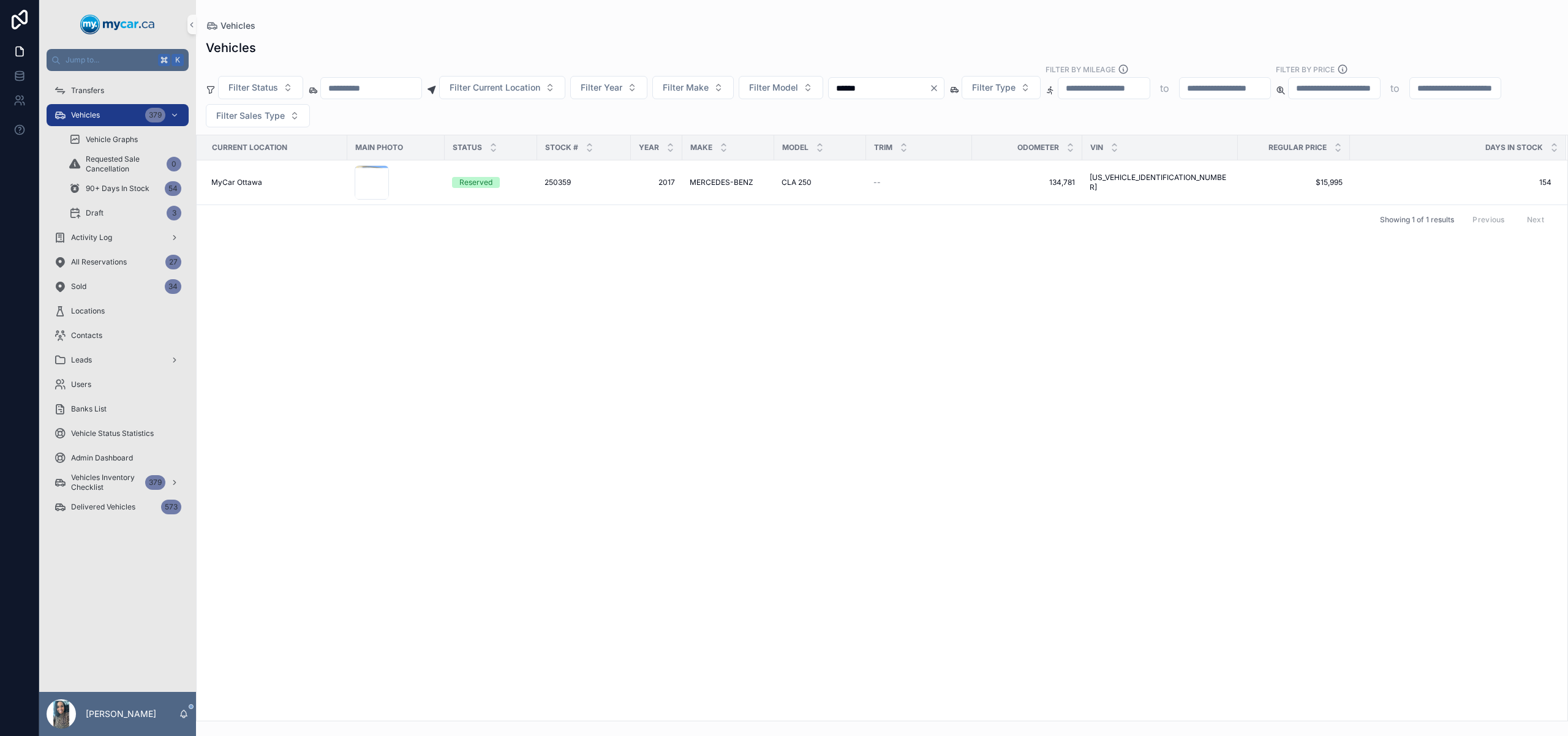
type input "******"
